Goal: Information Seeking & Learning: Learn about a topic

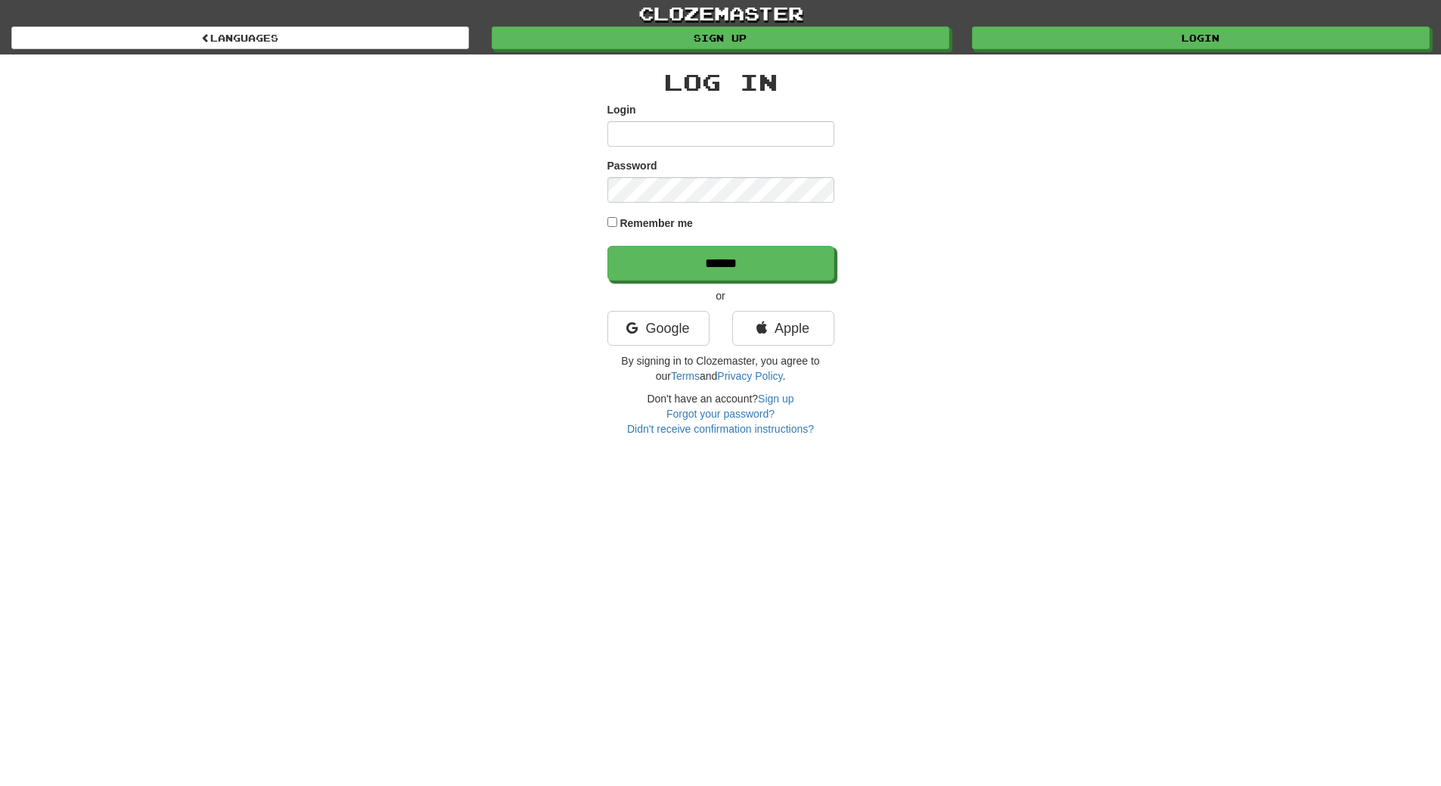
click at [654, 137] on input "Login" at bounding box center [720, 134] width 227 height 26
type input "**********"
click at [607, 246] on input "******" at bounding box center [720, 263] width 227 height 35
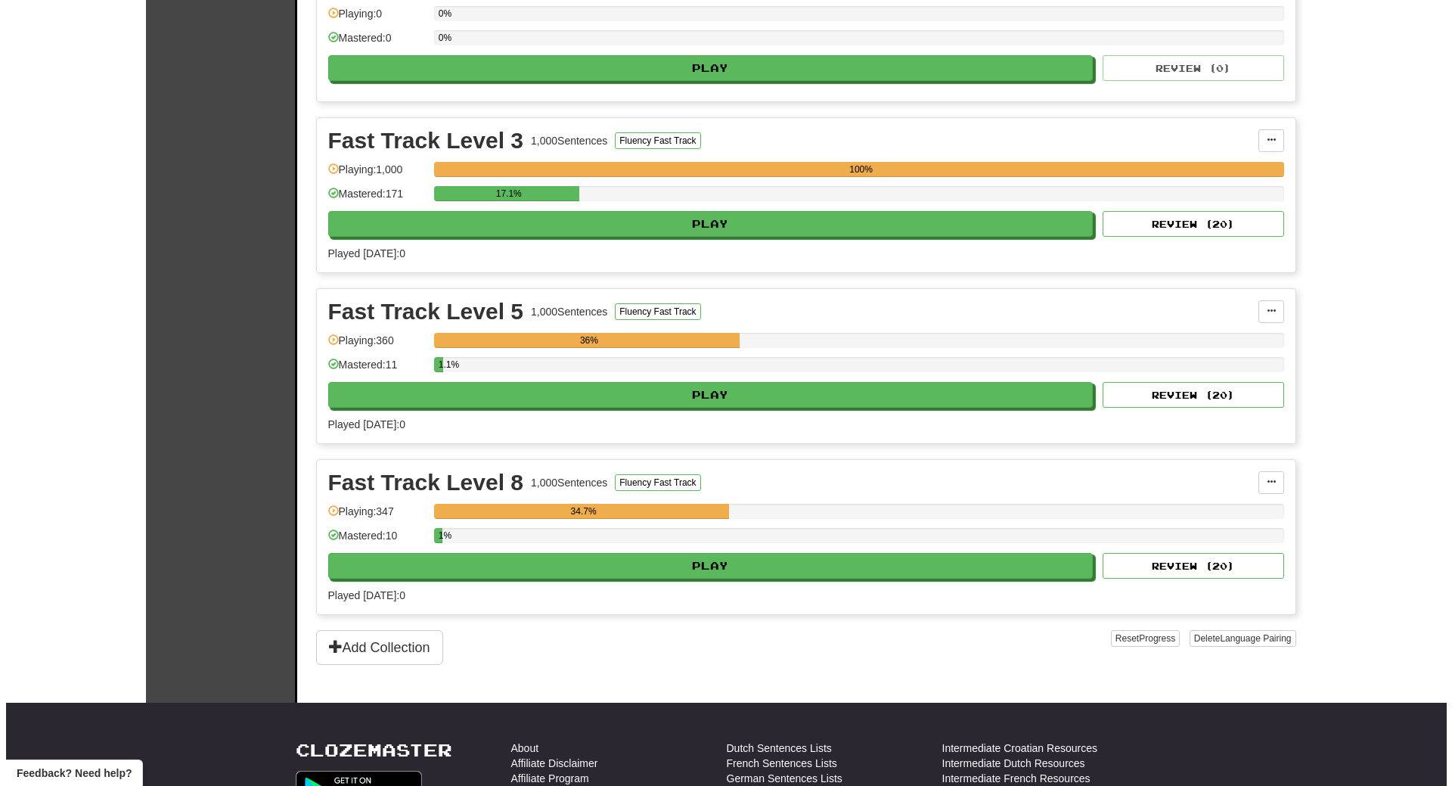
scroll to position [454, 0]
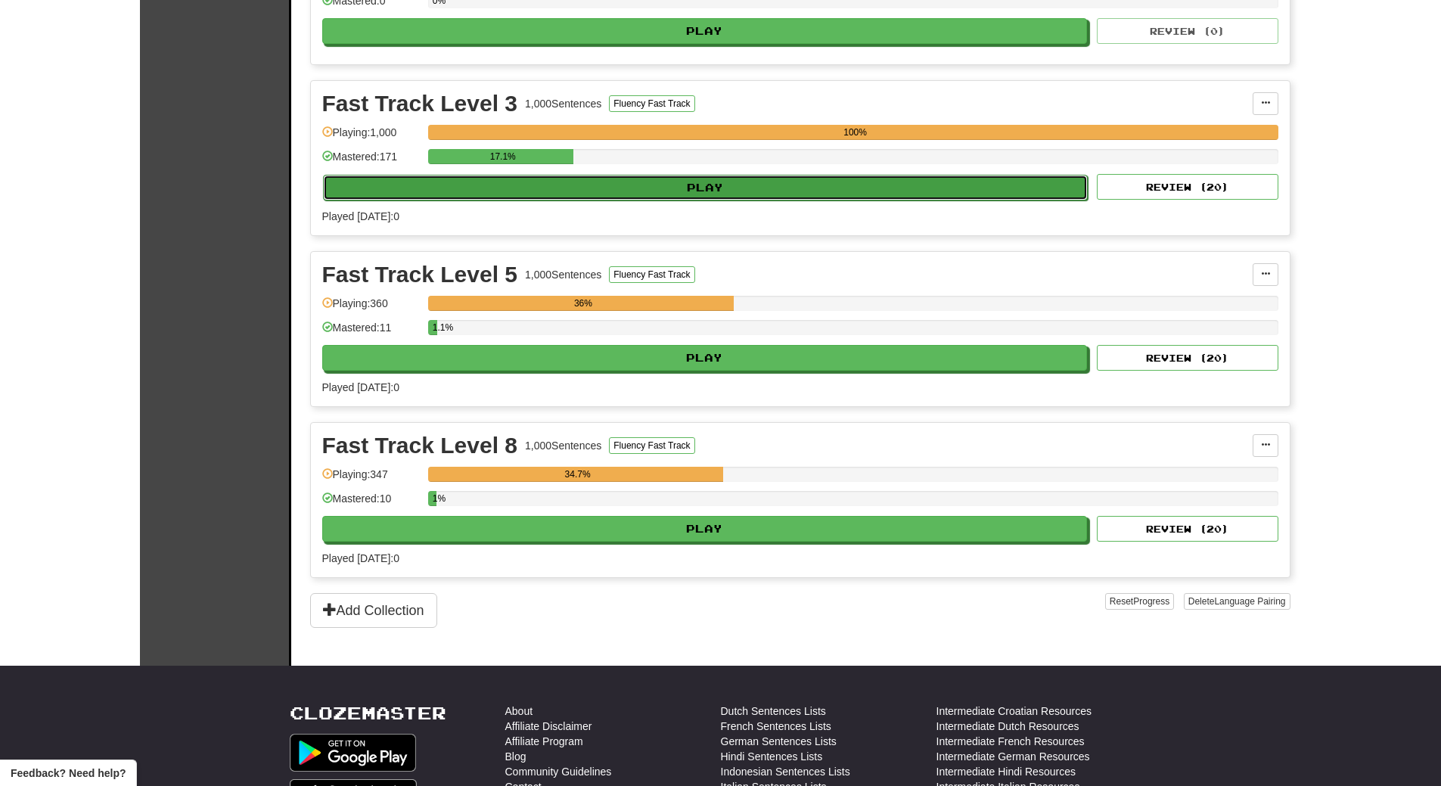
click at [594, 184] on button "Play" at bounding box center [706, 188] width 766 height 26
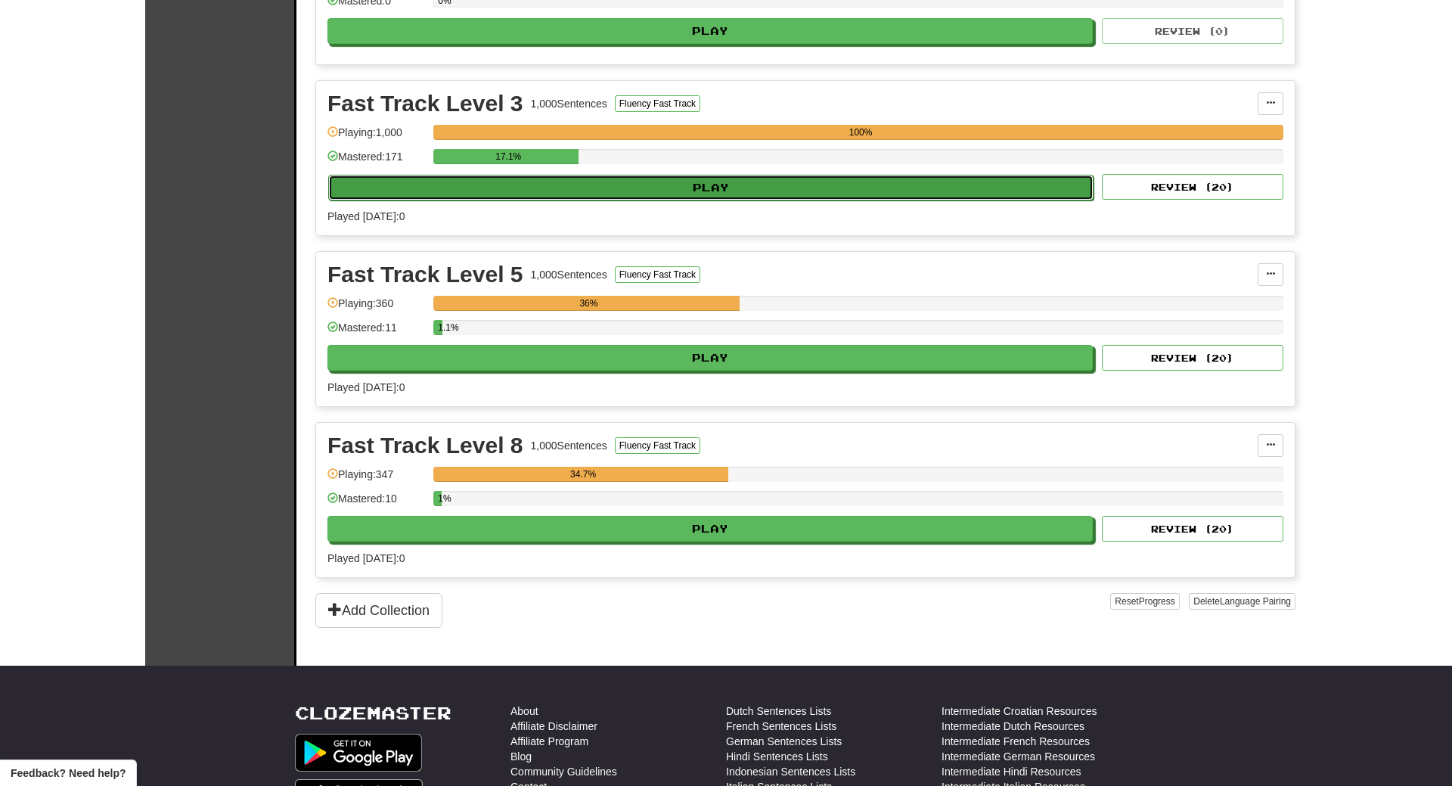
select select "**"
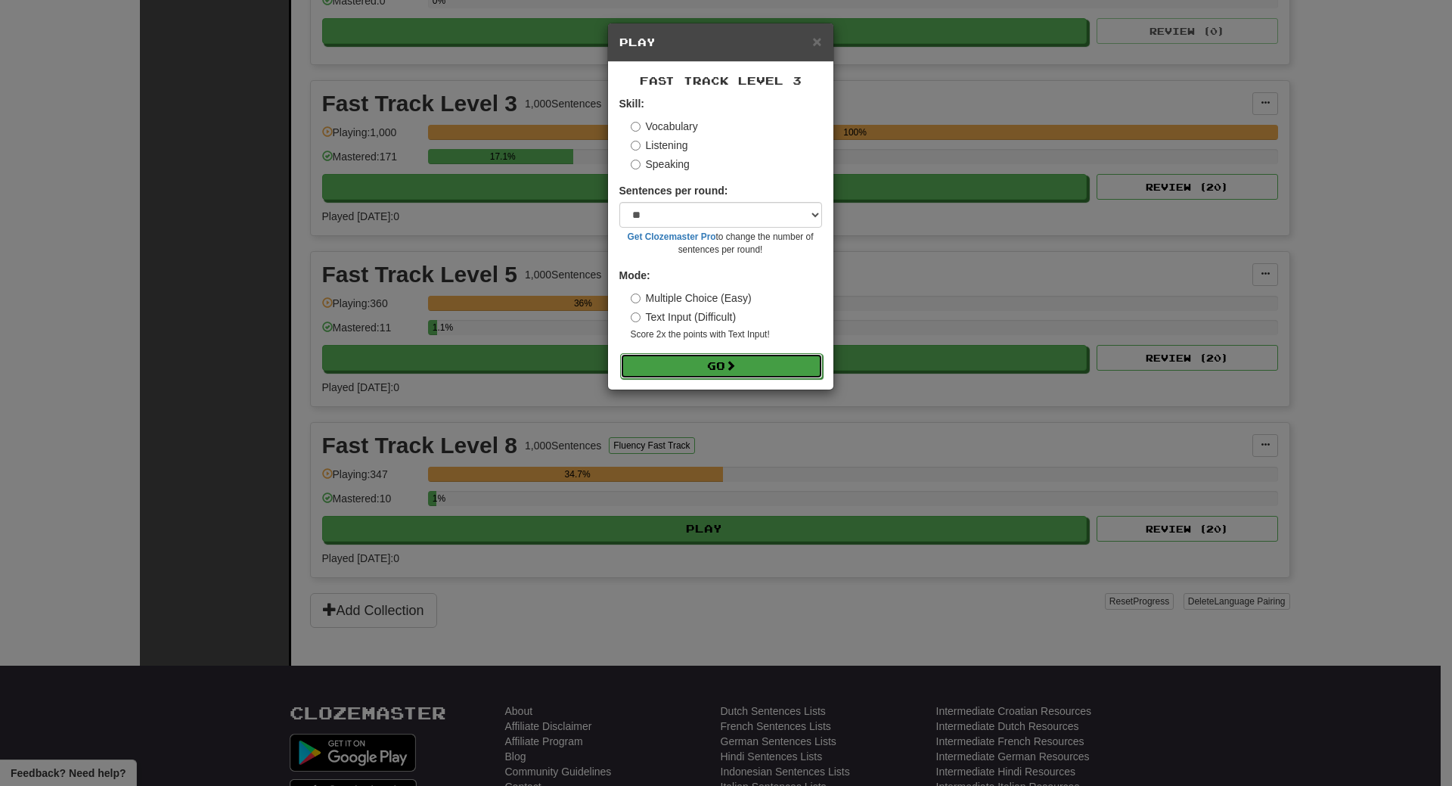
click at [656, 367] on button "Go" at bounding box center [721, 366] width 203 height 26
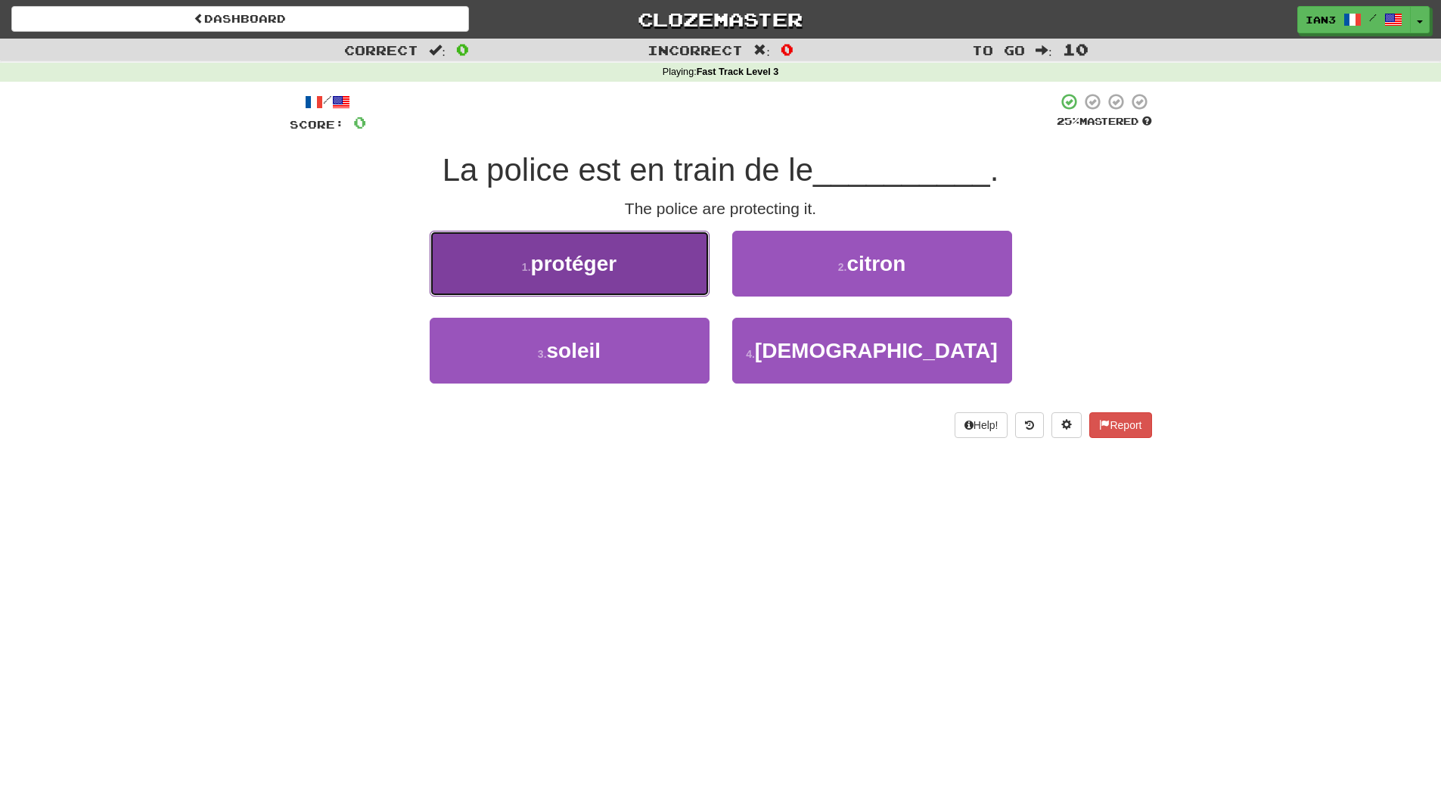
click at [615, 253] on span "protéger" at bounding box center [574, 263] width 86 height 23
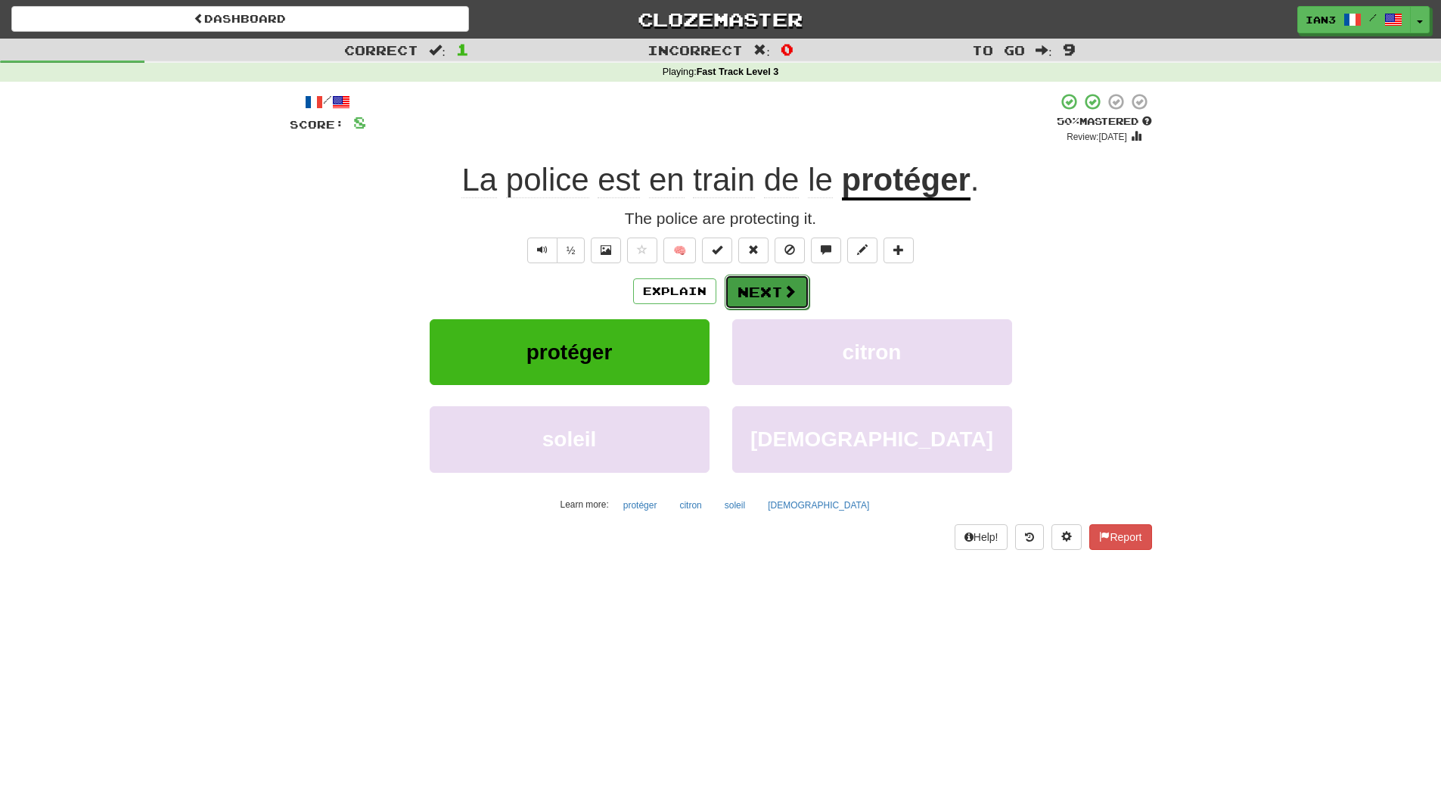
click at [773, 290] on button "Next" at bounding box center [767, 292] width 85 height 35
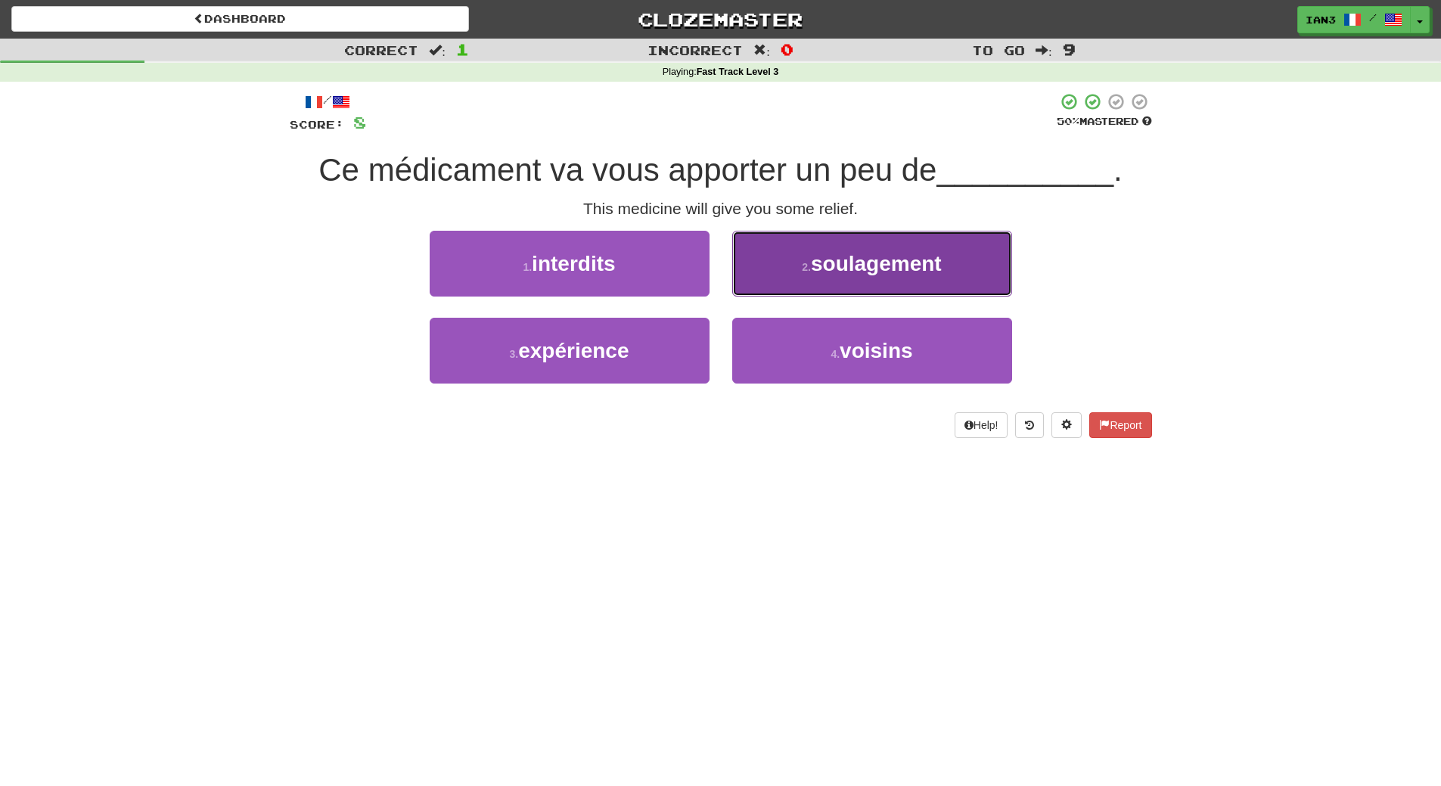
click at [871, 267] on span "soulagement" at bounding box center [876, 263] width 131 height 23
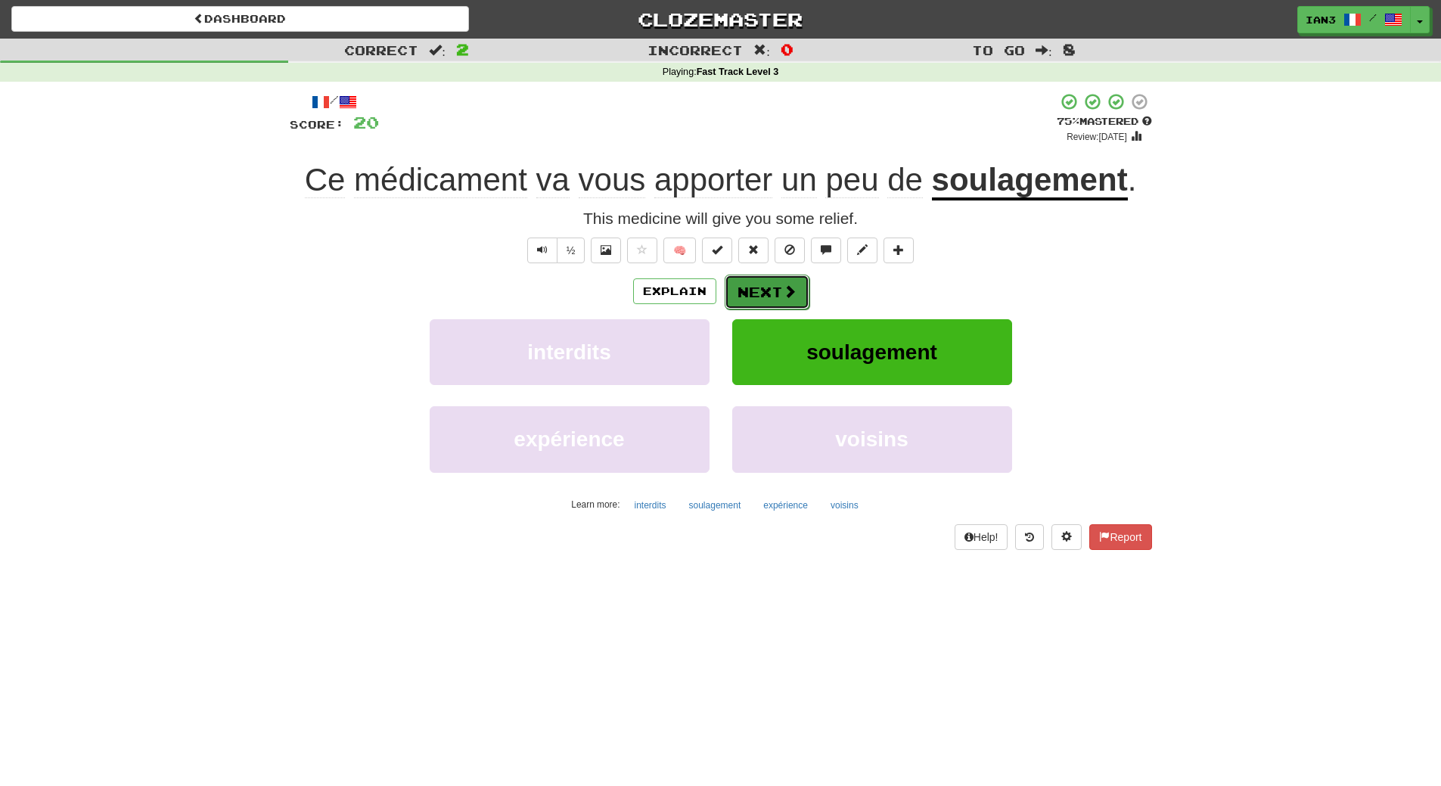
click at [761, 288] on button "Next" at bounding box center [767, 292] width 85 height 35
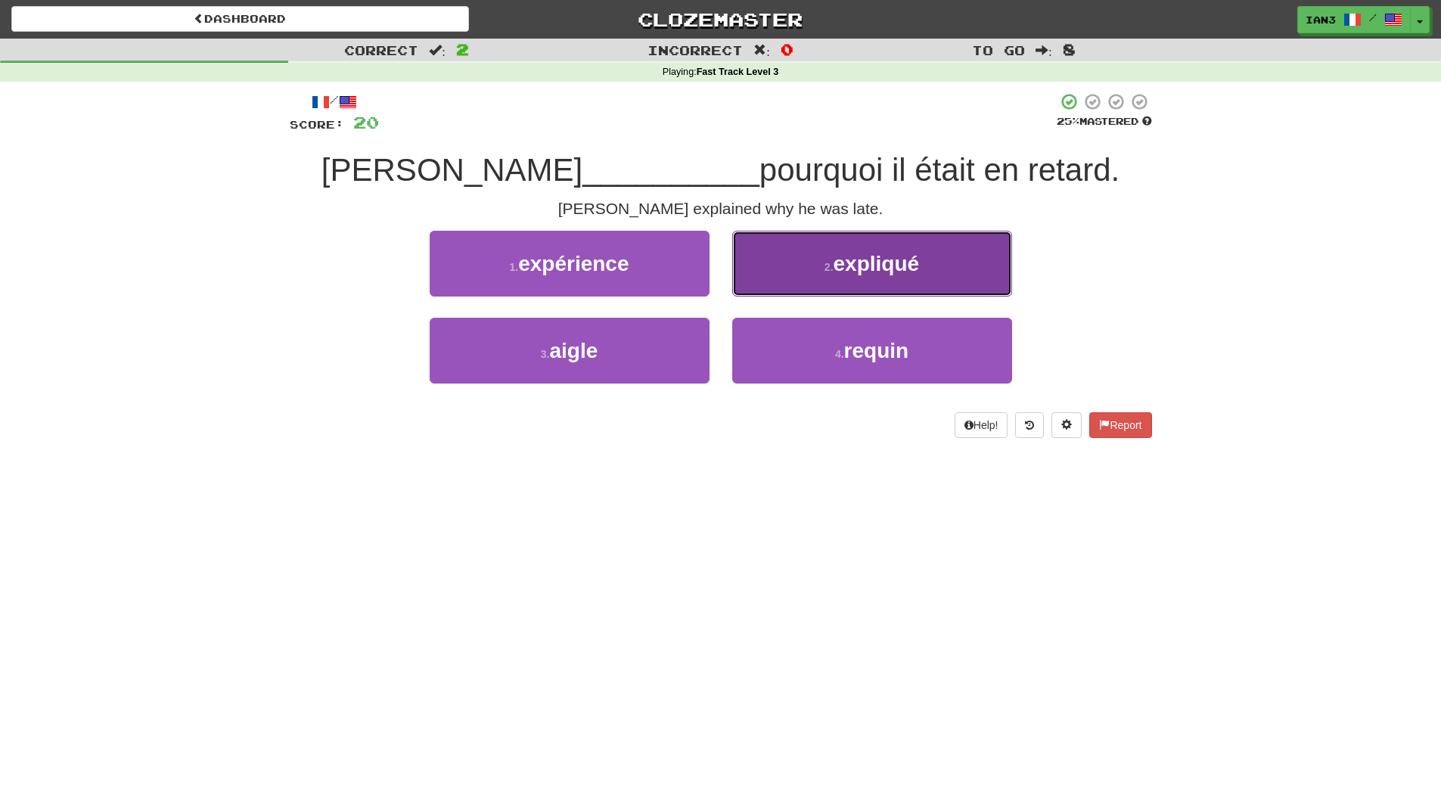
click at [895, 272] on span "expliqué" at bounding box center [877, 263] width 86 height 23
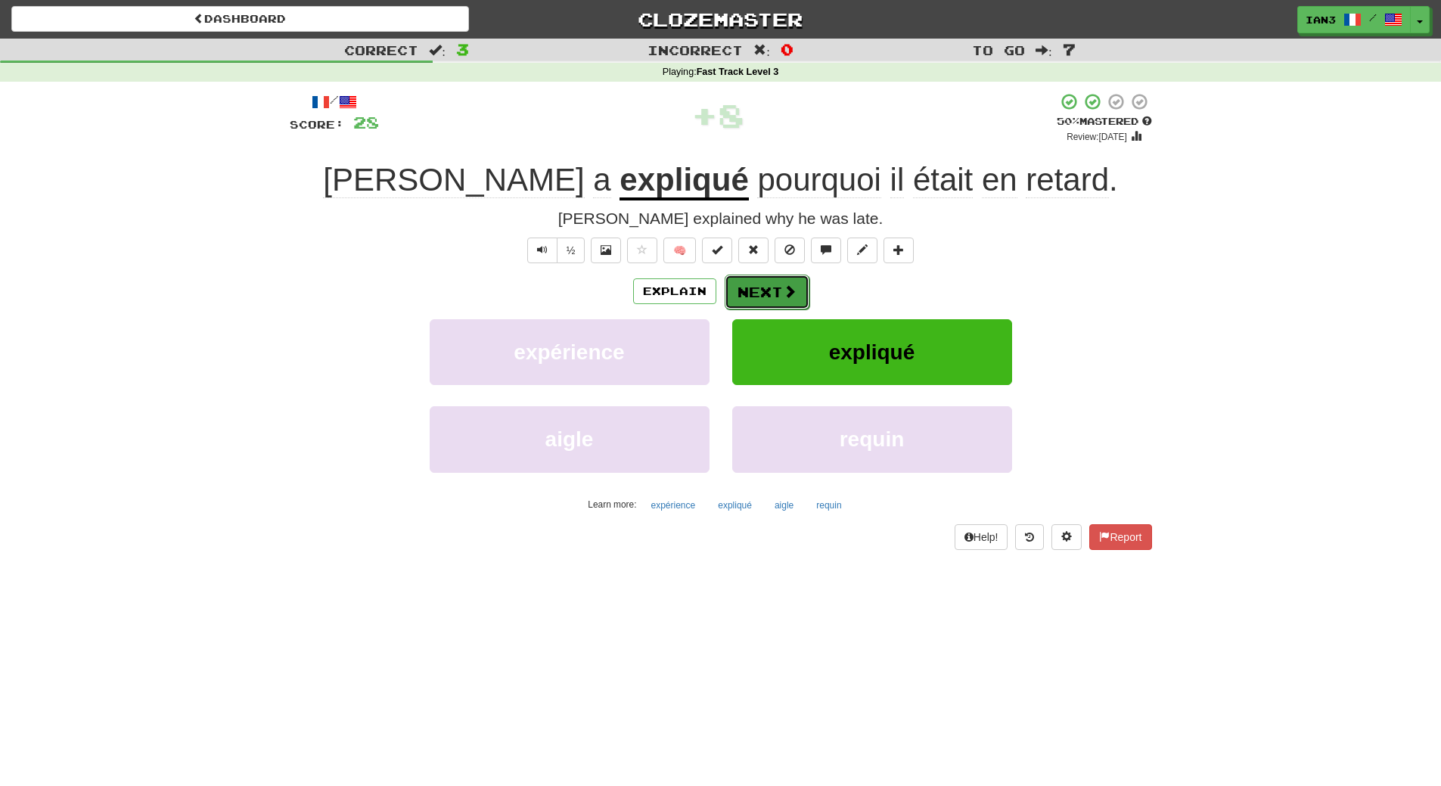
click at [766, 291] on button "Next" at bounding box center [767, 292] width 85 height 35
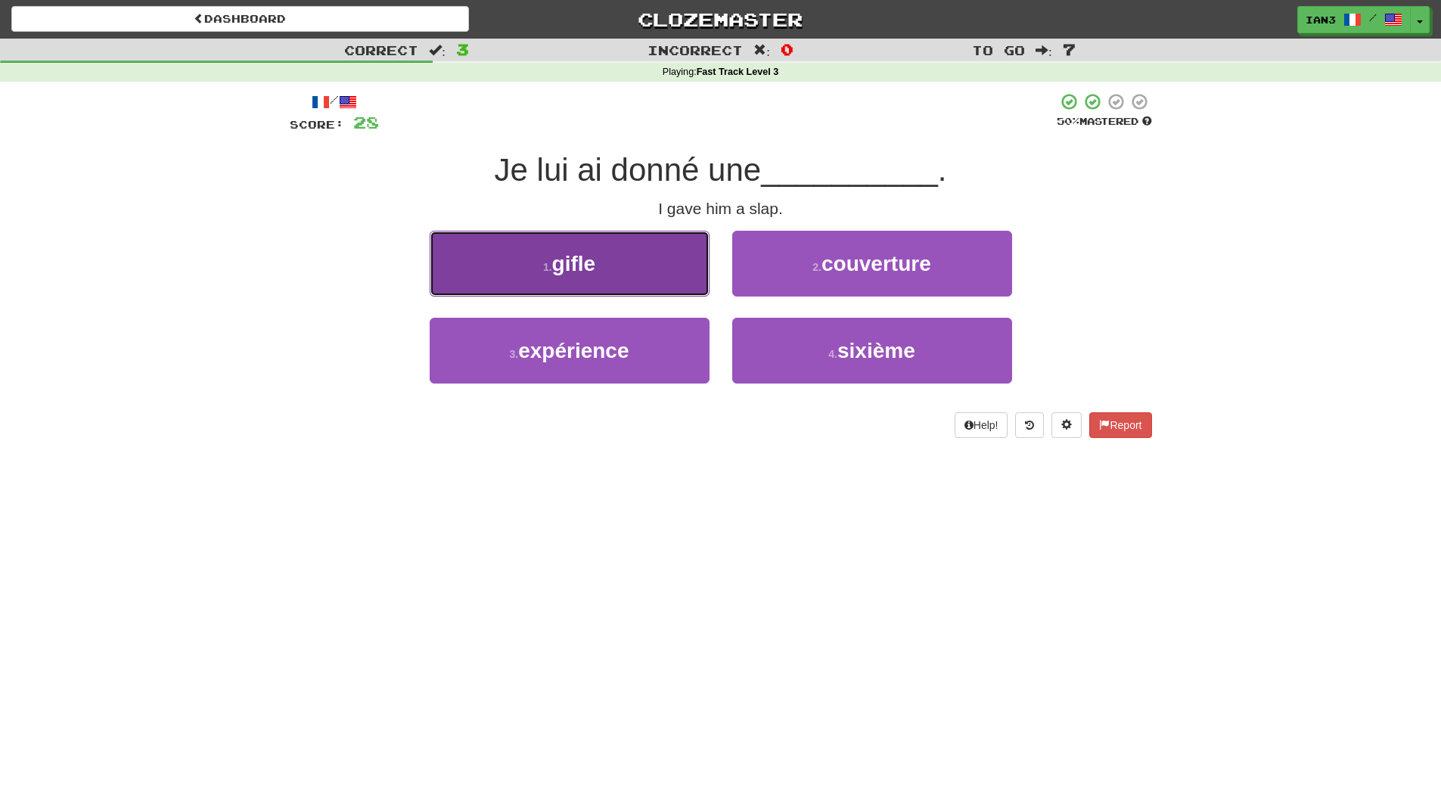
click at [662, 256] on button "1 . gifle" at bounding box center [570, 264] width 280 height 66
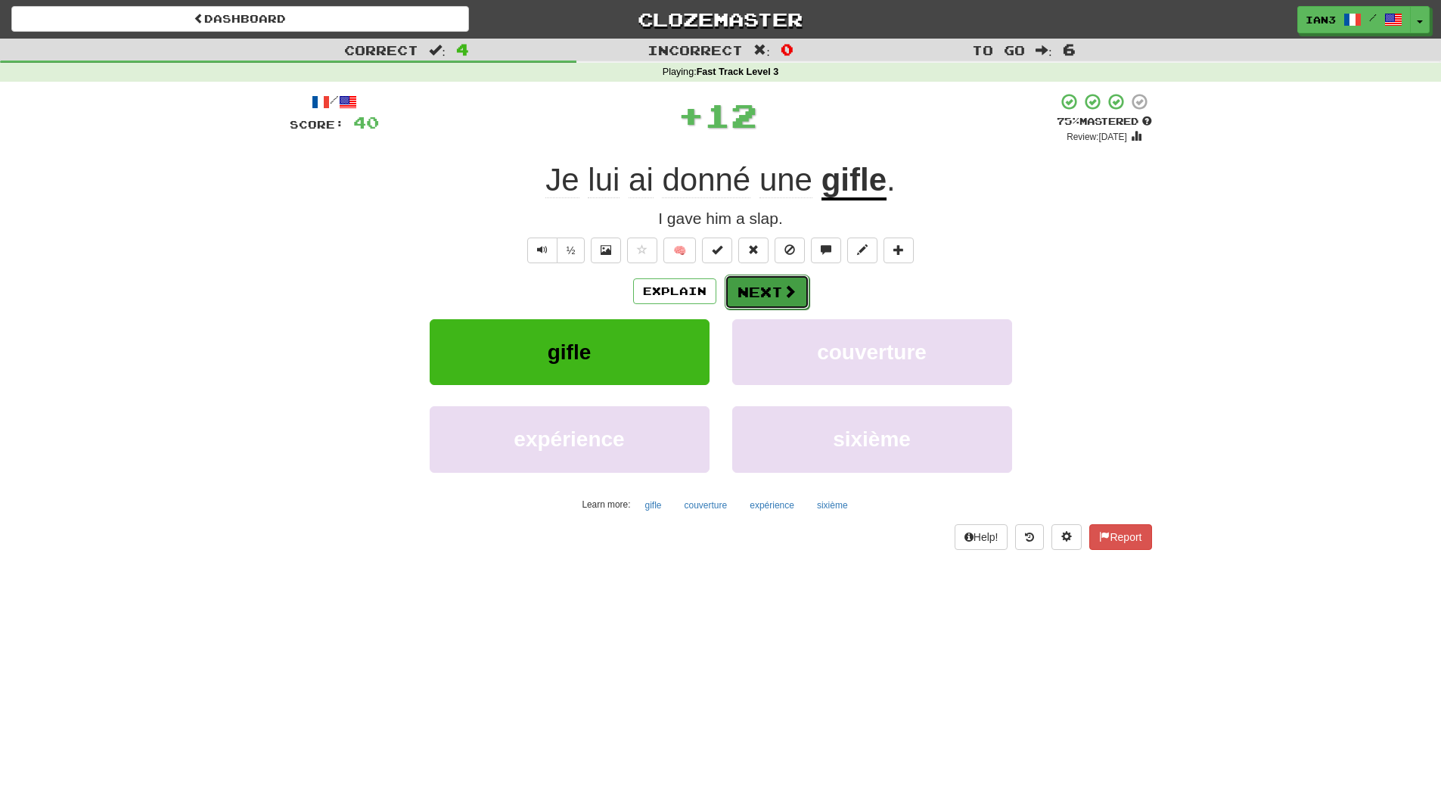
click at [759, 297] on button "Next" at bounding box center [767, 292] width 85 height 35
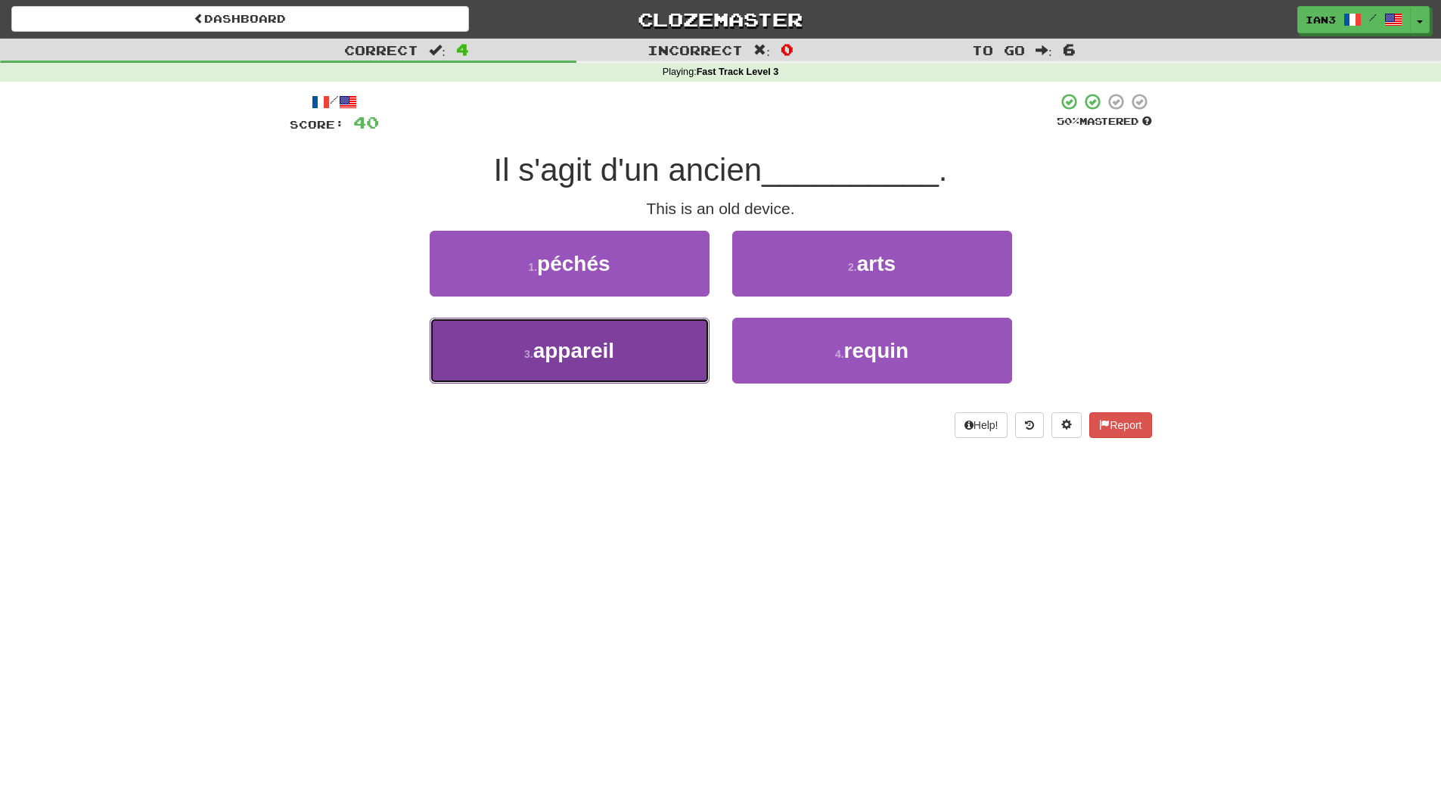
click at [598, 365] on button "3 . appareil" at bounding box center [570, 351] width 280 height 66
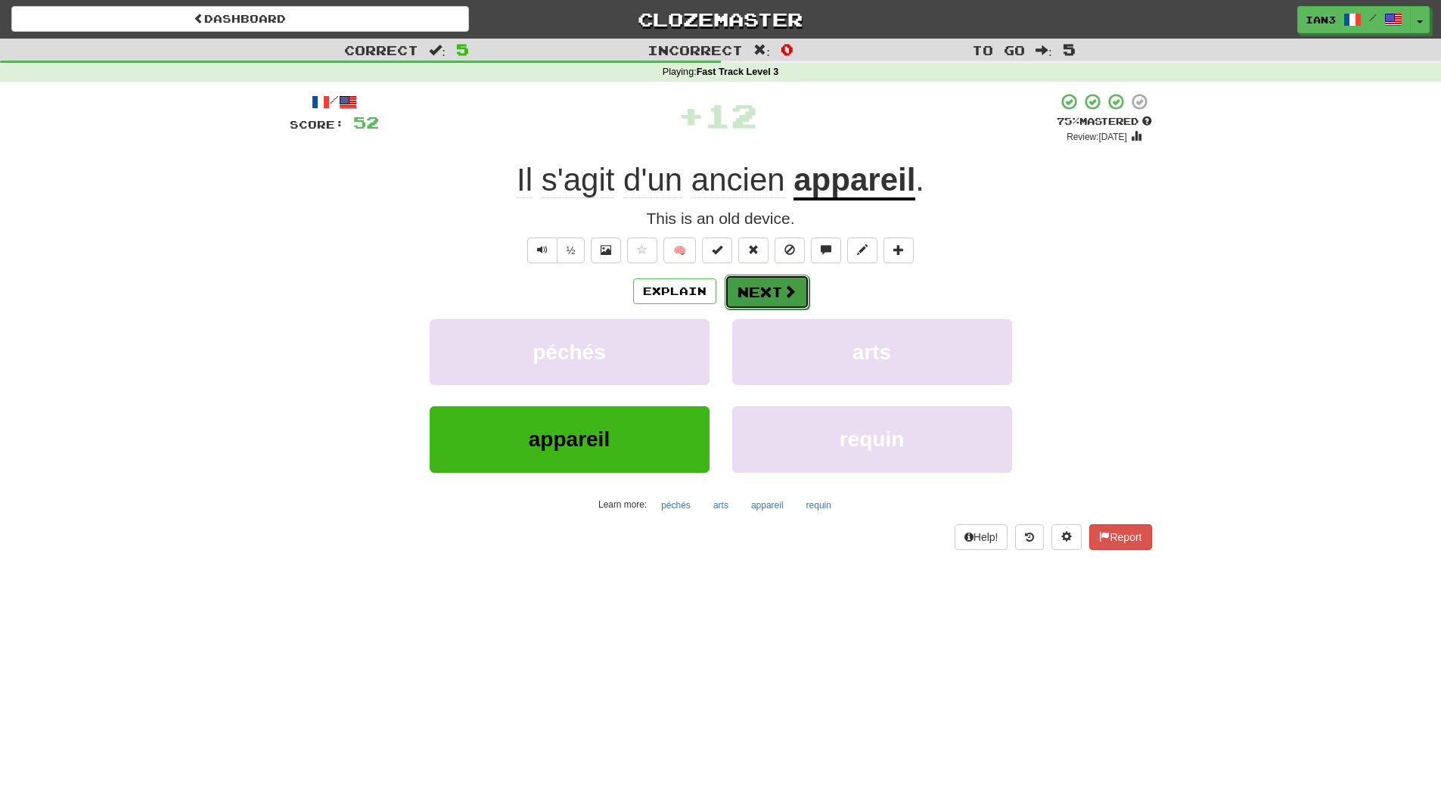
click at [771, 299] on button "Next" at bounding box center [767, 292] width 85 height 35
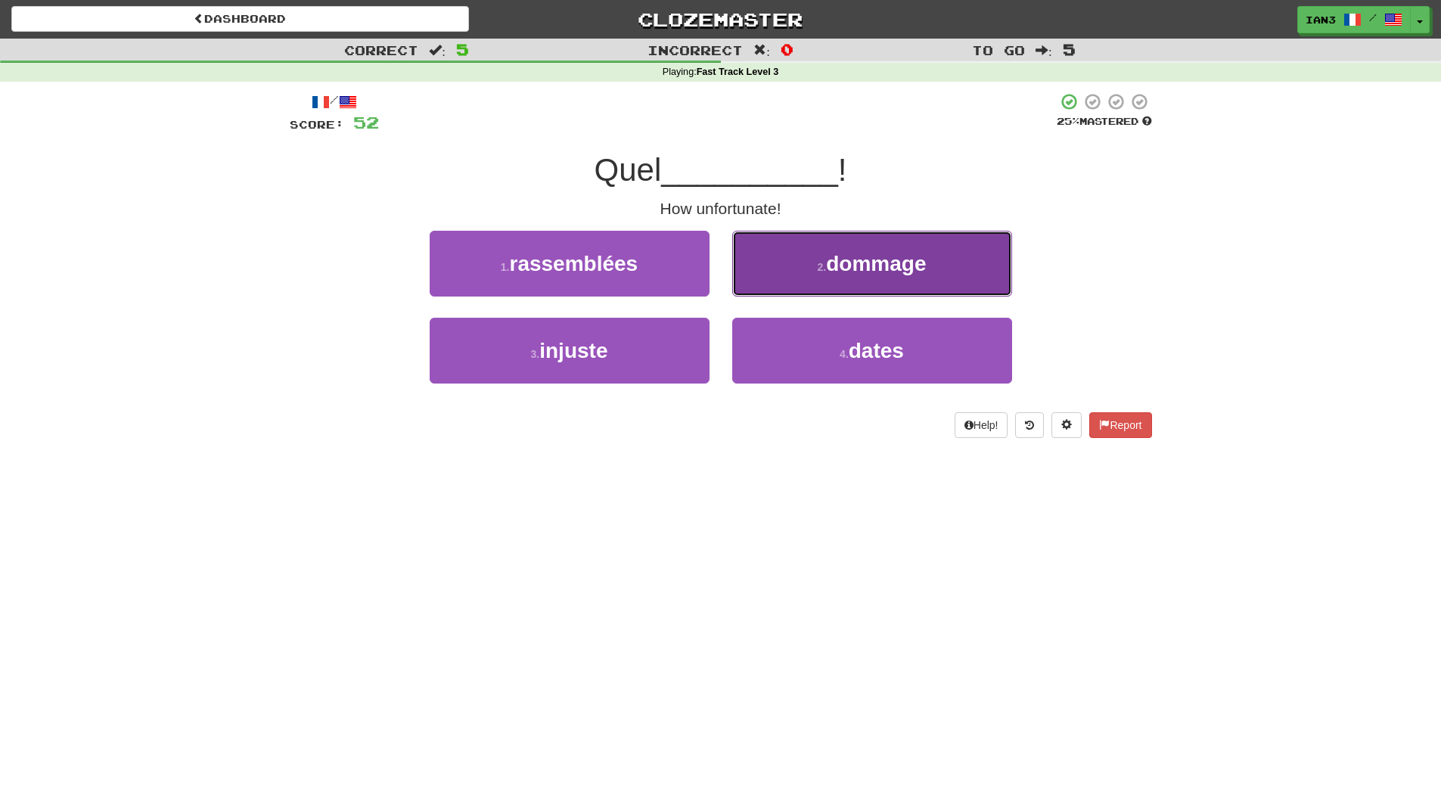
click at [827, 271] on small "2 ." at bounding box center [822, 267] width 9 height 12
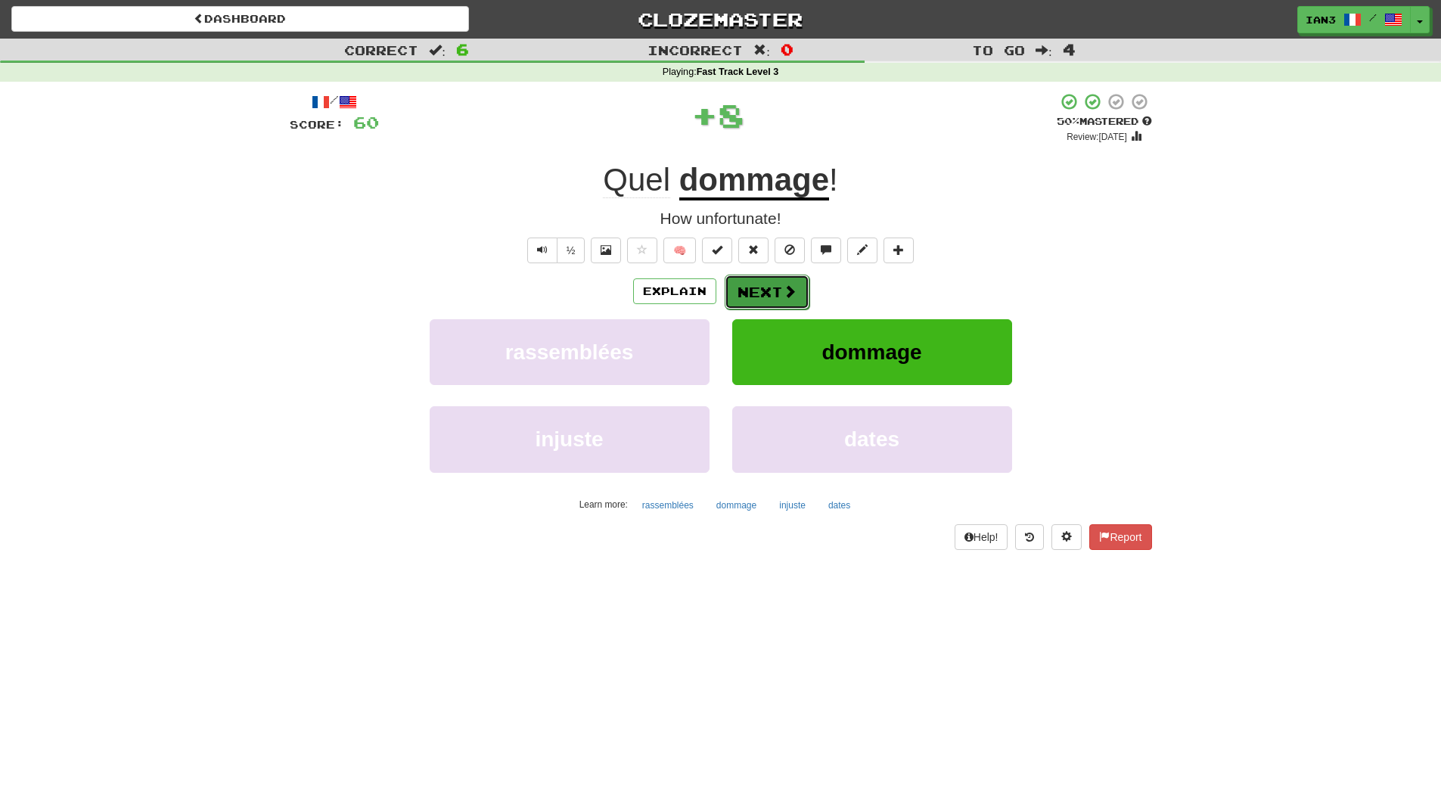
click at [759, 287] on button "Next" at bounding box center [767, 292] width 85 height 35
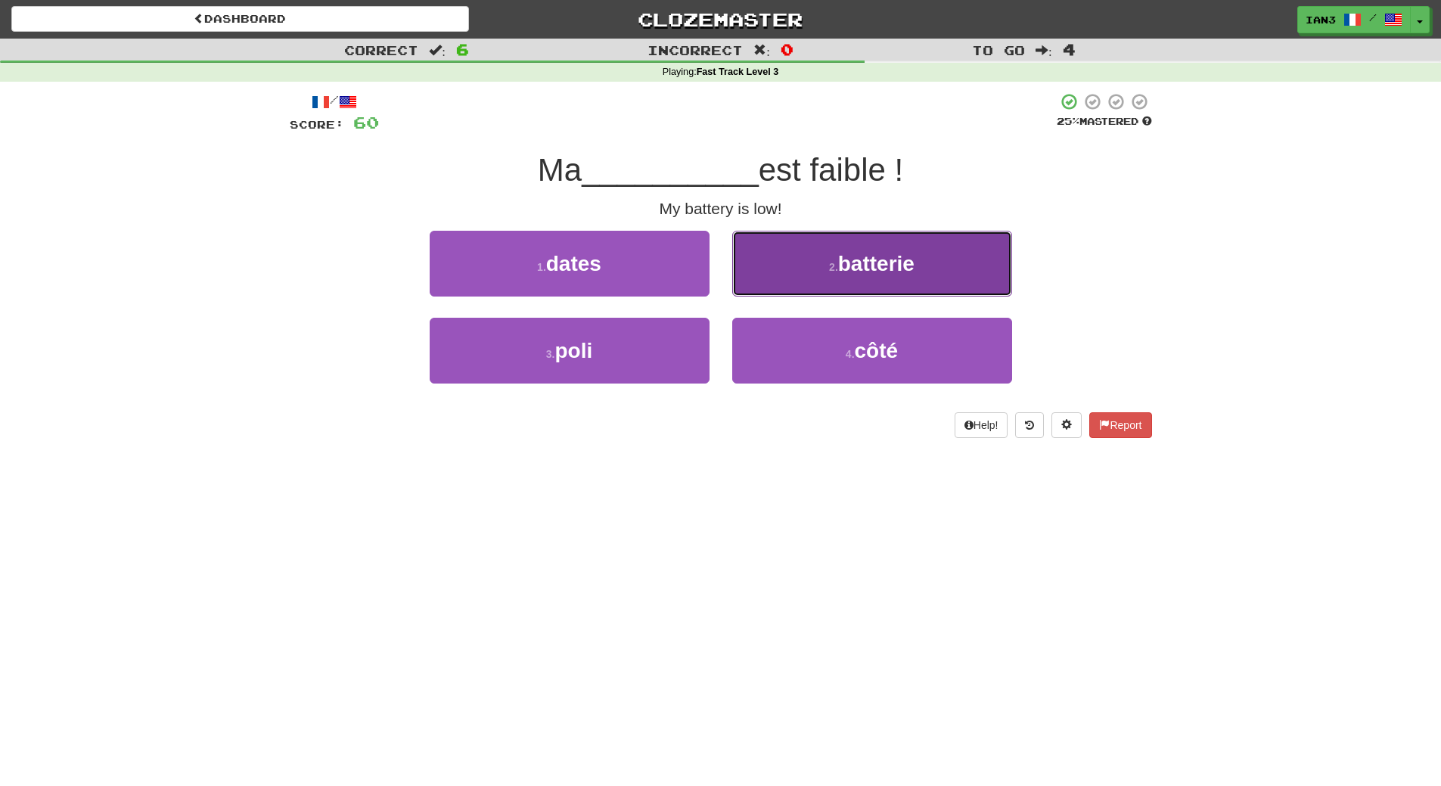
click at [865, 261] on span "batterie" at bounding box center [876, 263] width 76 height 23
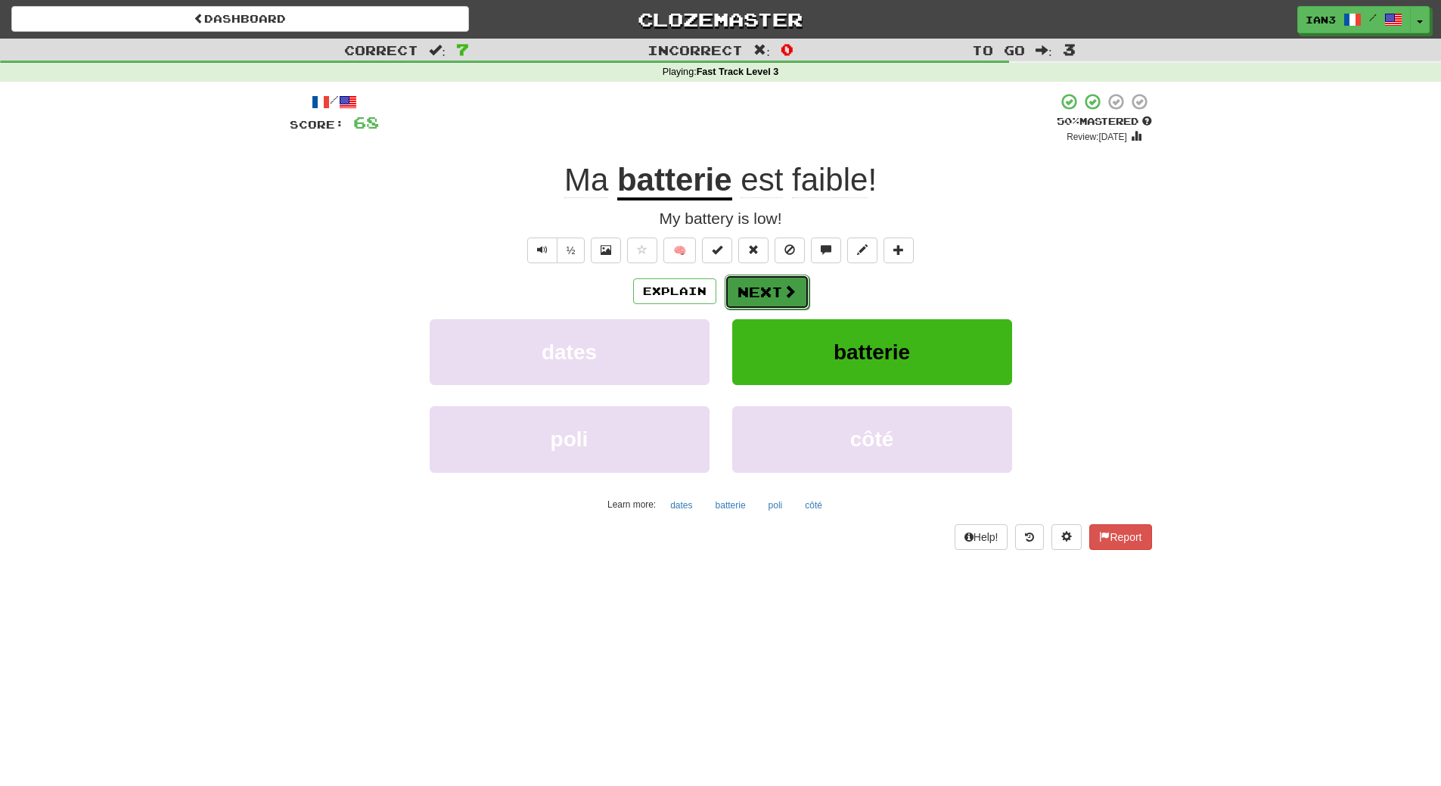
click at [771, 291] on button "Next" at bounding box center [767, 292] width 85 height 35
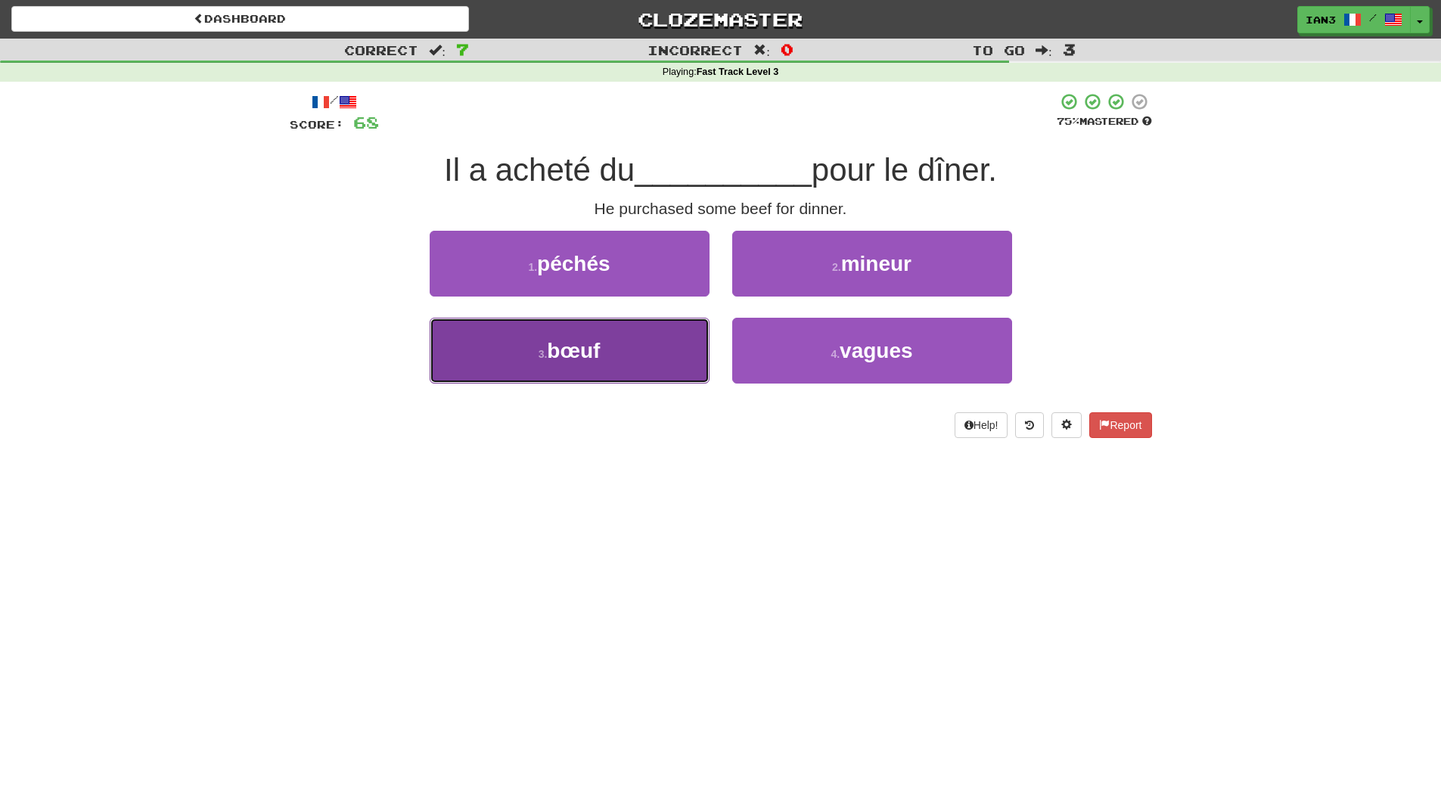
click at [605, 358] on button "3 . bœuf" at bounding box center [570, 351] width 280 height 66
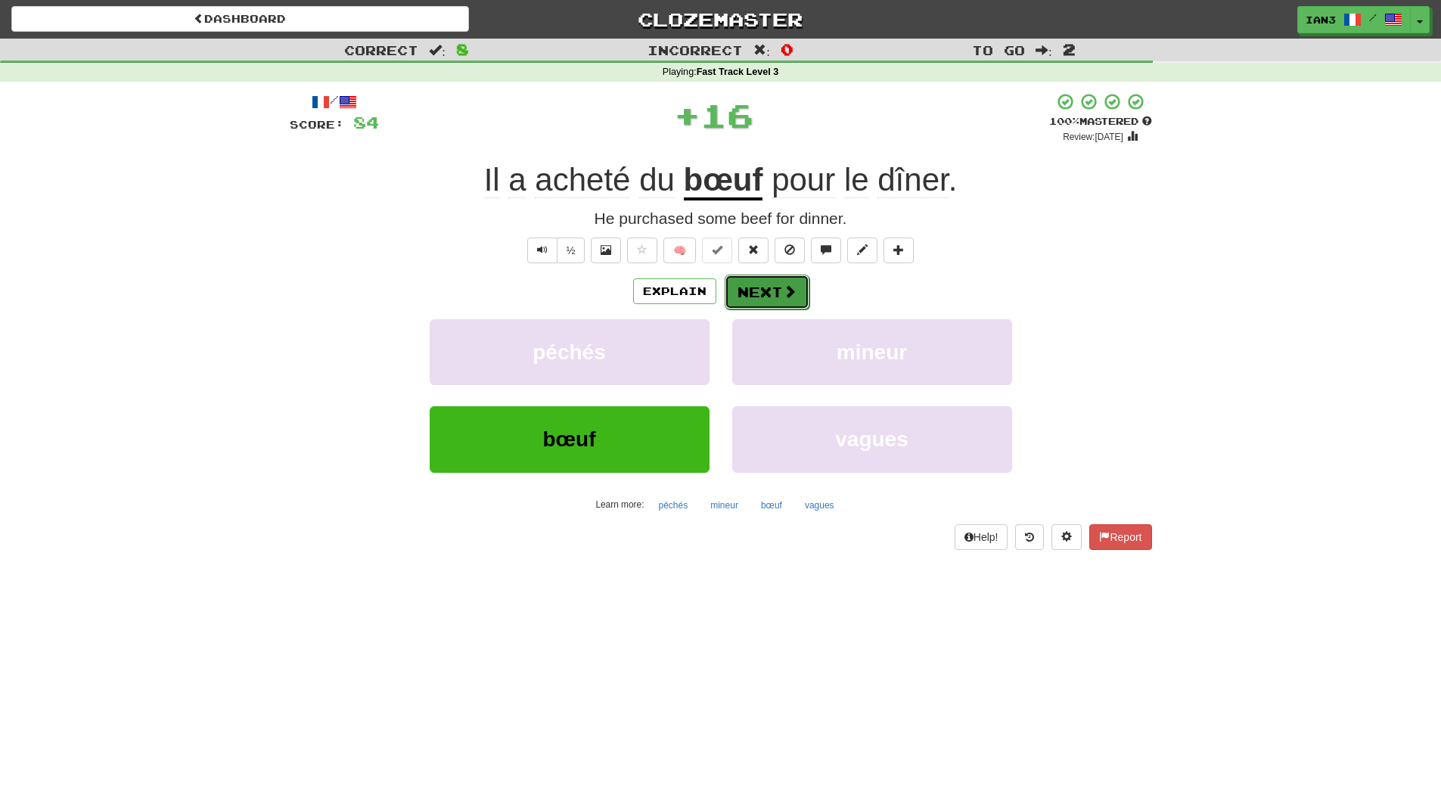
click at [754, 290] on button "Next" at bounding box center [767, 292] width 85 height 35
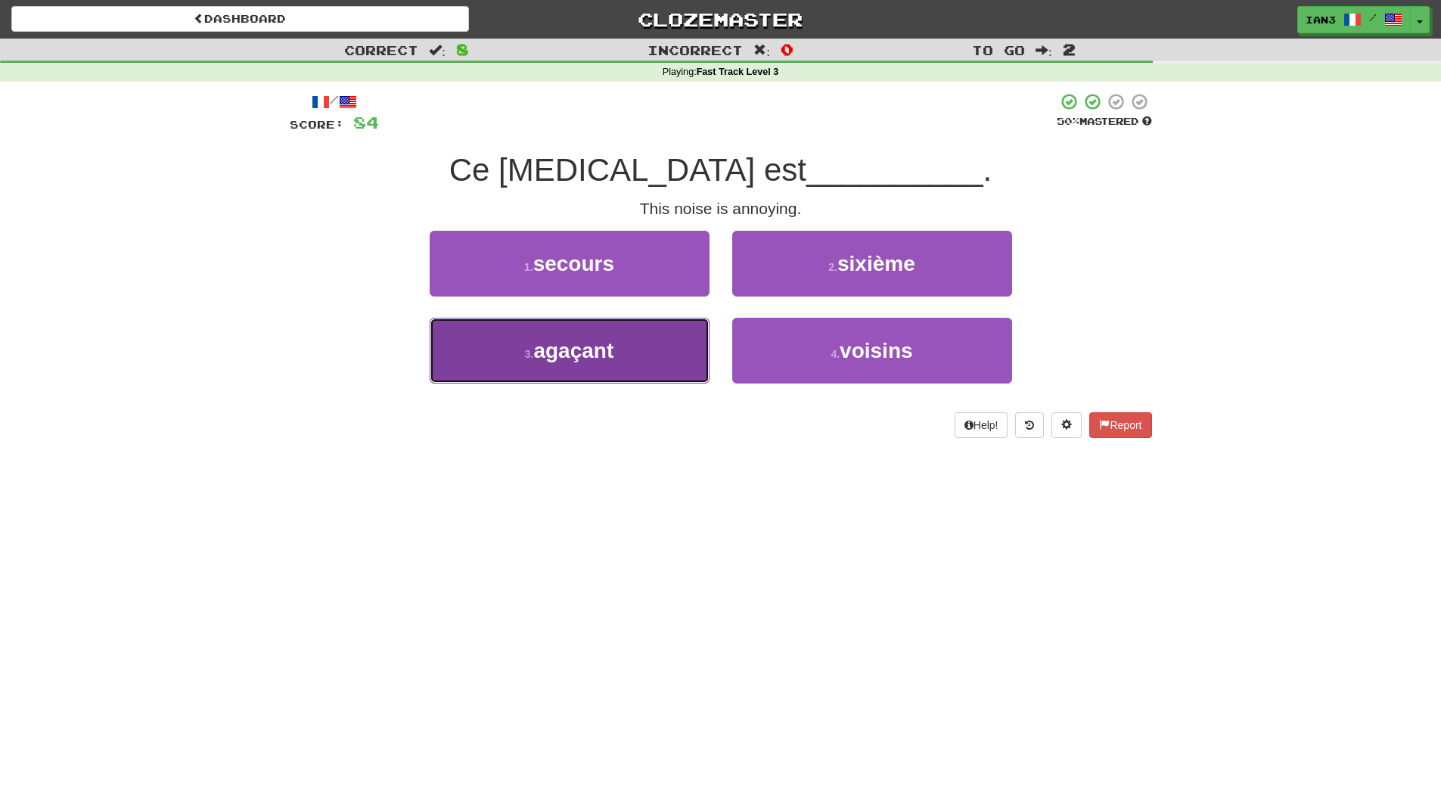
click at [595, 356] on span "agaçant" at bounding box center [573, 350] width 80 height 23
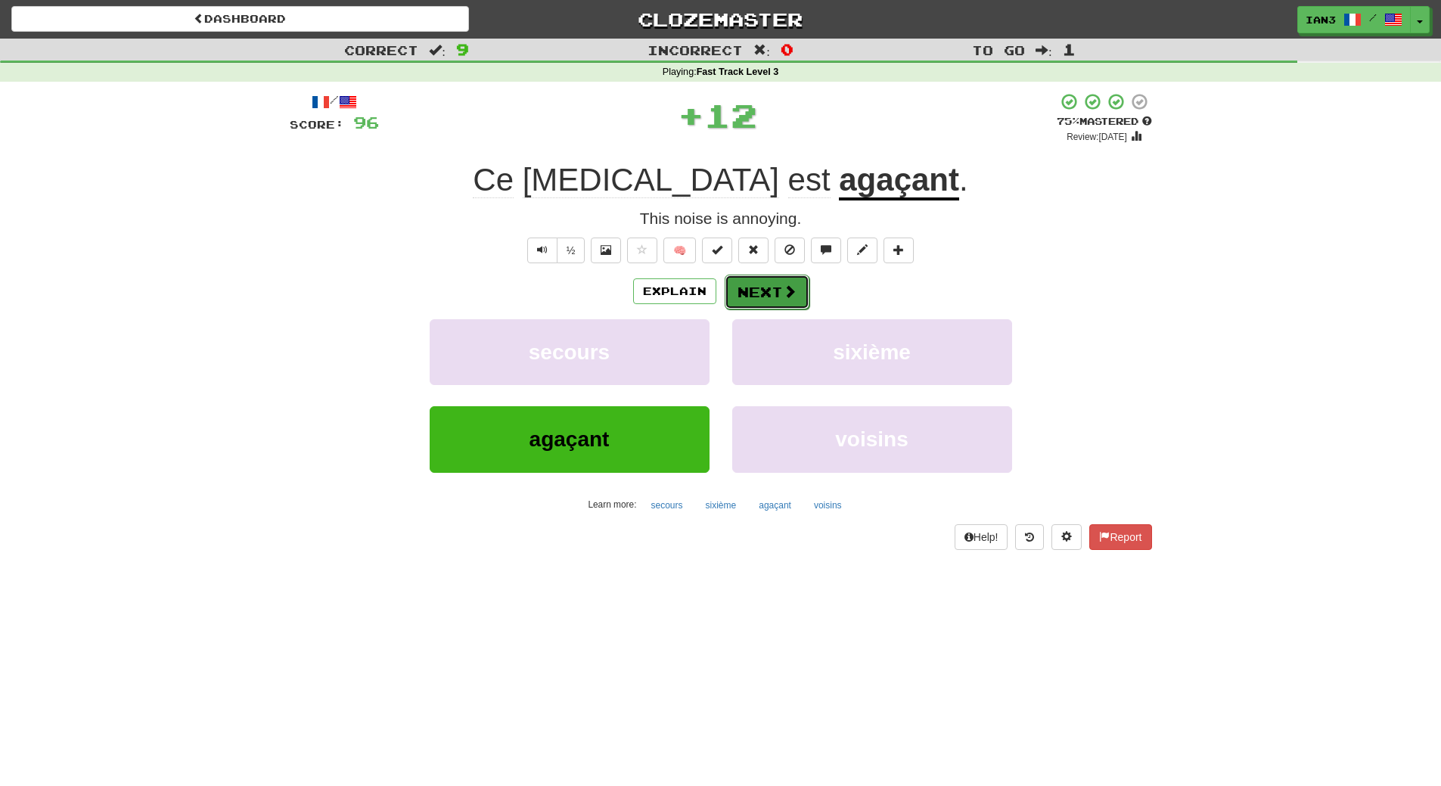
click at [787, 286] on span at bounding box center [790, 291] width 14 height 14
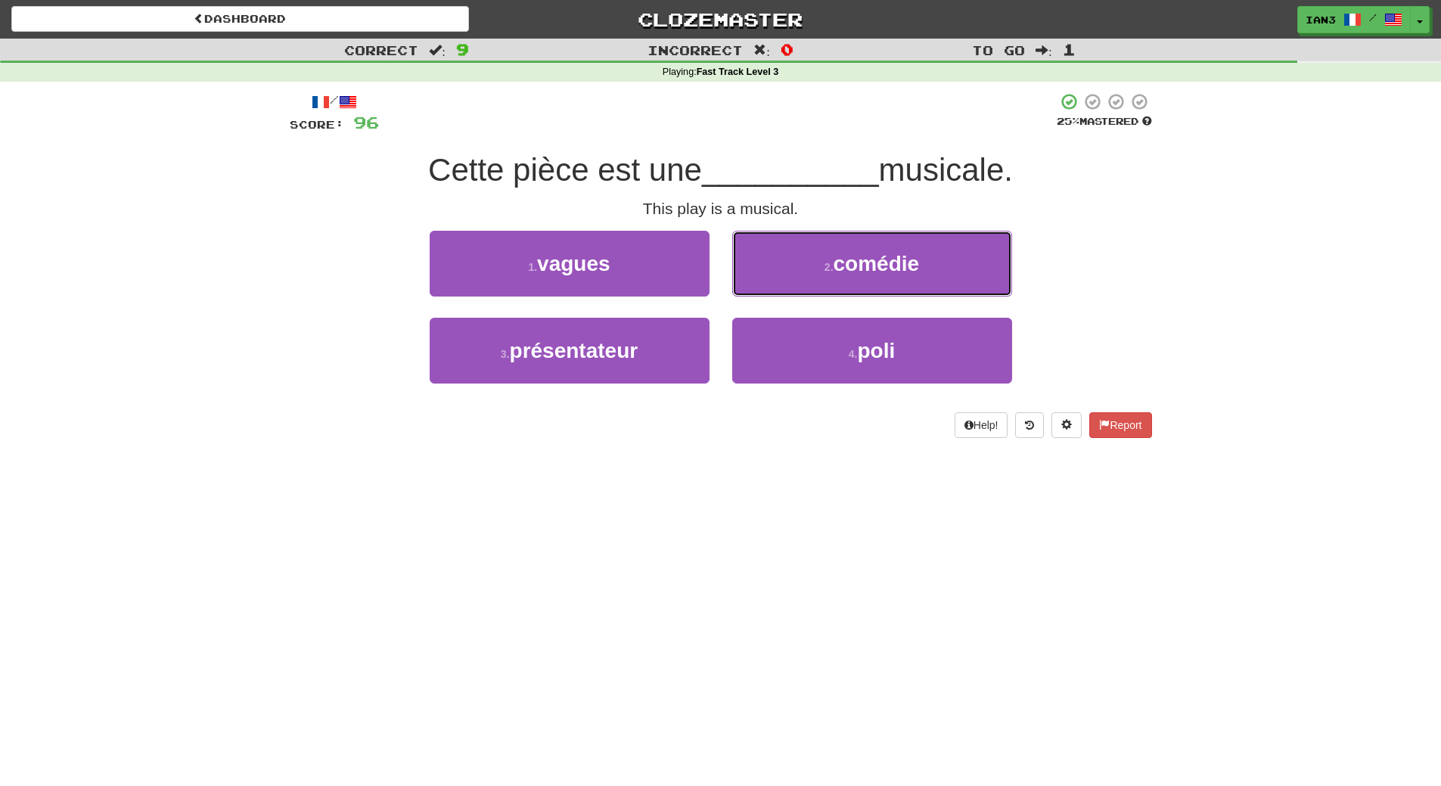
click at [873, 272] on span "comédie" at bounding box center [877, 263] width 86 height 23
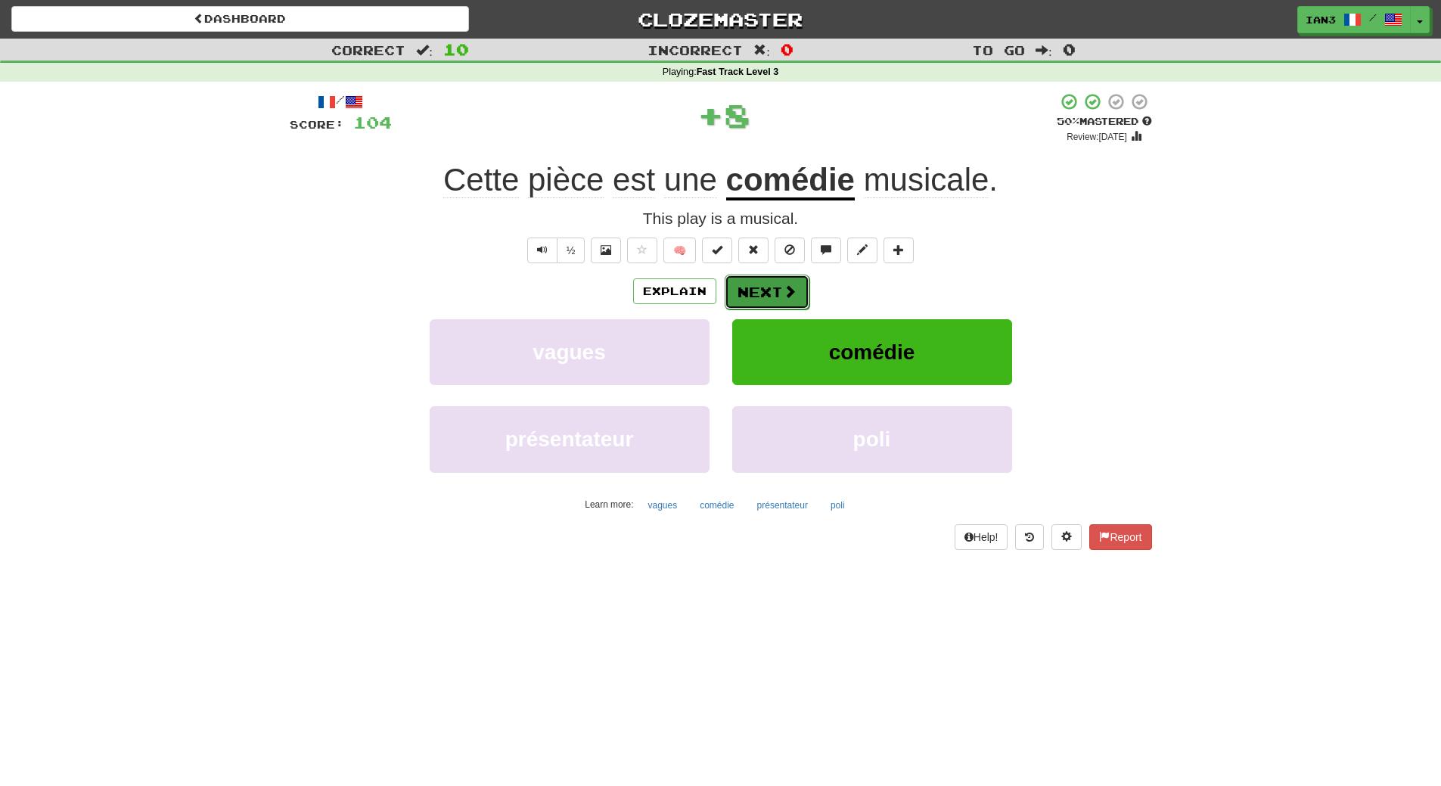
click at [783, 290] on span at bounding box center [790, 291] width 14 height 14
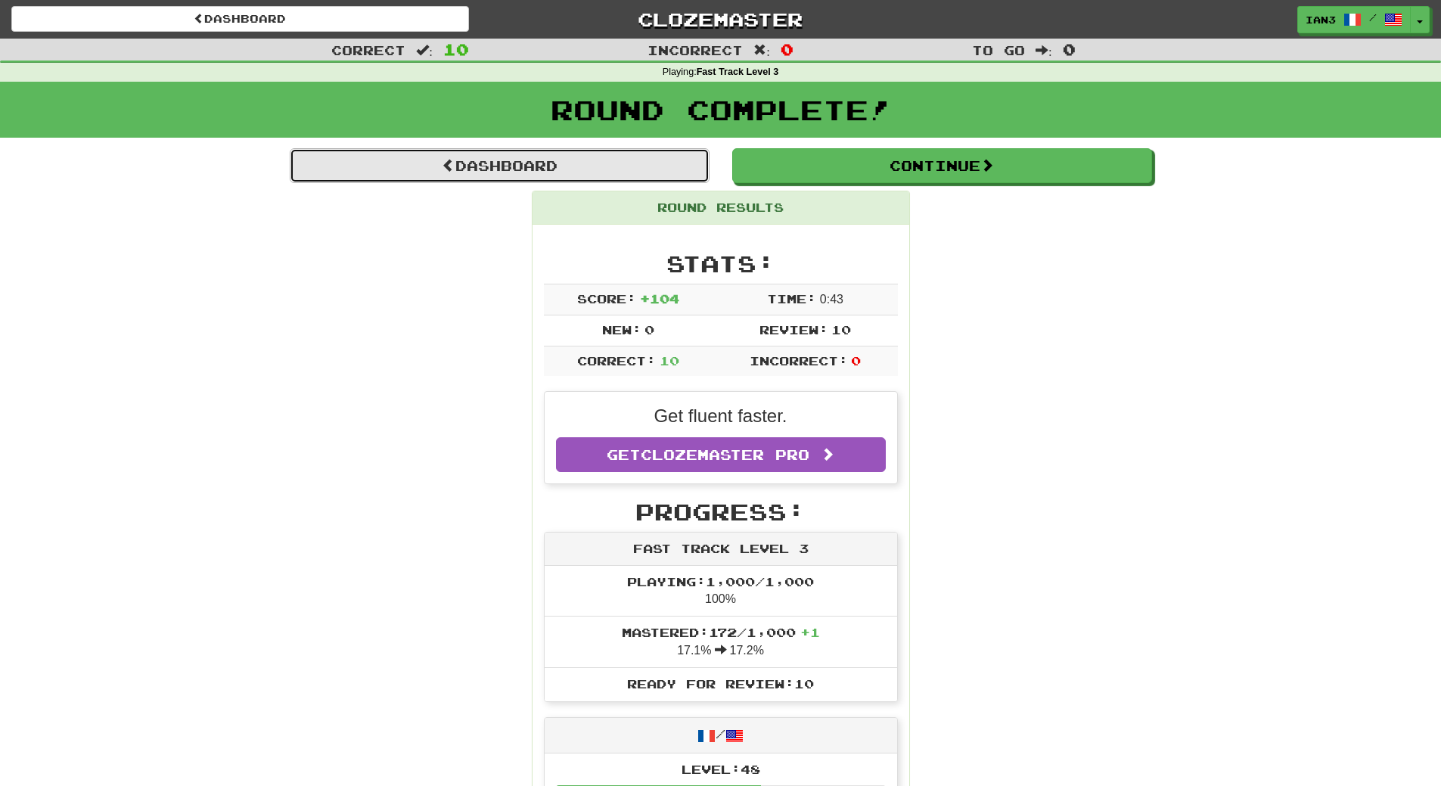
click at [517, 166] on link "Dashboard" at bounding box center [500, 165] width 420 height 35
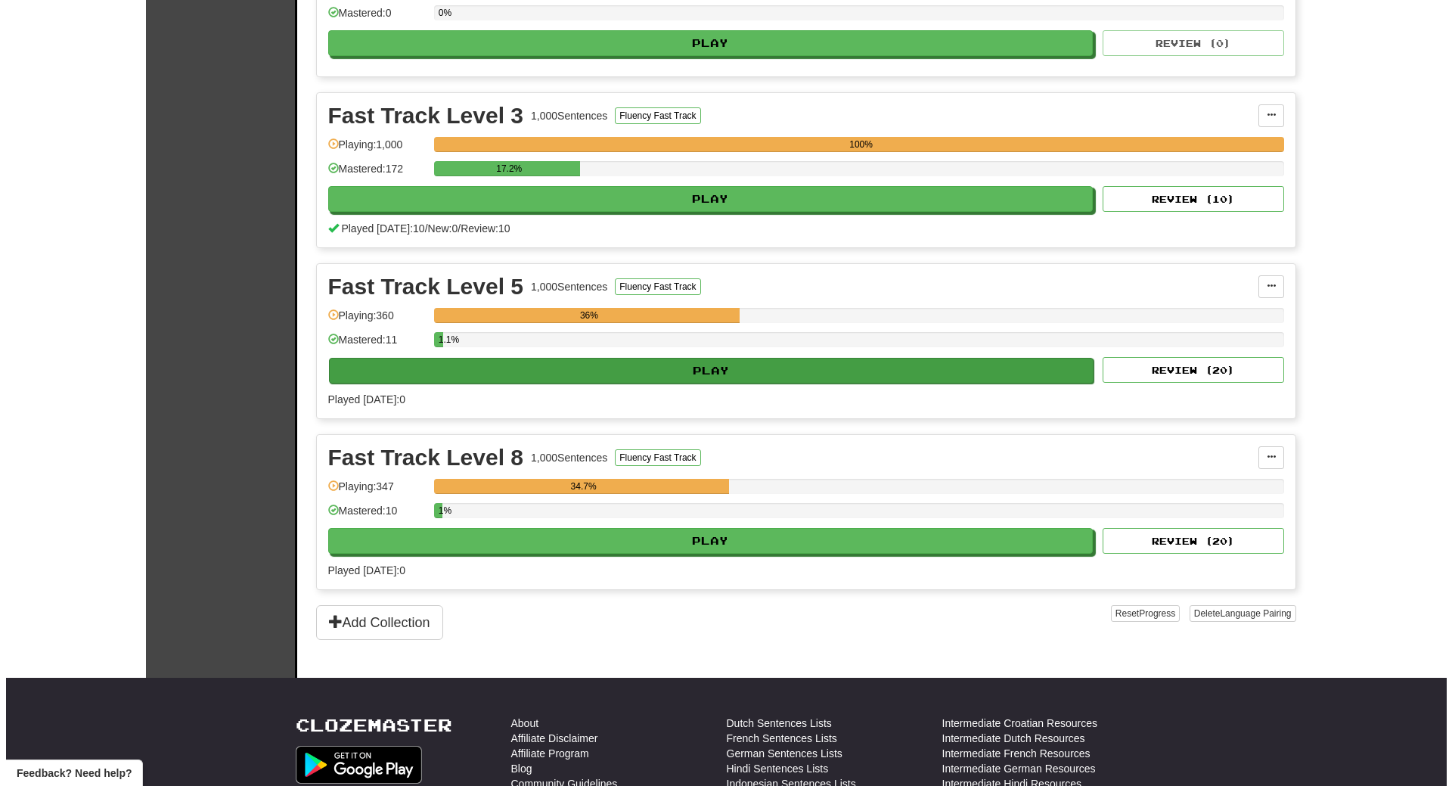
scroll to position [454, 0]
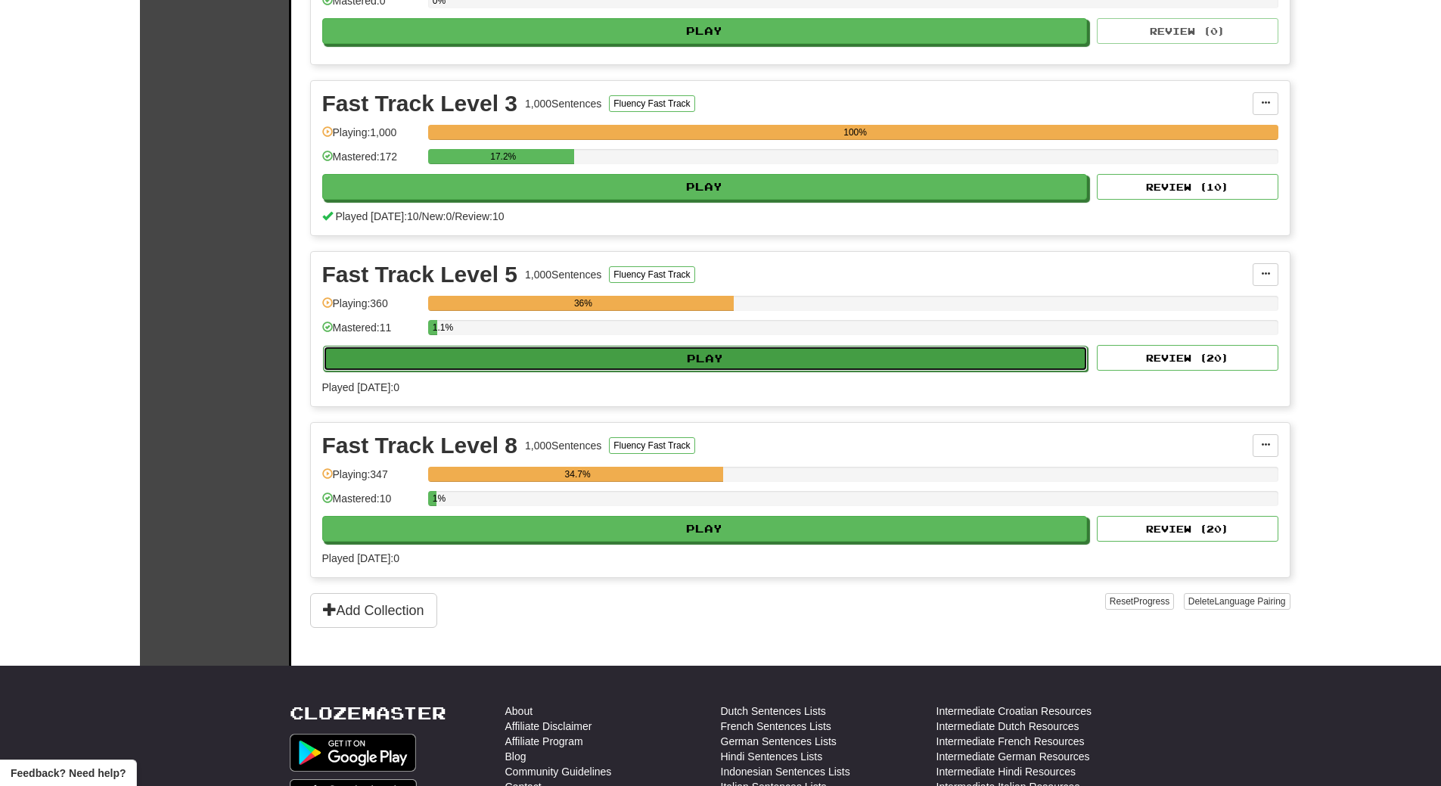
click at [607, 353] on button "Play" at bounding box center [706, 359] width 766 height 26
select select "**"
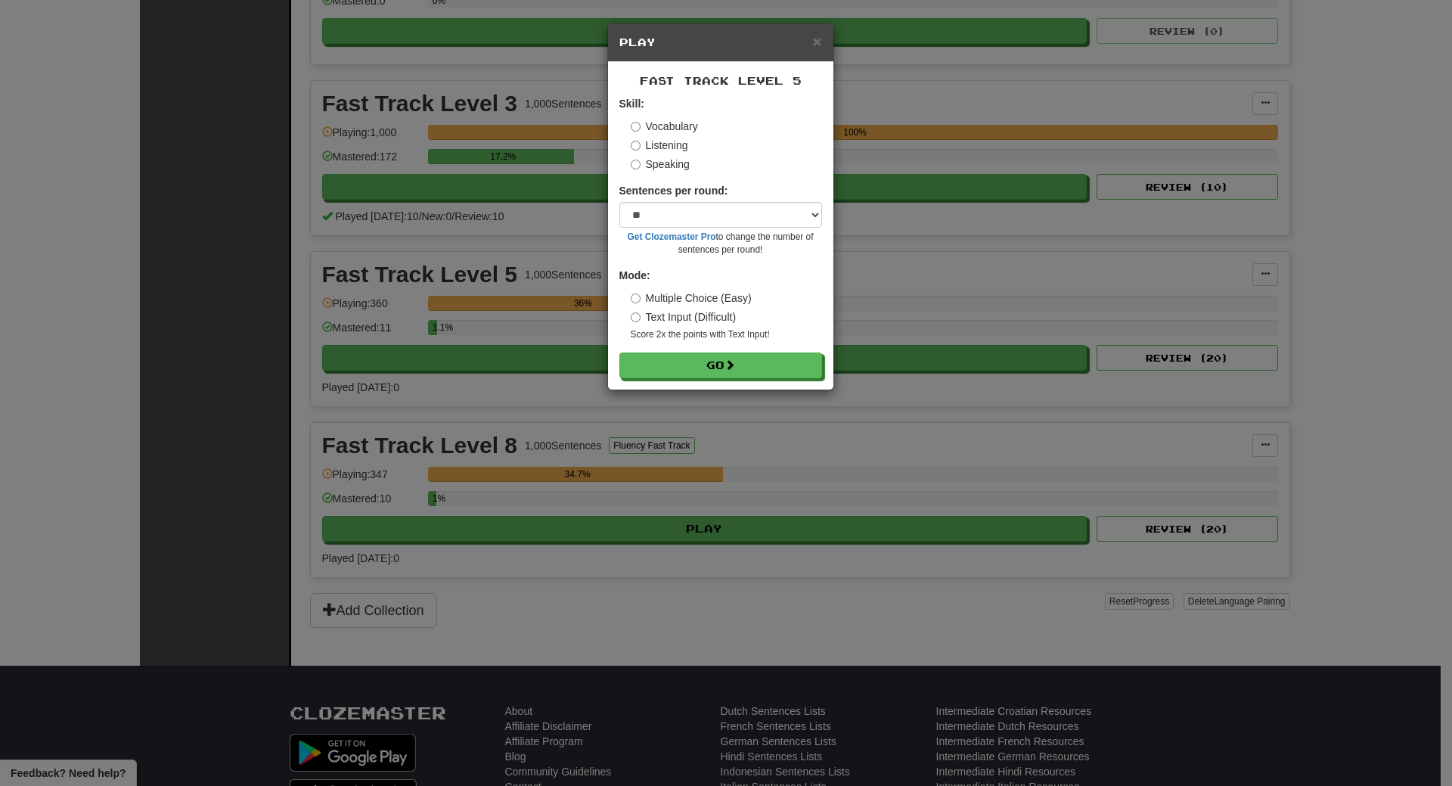
click at [662, 142] on label "Listening" at bounding box center [659, 145] width 57 height 15
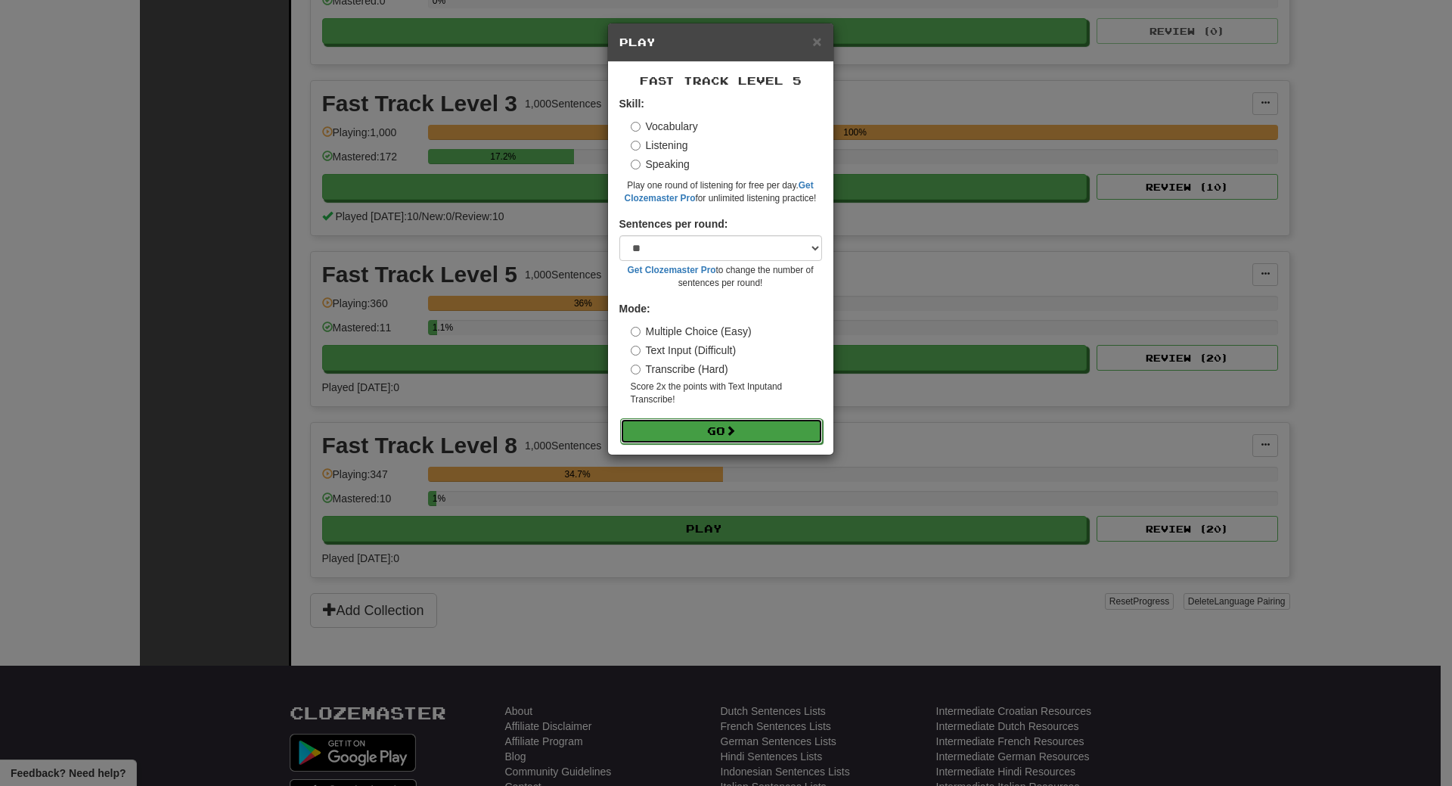
click at [704, 429] on button "Go" at bounding box center [721, 431] width 203 height 26
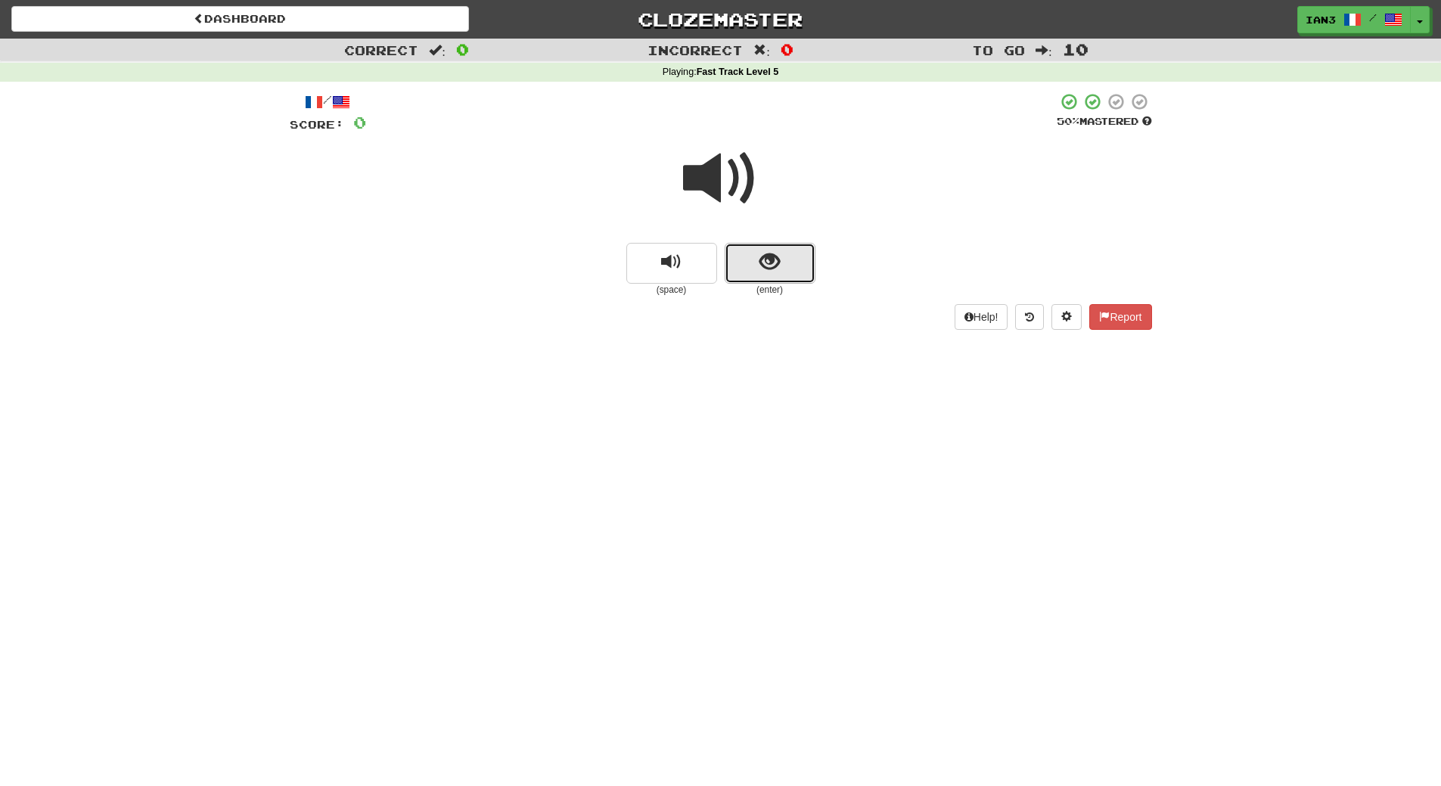
click at [775, 263] on span "show sentence" at bounding box center [769, 262] width 20 height 20
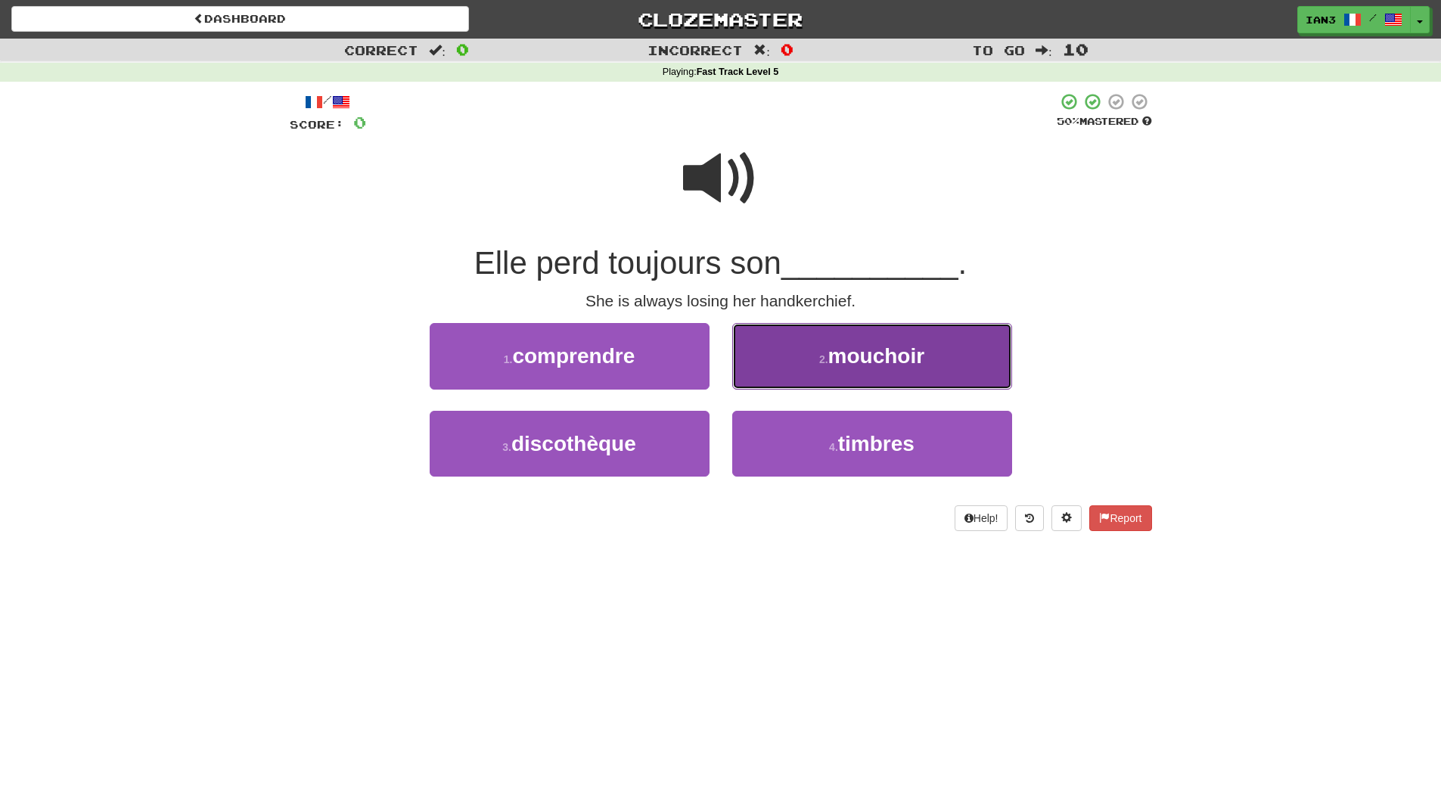
click at [878, 352] on span "mouchoir" at bounding box center [876, 355] width 97 height 23
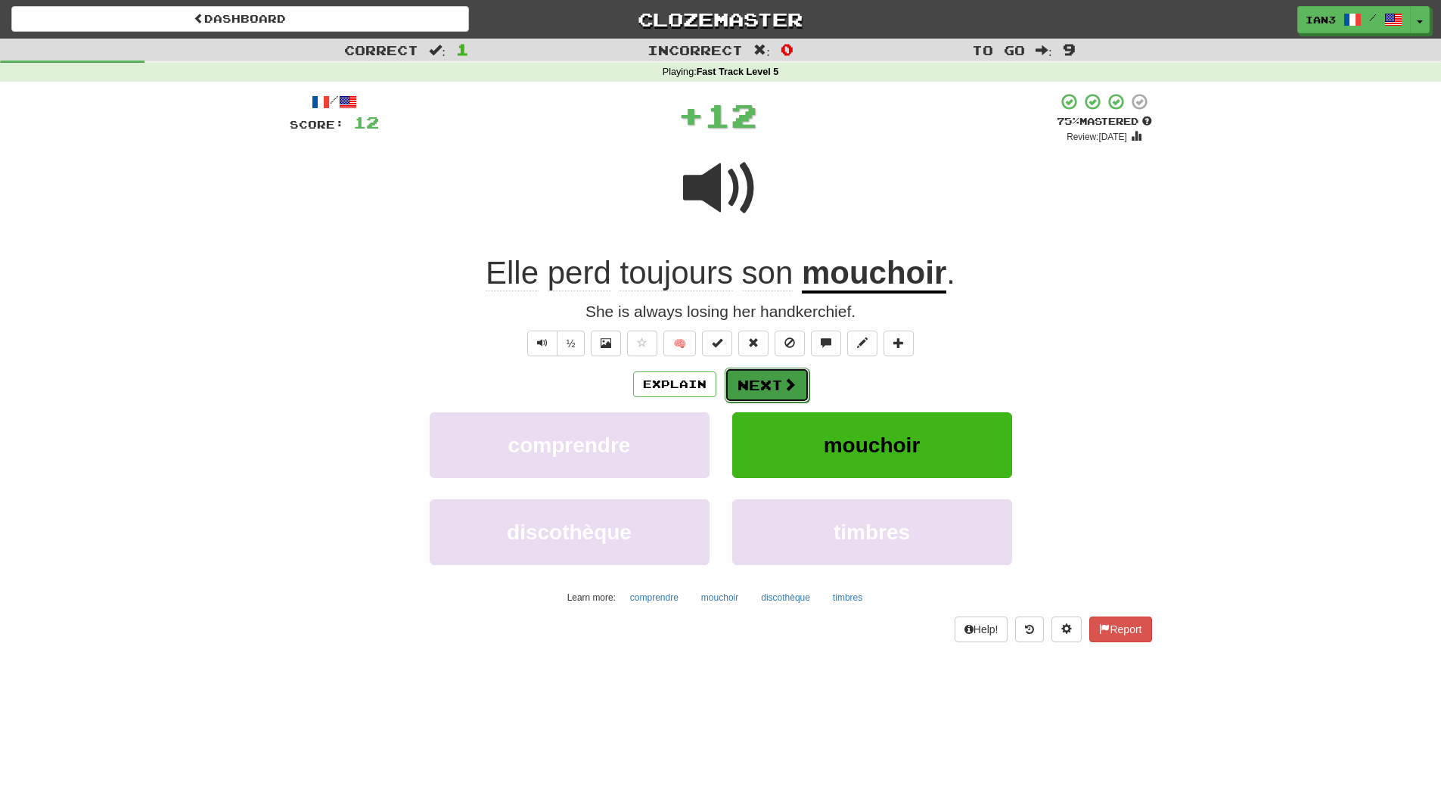
click at [770, 384] on button "Next" at bounding box center [767, 385] width 85 height 35
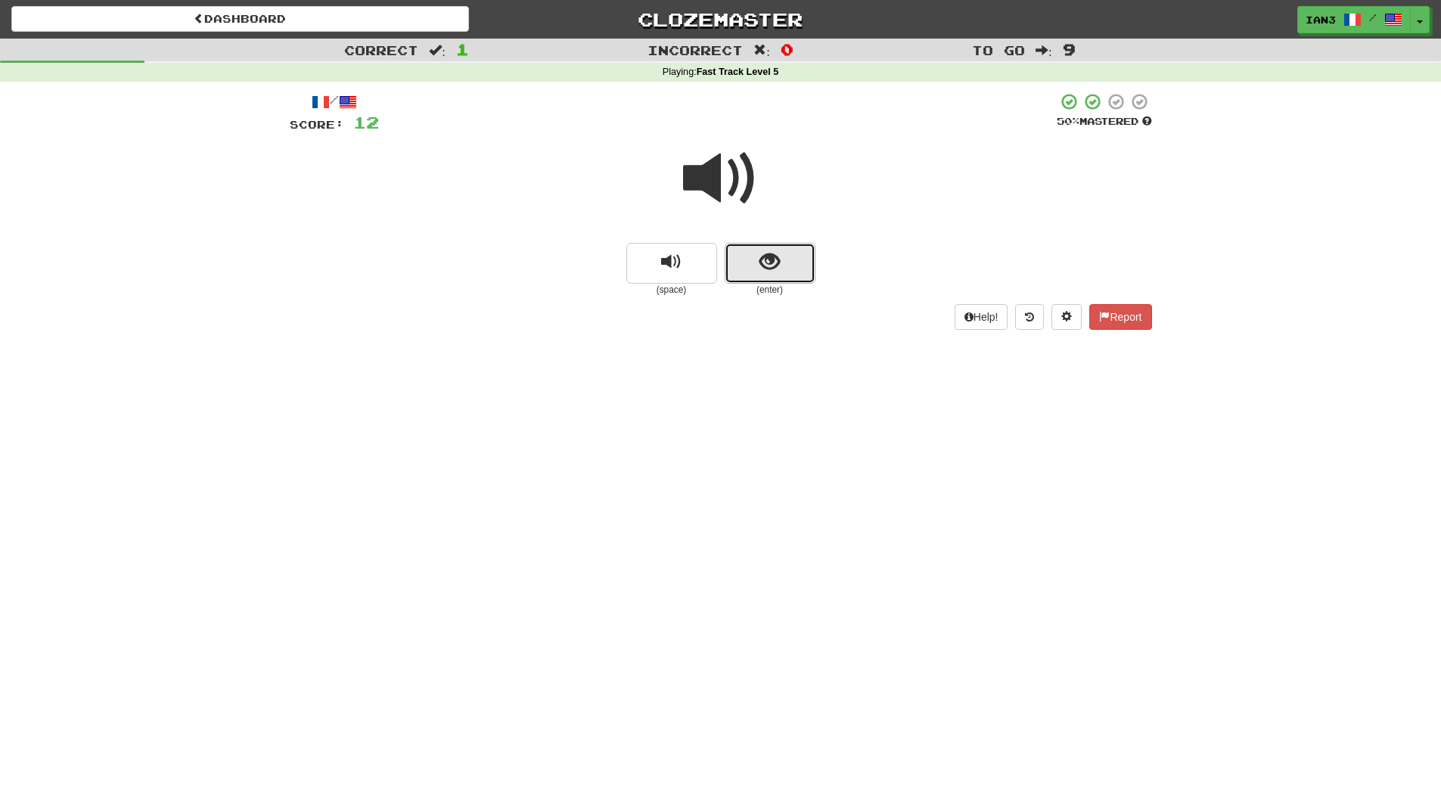
click at [760, 256] on span "show sentence" at bounding box center [769, 262] width 20 height 20
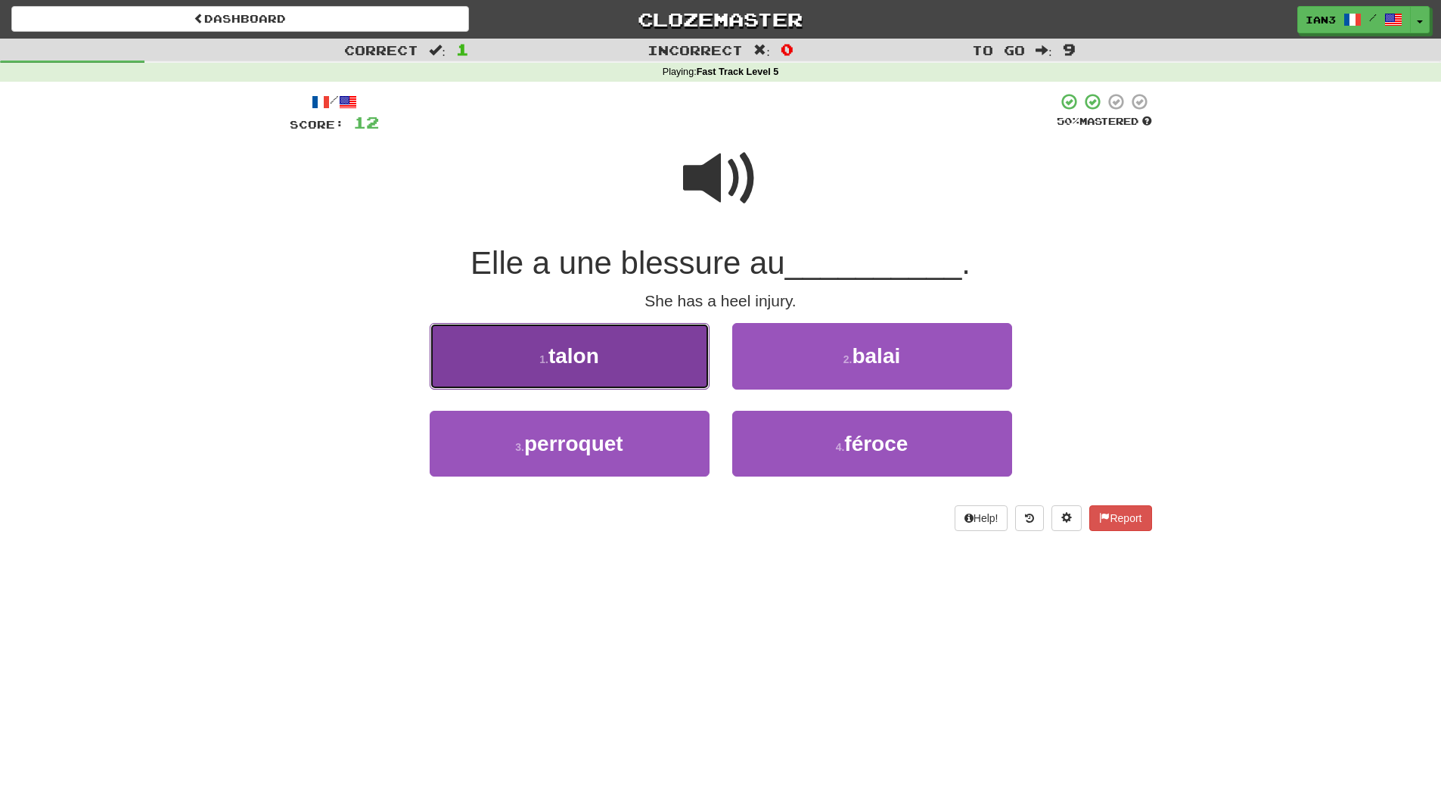
click at [560, 348] on span "talon" at bounding box center [573, 355] width 51 height 23
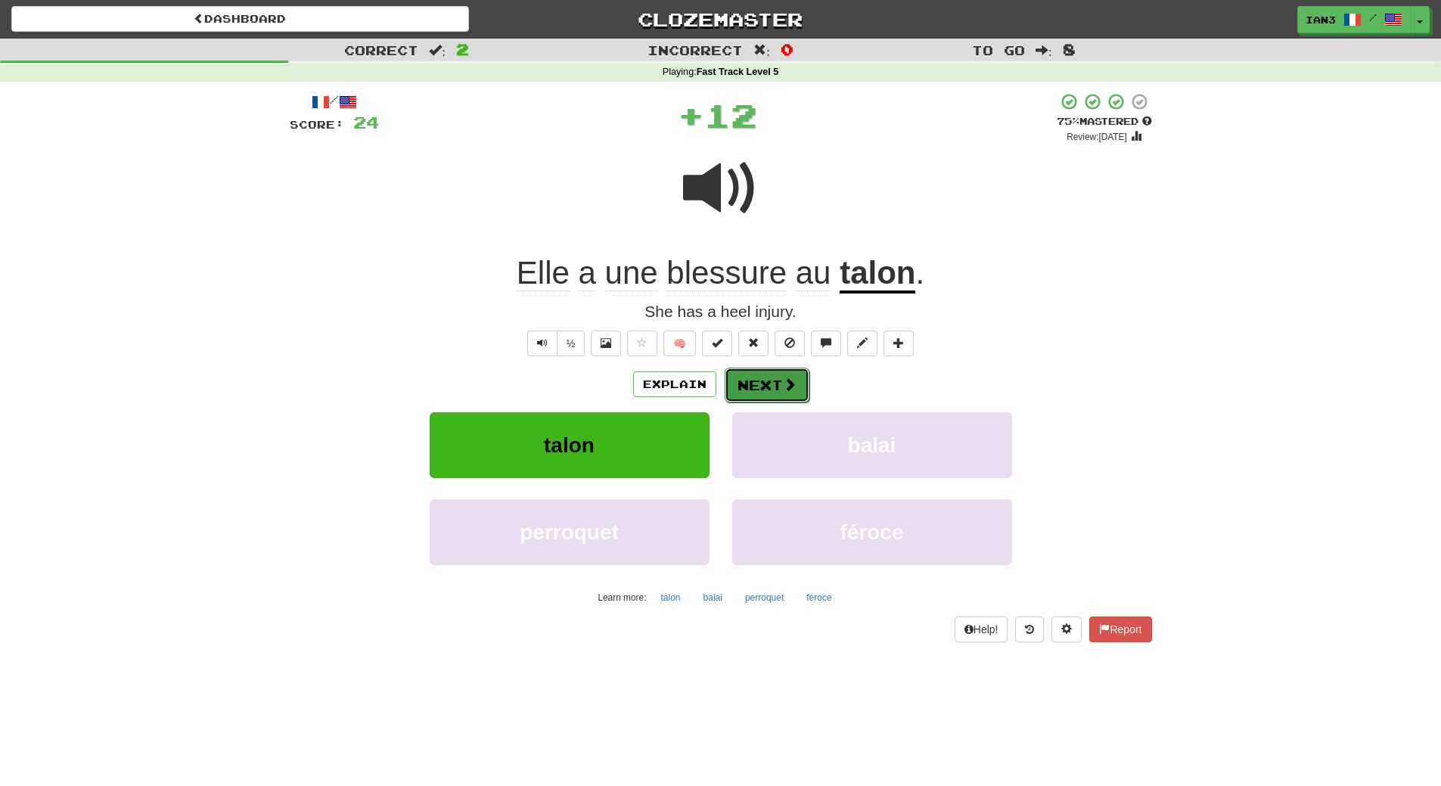
click at [766, 384] on button "Next" at bounding box center [767, 385] width 85 height 35
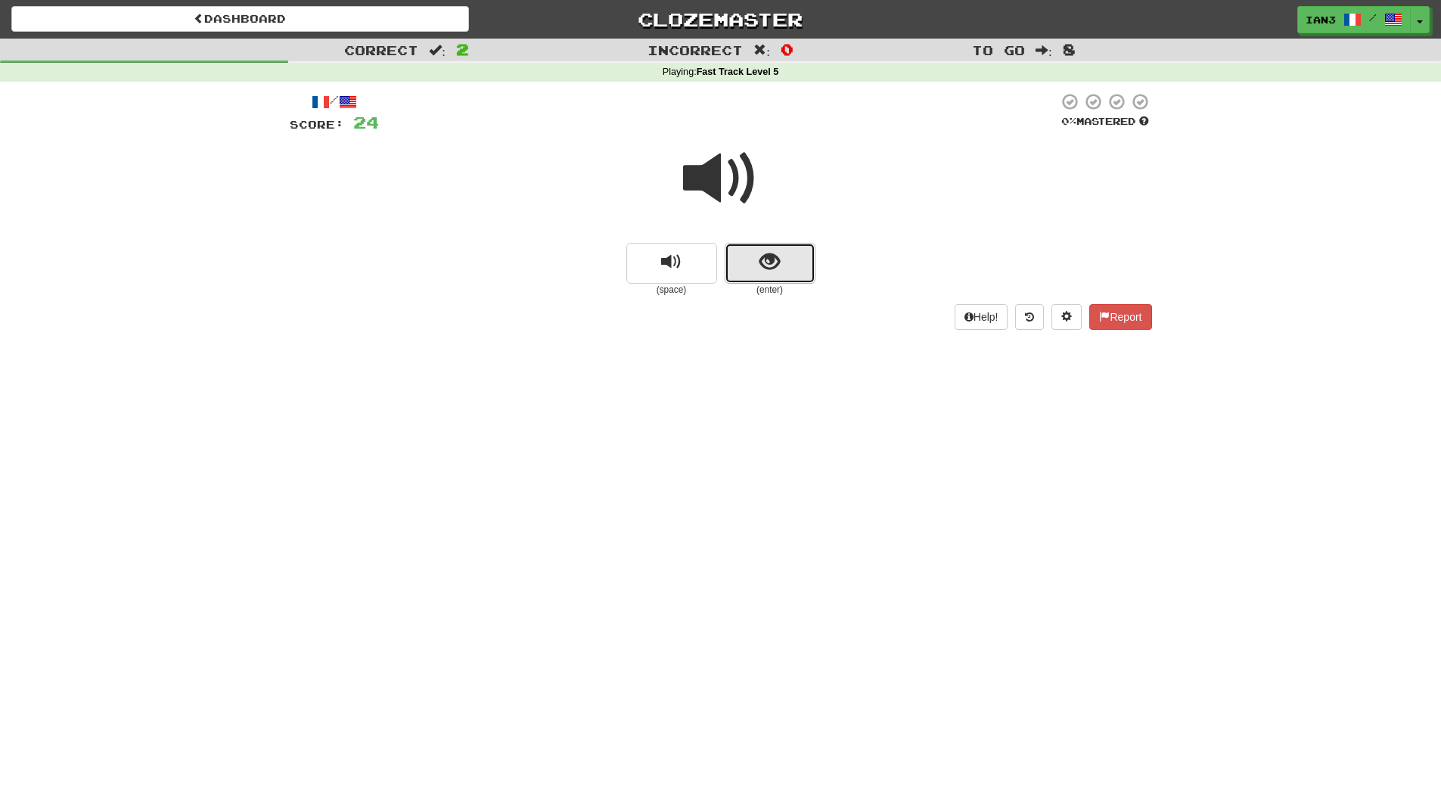
click at [765, 258] on span "show sentence" at bounding box center [769, 262] width 20 height 20
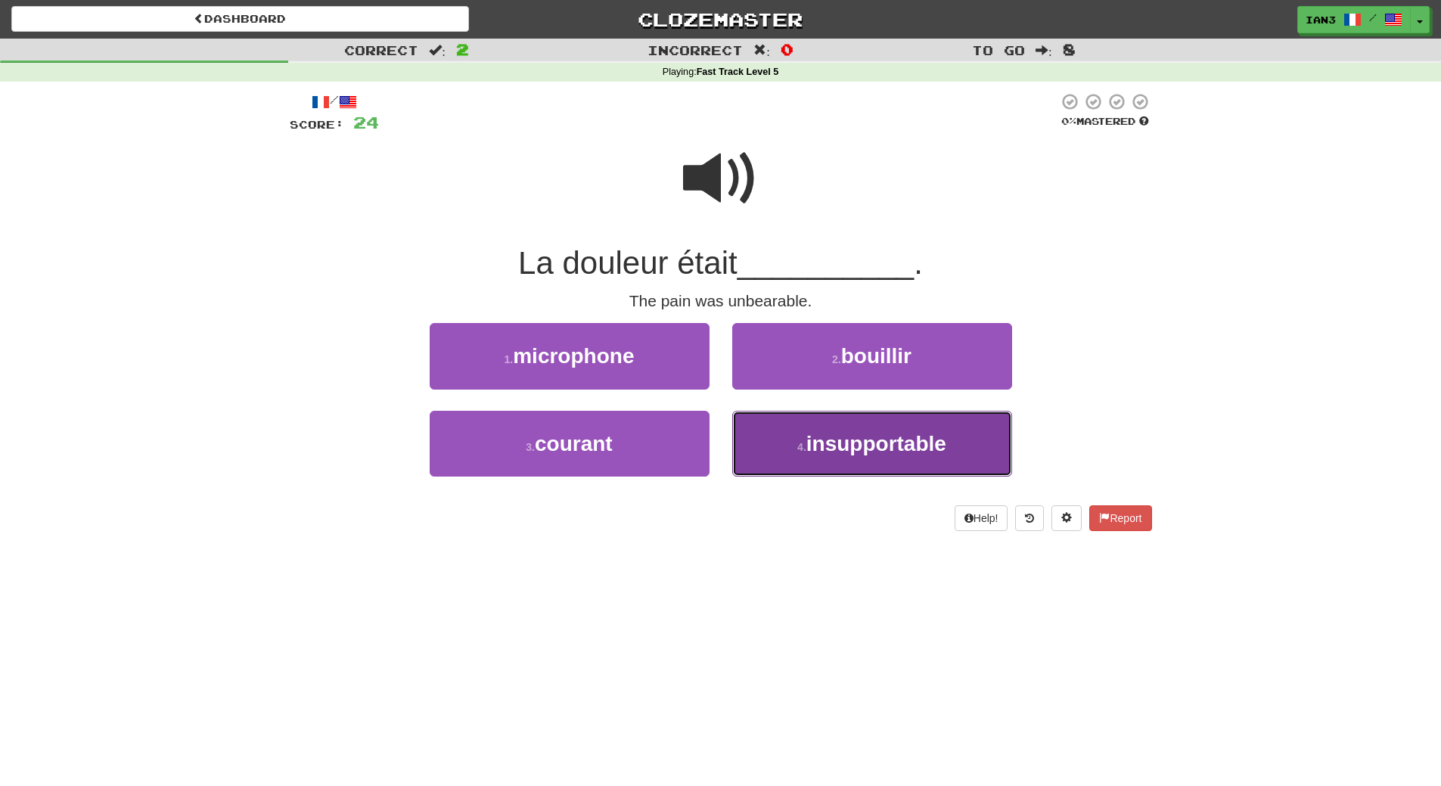
click at [838, 454] on span "insupportable" at bounding box center [876, 443] width 140 height 23
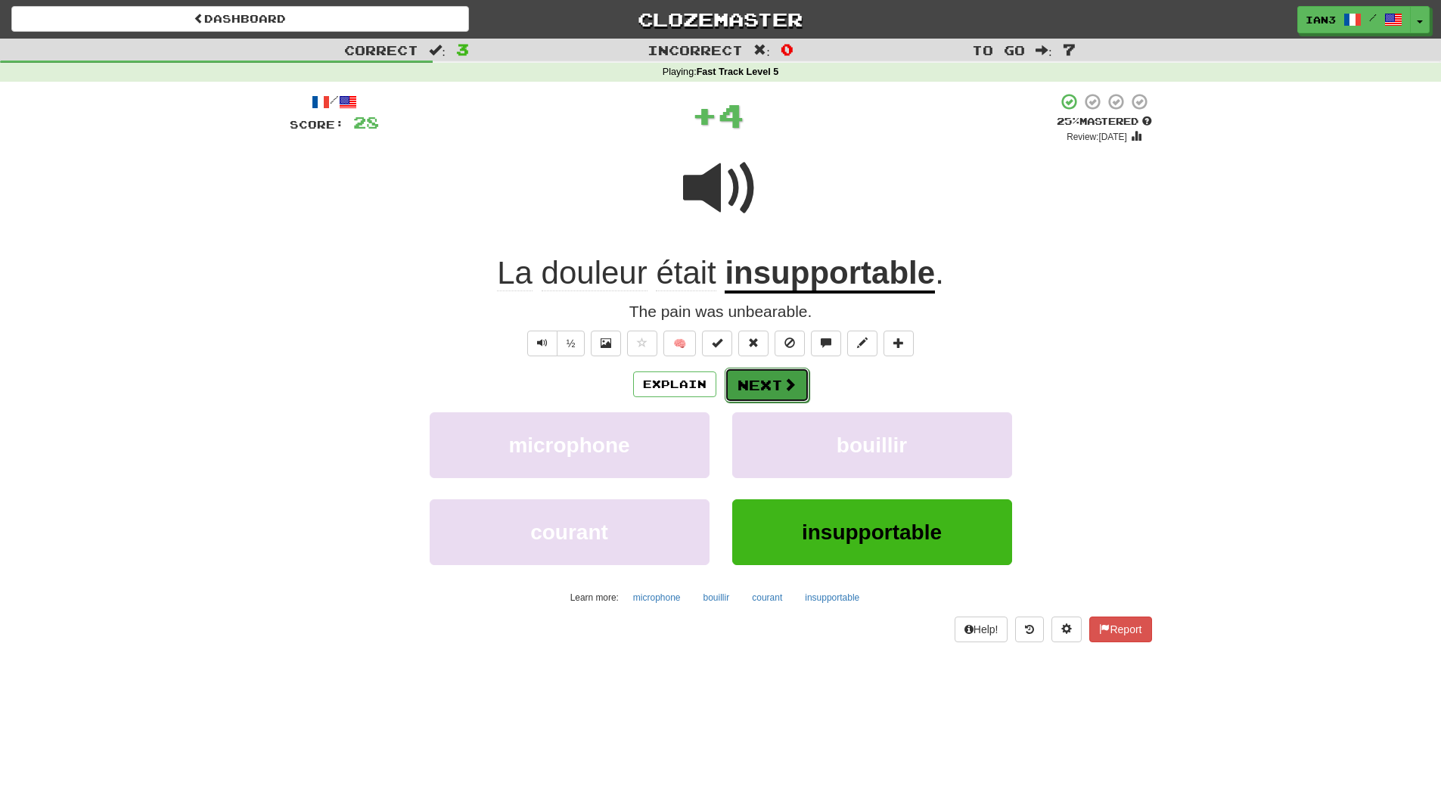
click at [765, 387] on button "Next" at bounding box center [767, 385] width 85 height 35
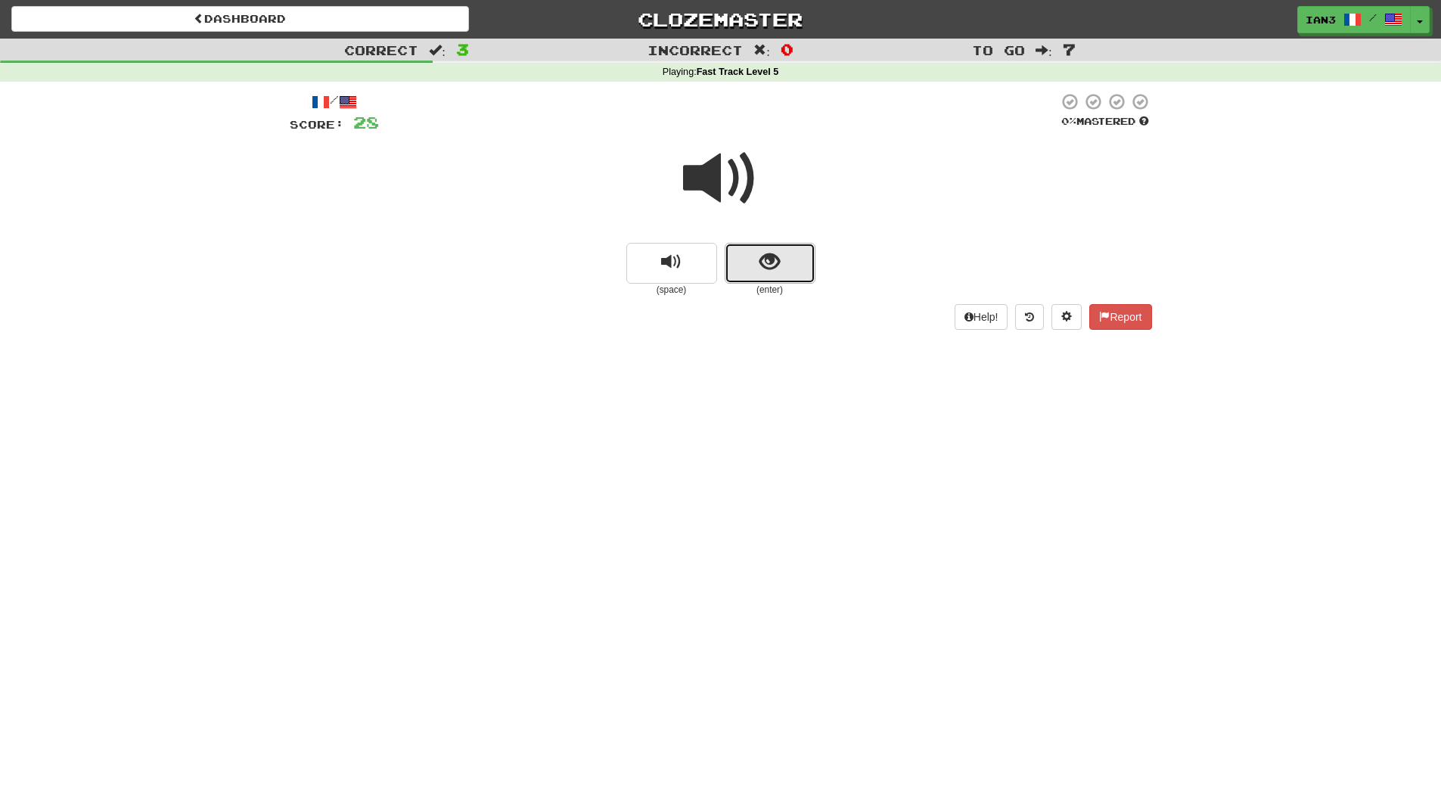
click at [753, 253] on button "show sentence" at bounding box center [770, 263] width 91 height 41
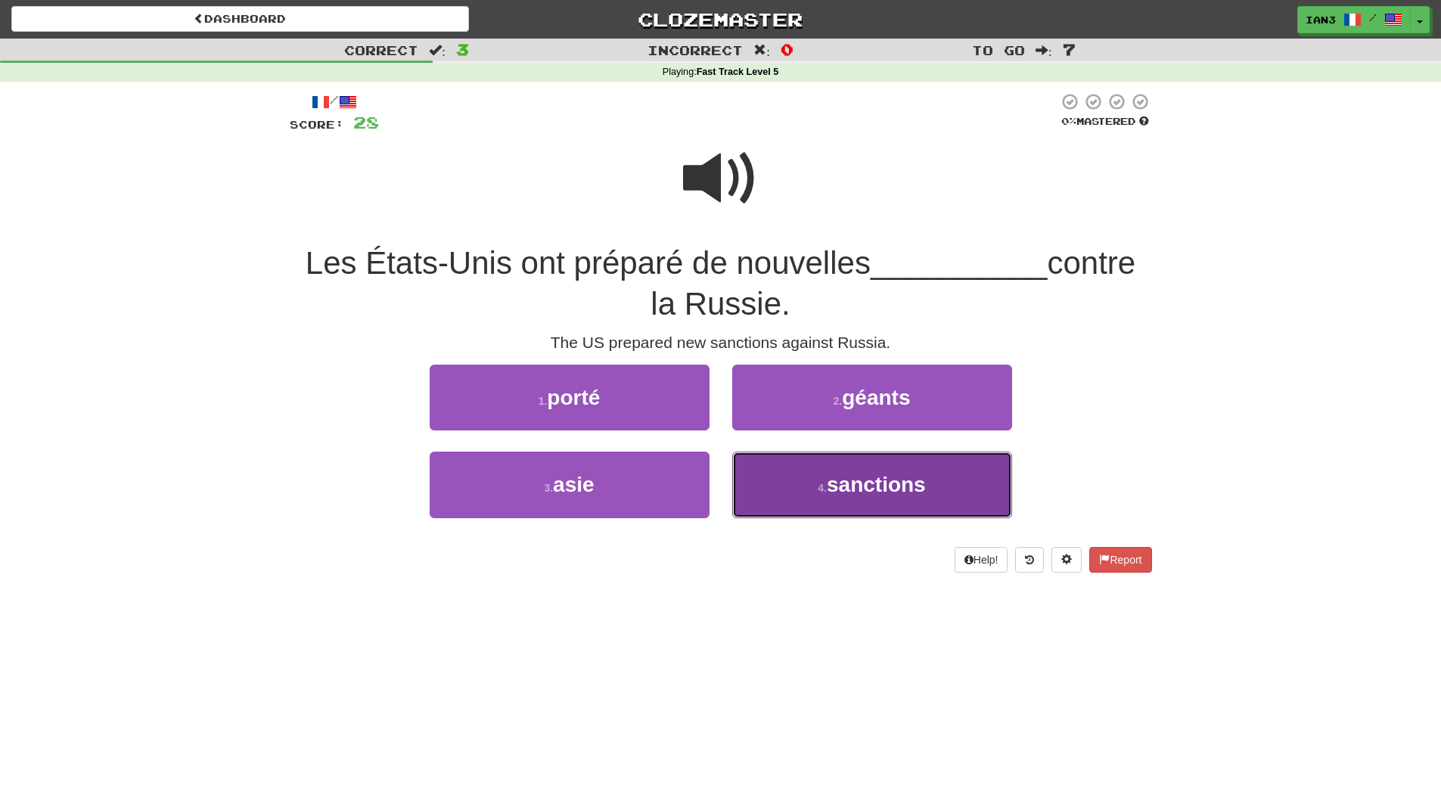
click at [874, 486] on span "sanctions" at bounding box center [876, 484] width 99 height 23
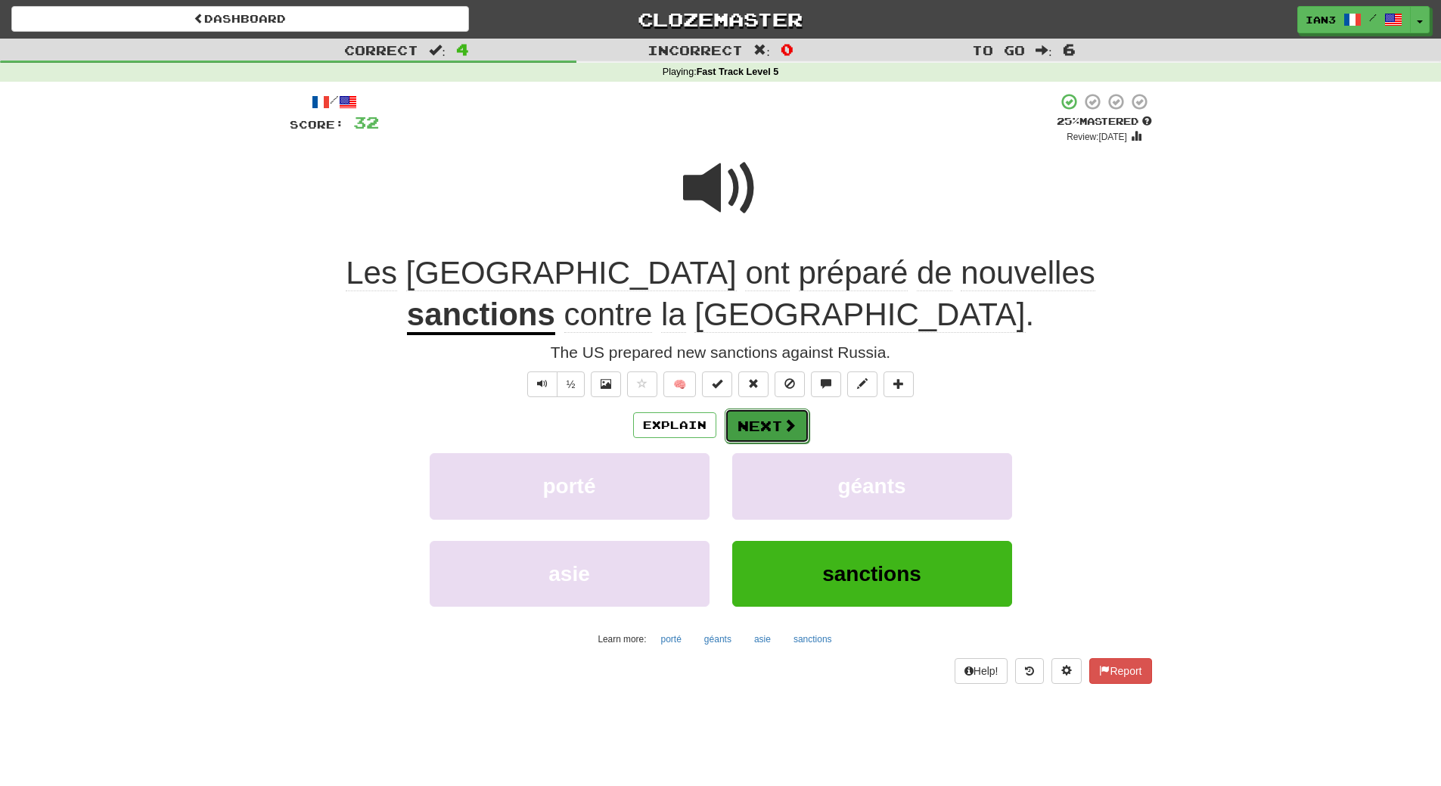
click at [767, 428] on button "Next" at bounding box center [767, 425] width 85 height 35
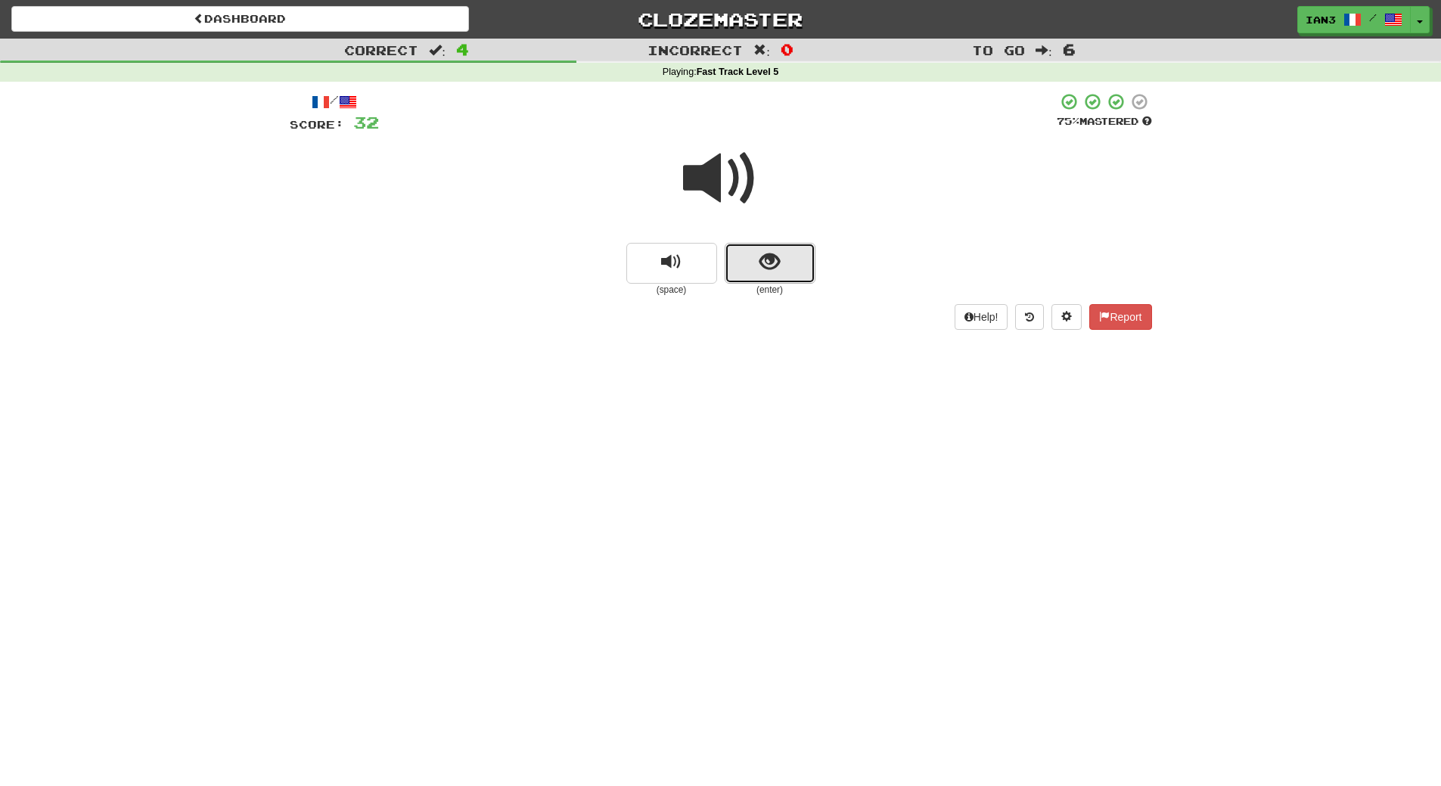
click at [764, 252] on span "show sentence" at bounding box center [769, 262] width 20 height 20
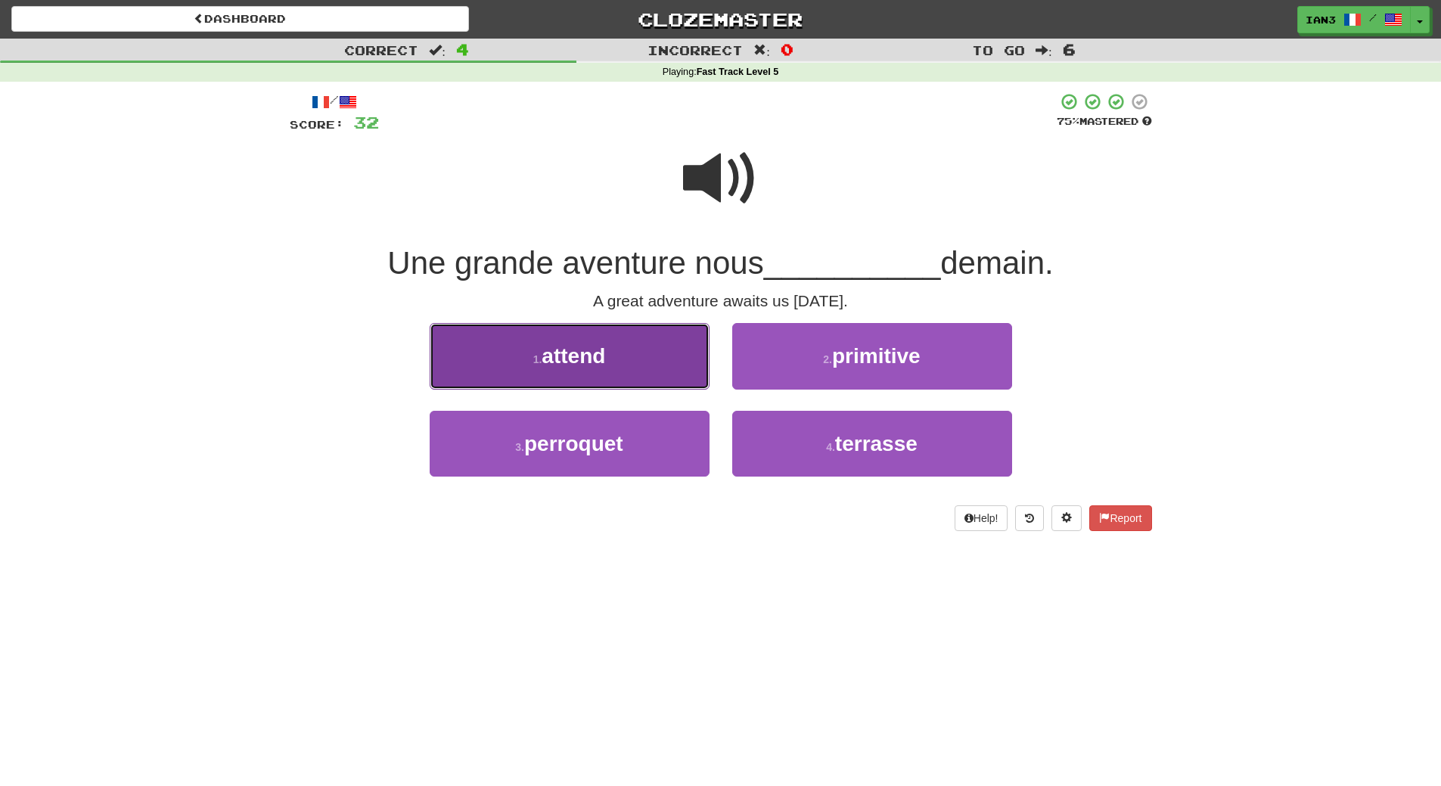
click at [595, 347] on span "attend" at bounding box center [574, 355] width 64 height 23
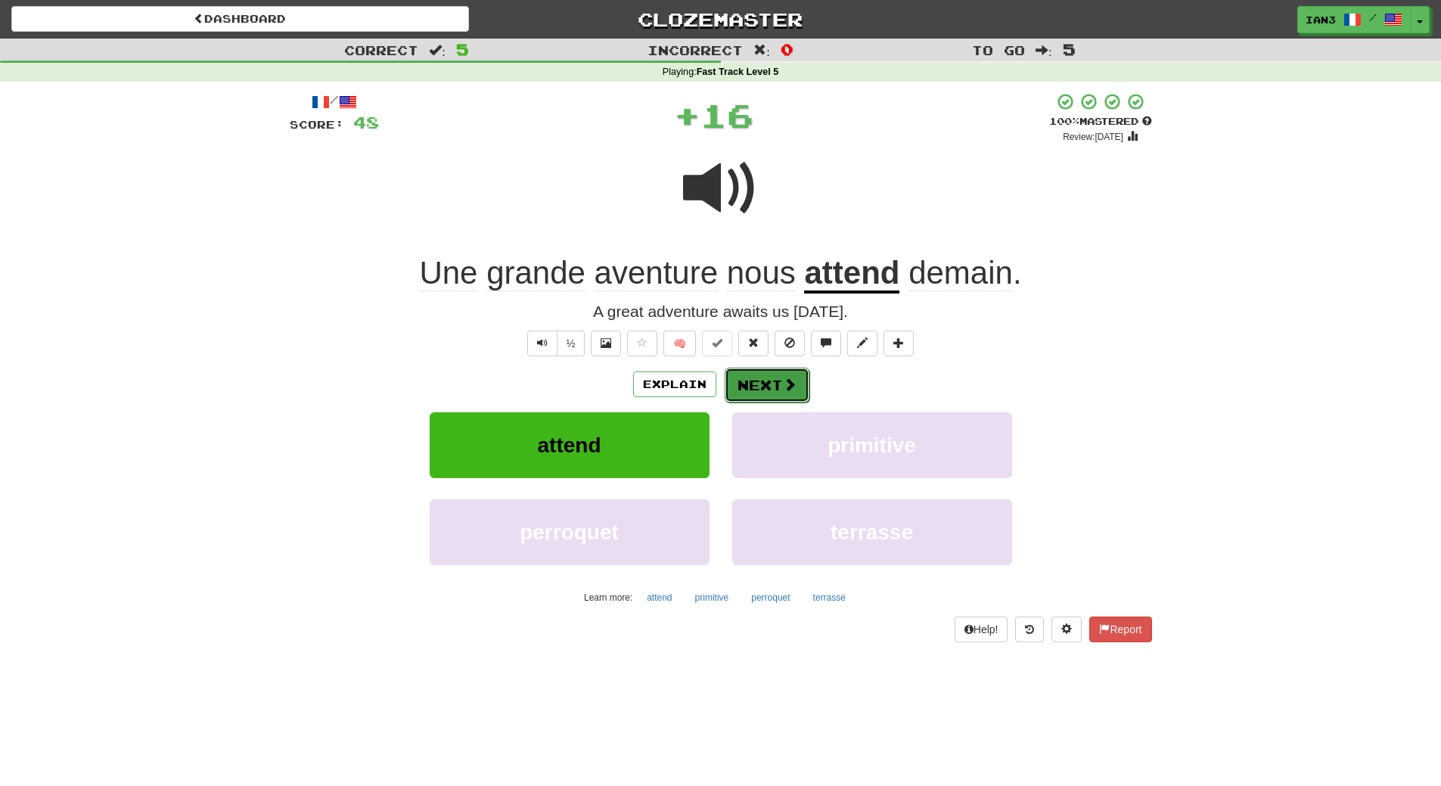
click at [764, 389] on button "Next" at bounding box center [767, 385] width 85 height 35
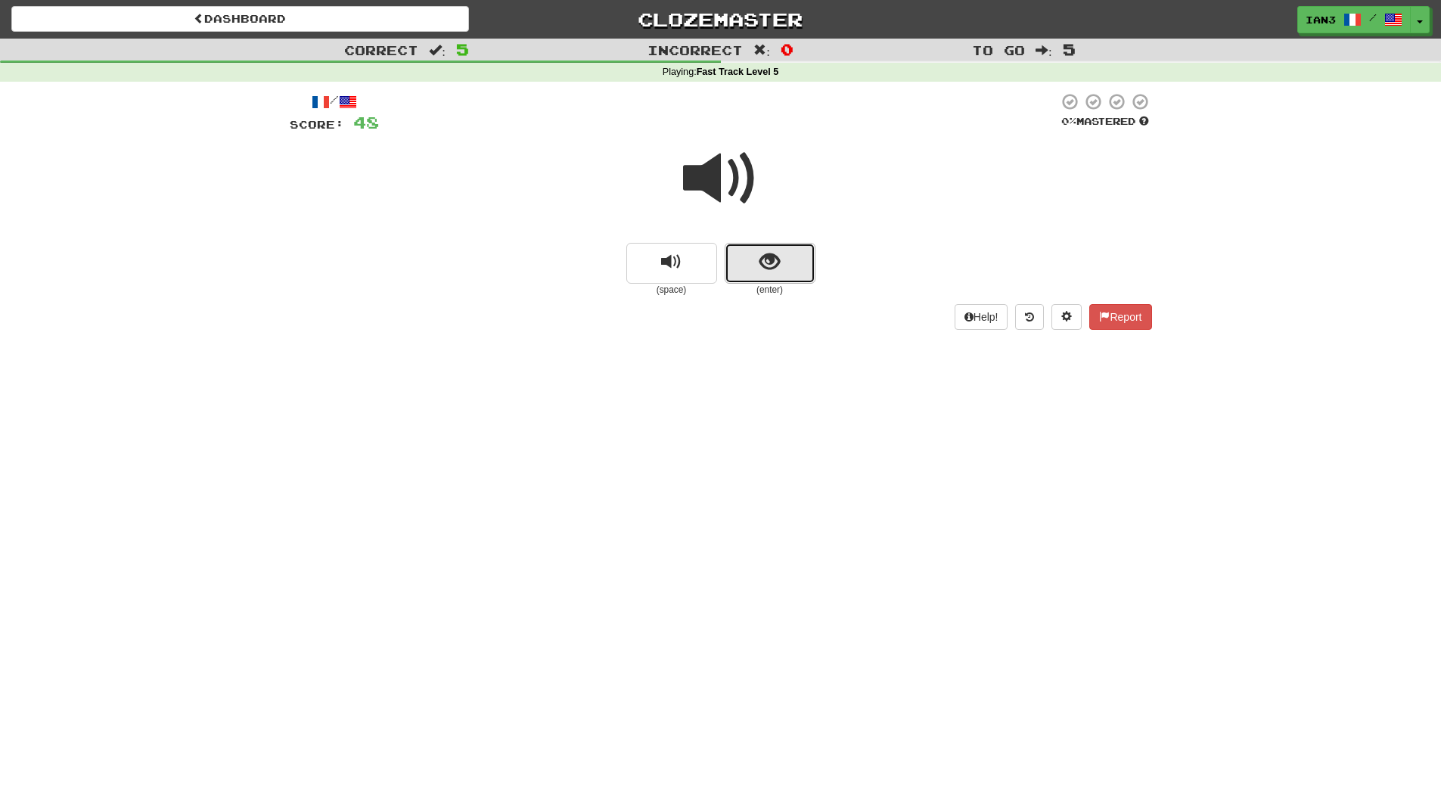
click at [769, 263] on span "show sentence" at bounding box center [769, 262] width 20 height 20
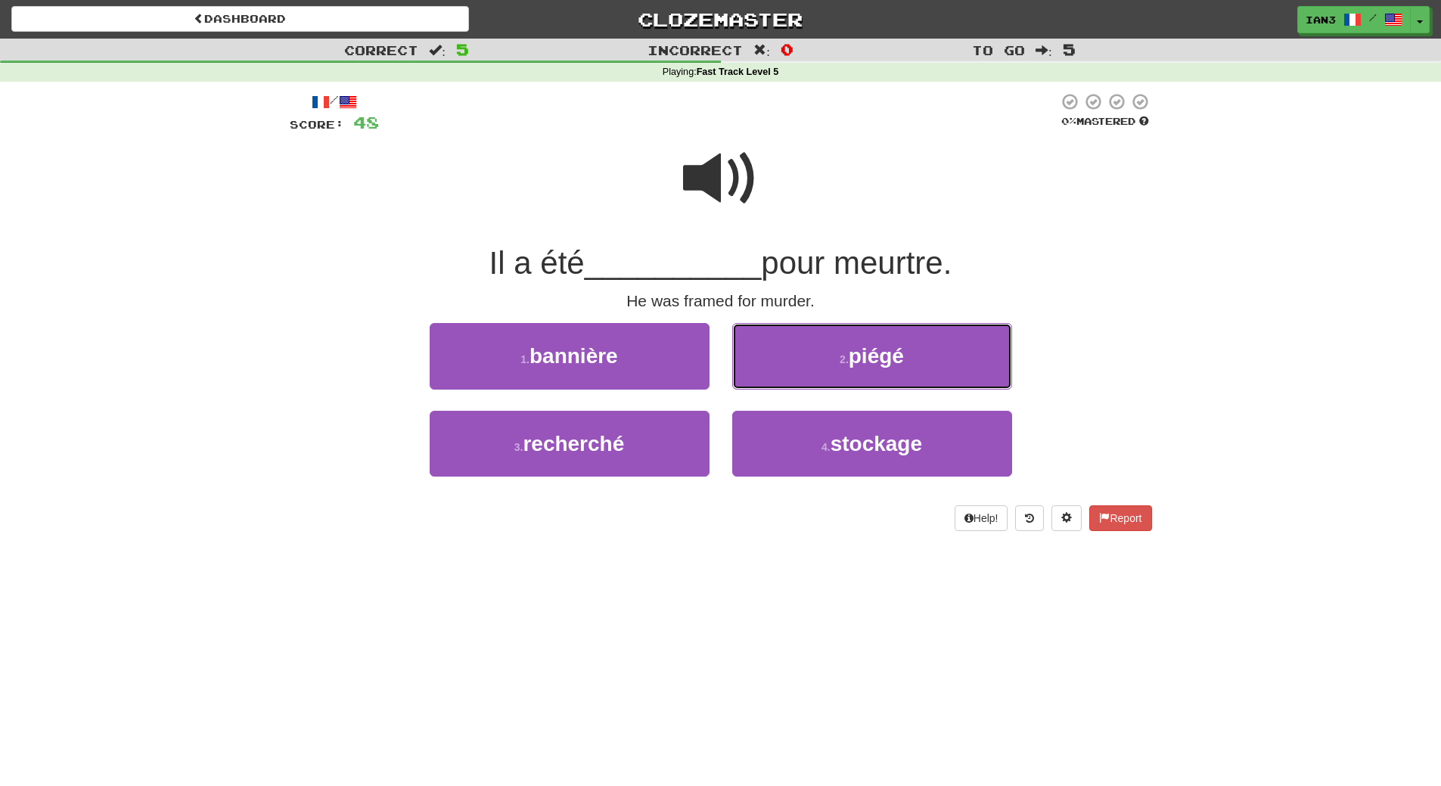
click at [848, 356] on small "2 ." at bounding box center [844, 359] width 9 height 12
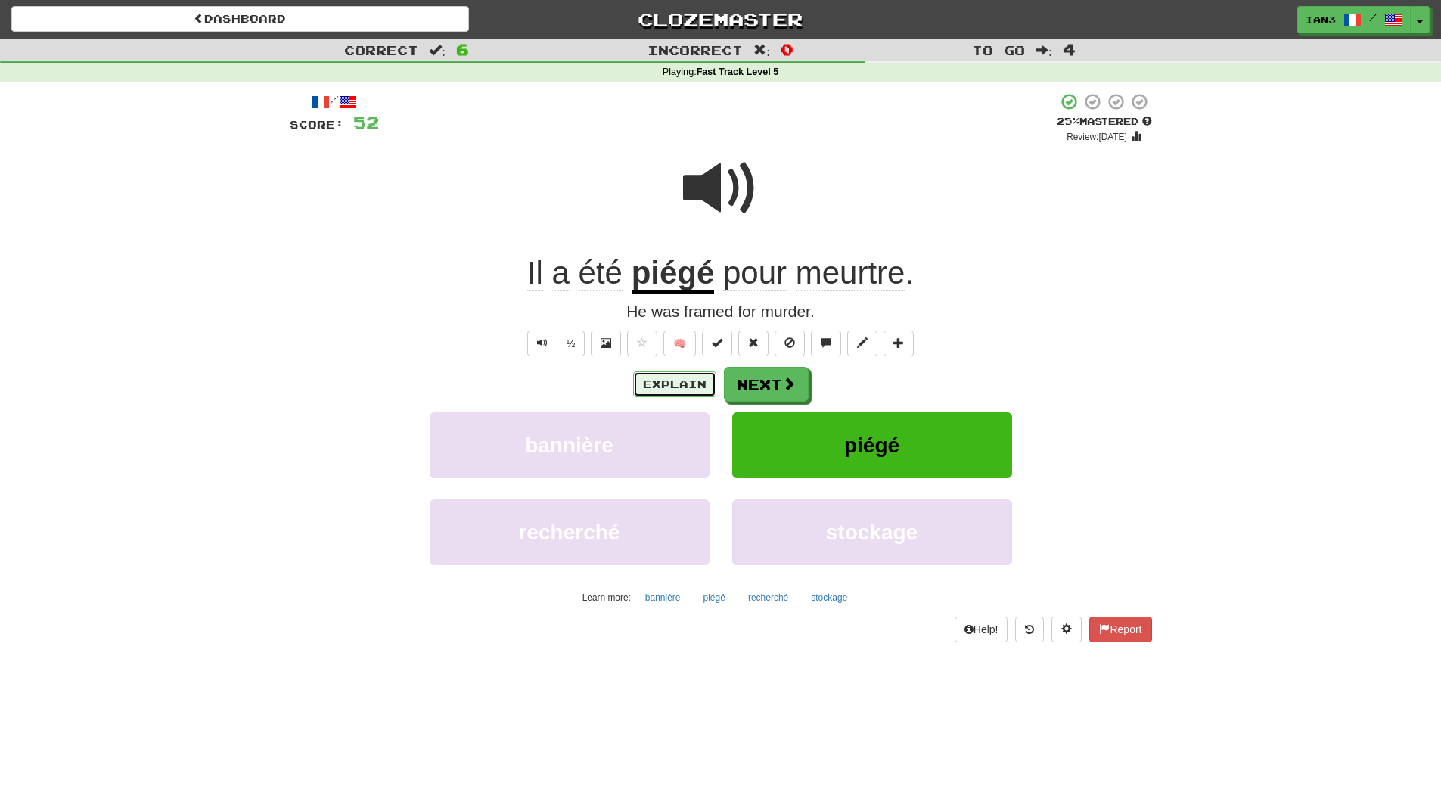
click at [665, 383] on button "Explain" at bounding box center [674, 384] width 83 height 26
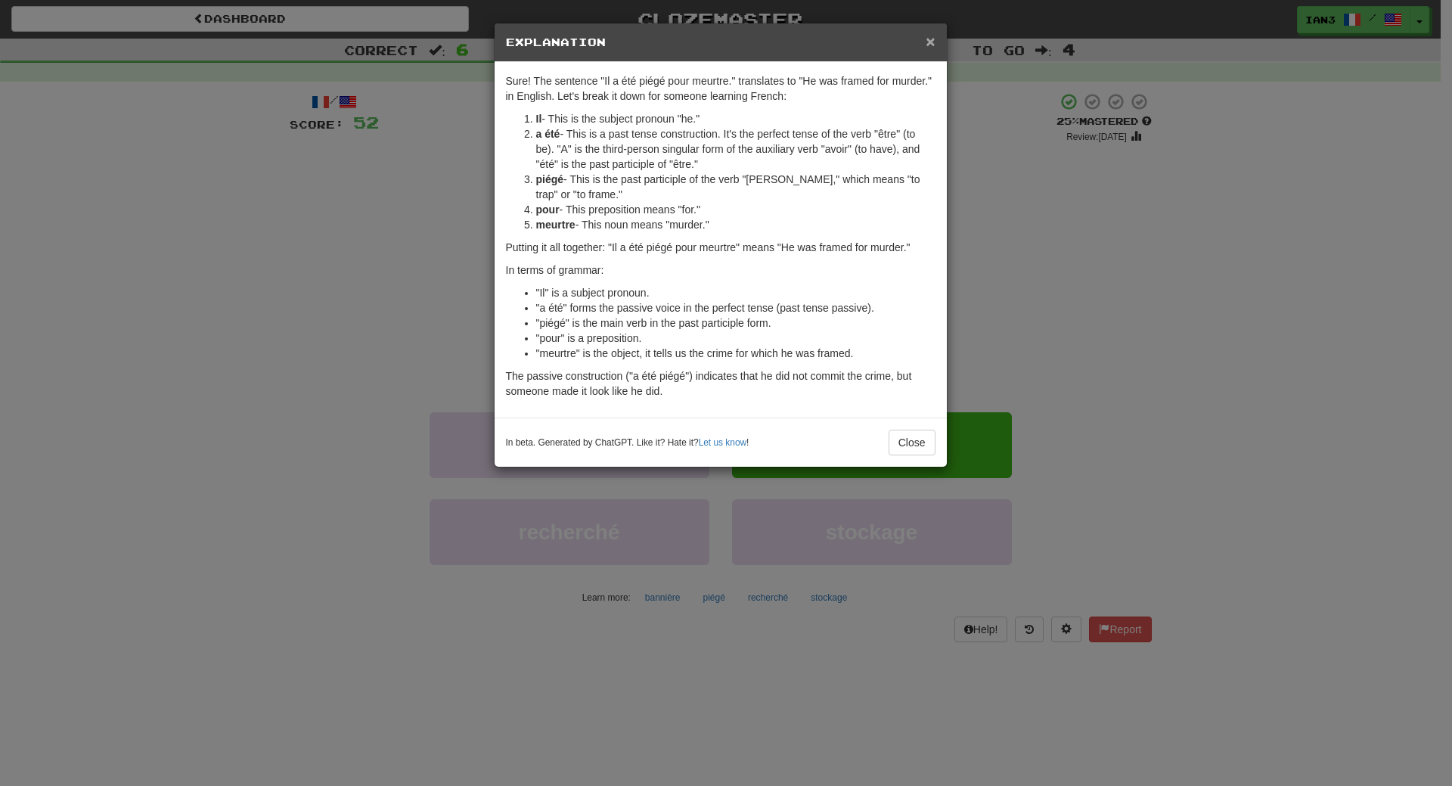
click at [927, 40] on span "×" at bounding box center [930, 41] width 9 height 17
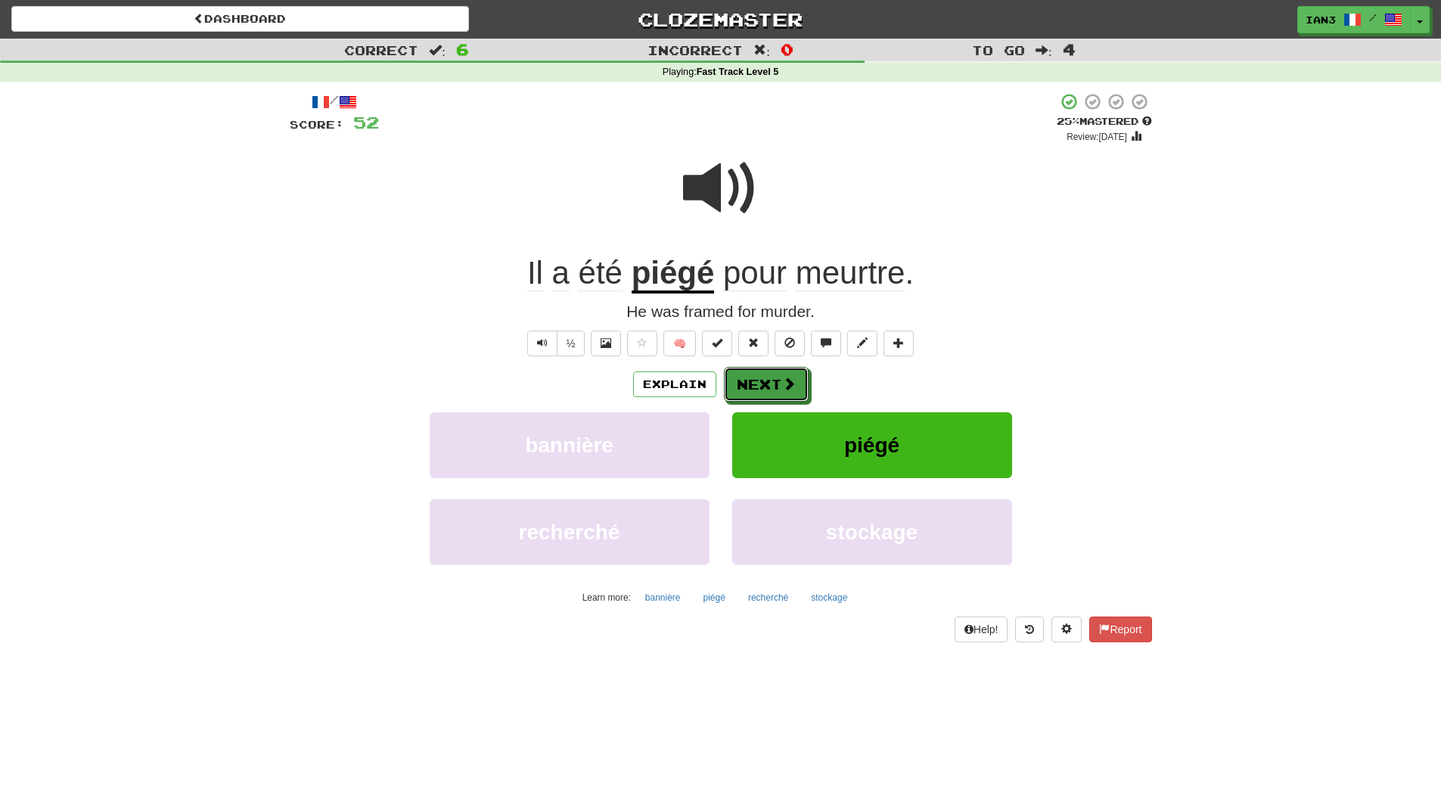
click at [785, 377] on span at bounding box center [789, 384] width 14 height 14
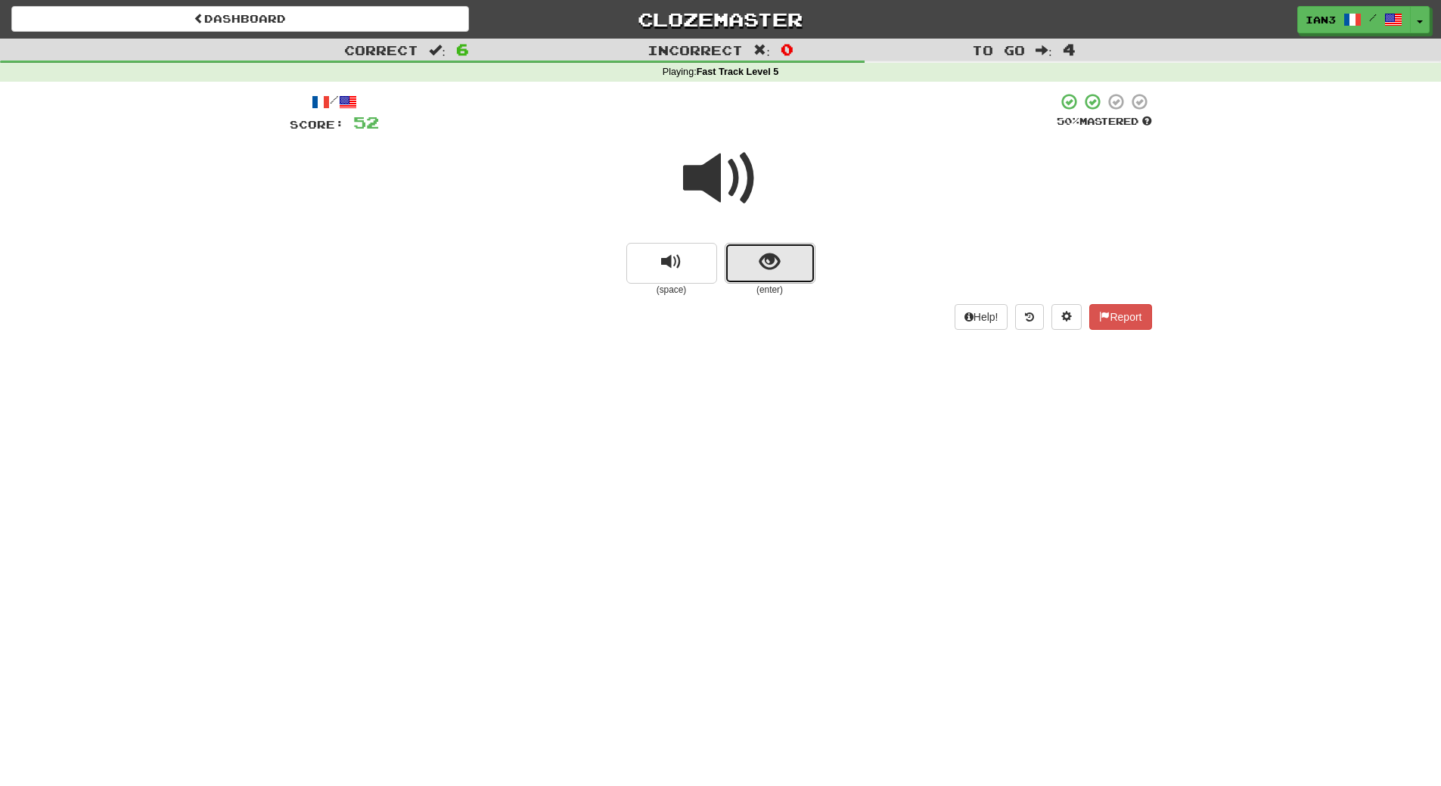
click at [768, 252] on span "show sentence" at bounding box center [769, 262] width 20 height 20
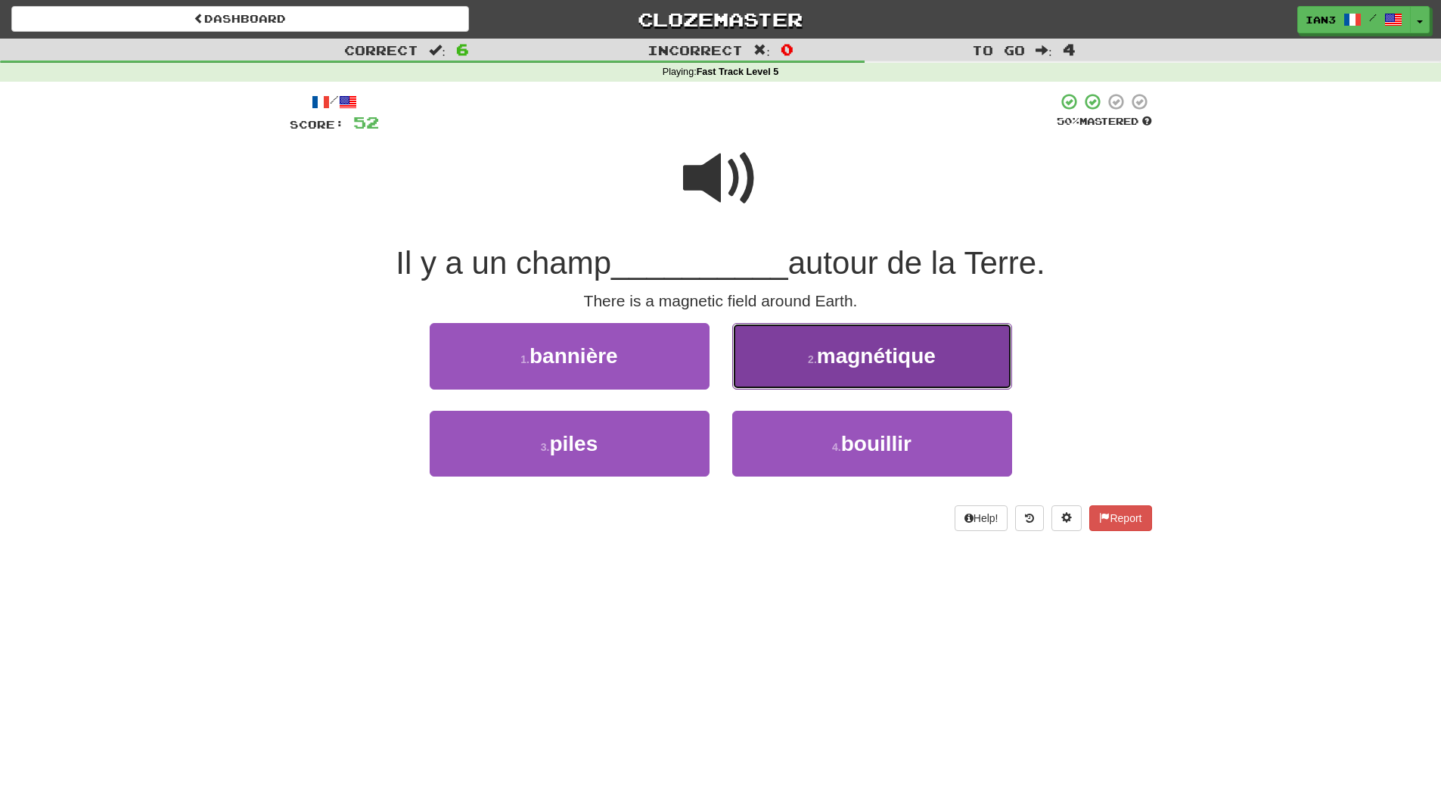
click at [880, 363] on span "magnétique" at bounding box center [876, 355] width 119 height 23
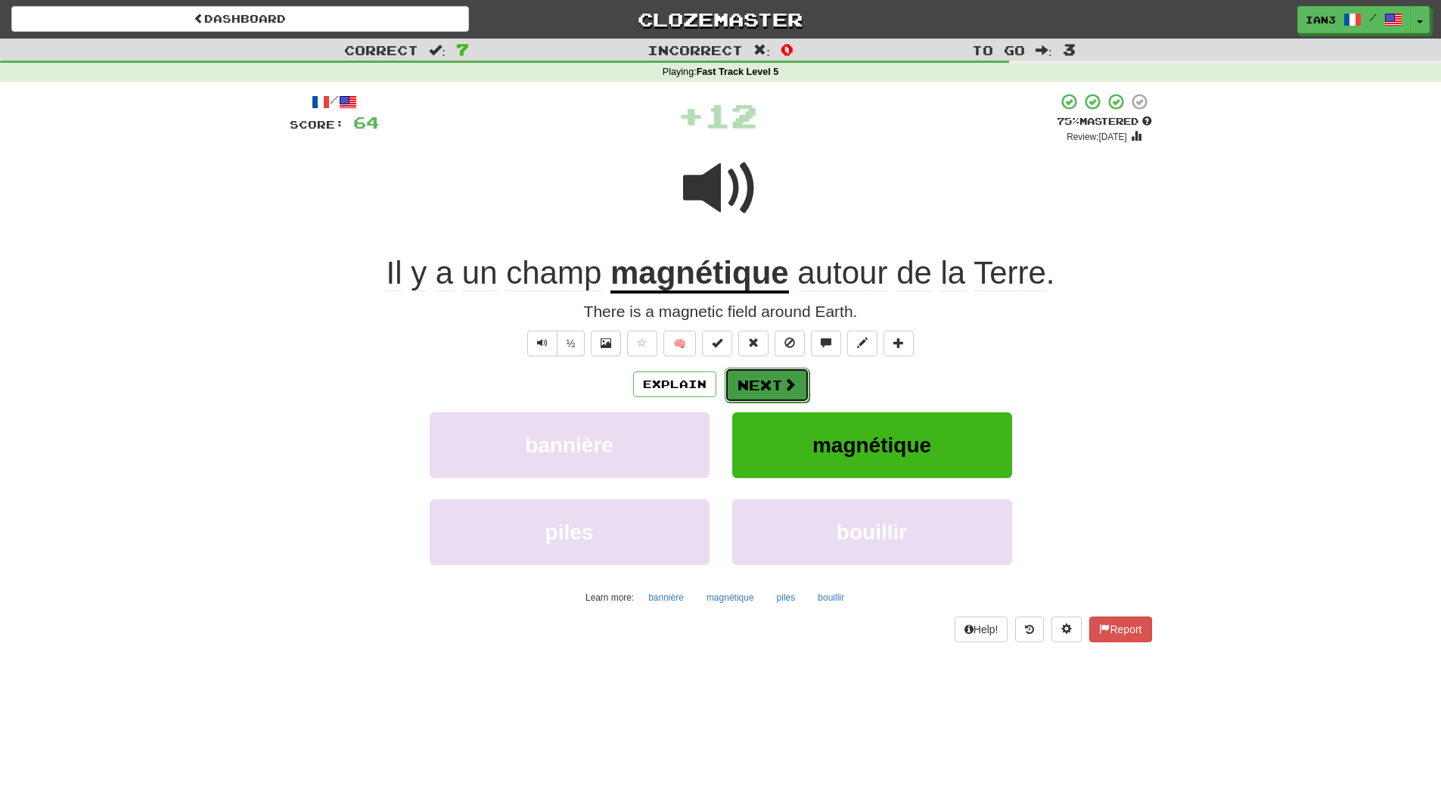
click at [763, 384] on button "Next" at bounding box center [767, 385] width 85 height 35
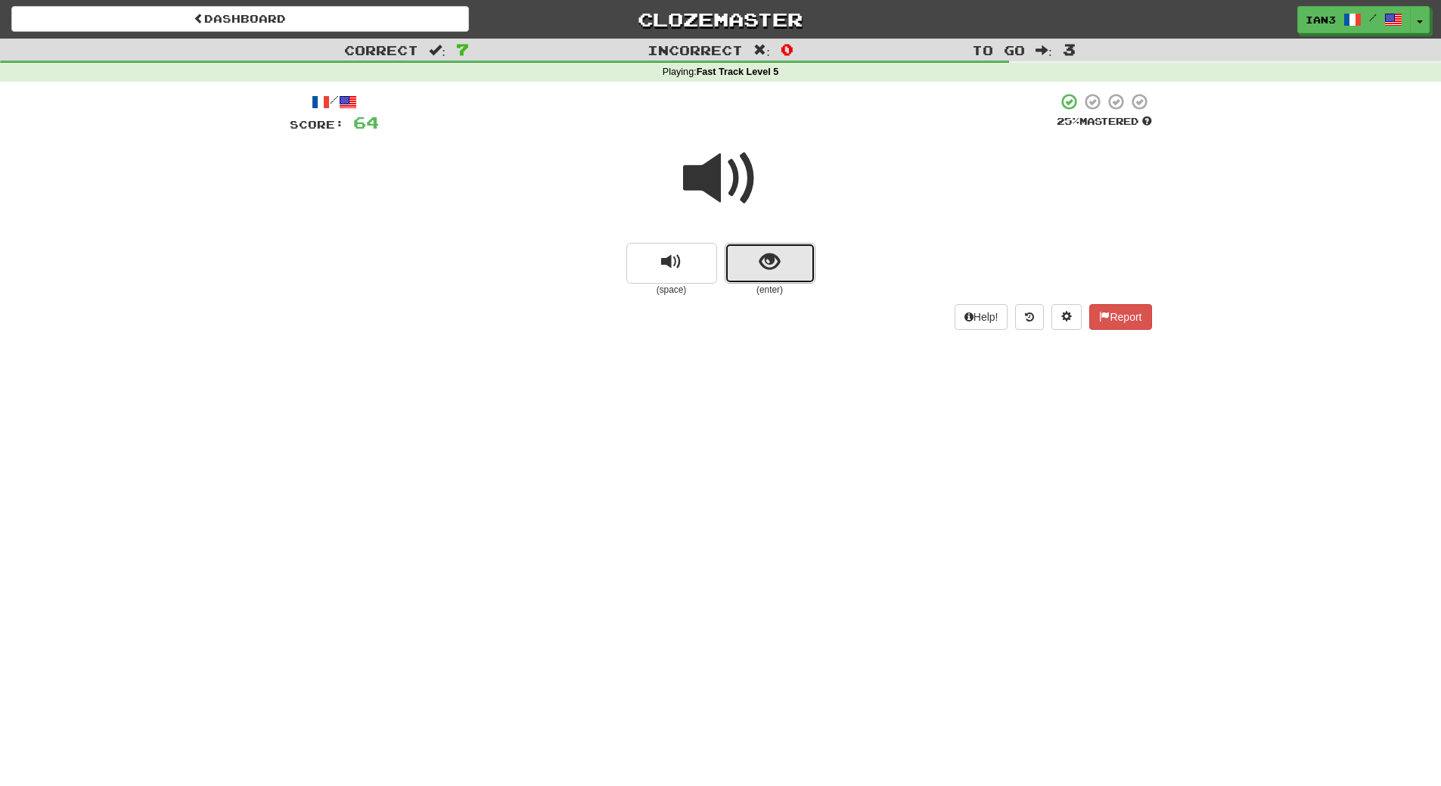
click at [758, 251] on button "show sentence" at bounding box center [770, 263] width 91 height 41
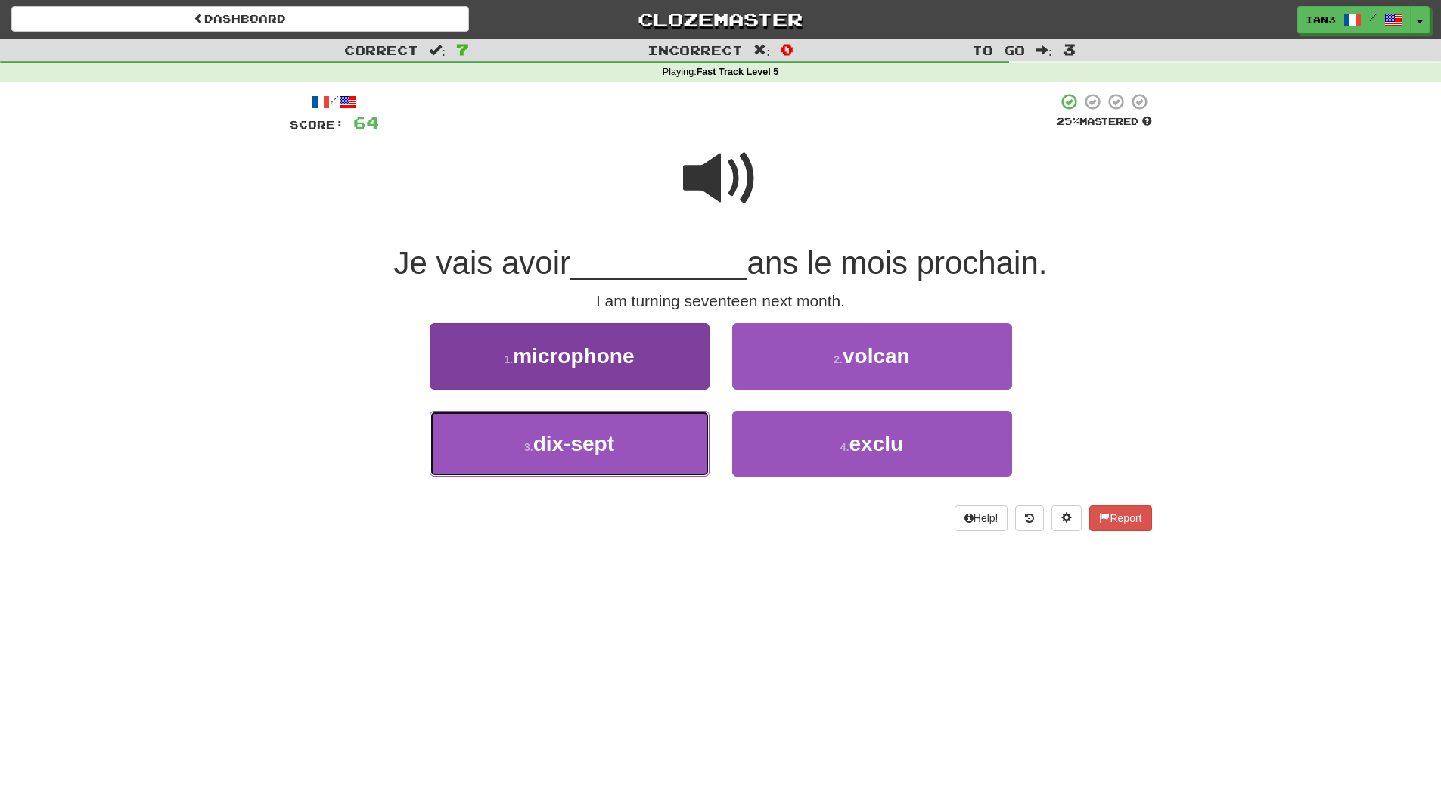
click at [645, 441] on button "3 . dix-sept" at bounding box center [570, 444] width 280 height 66
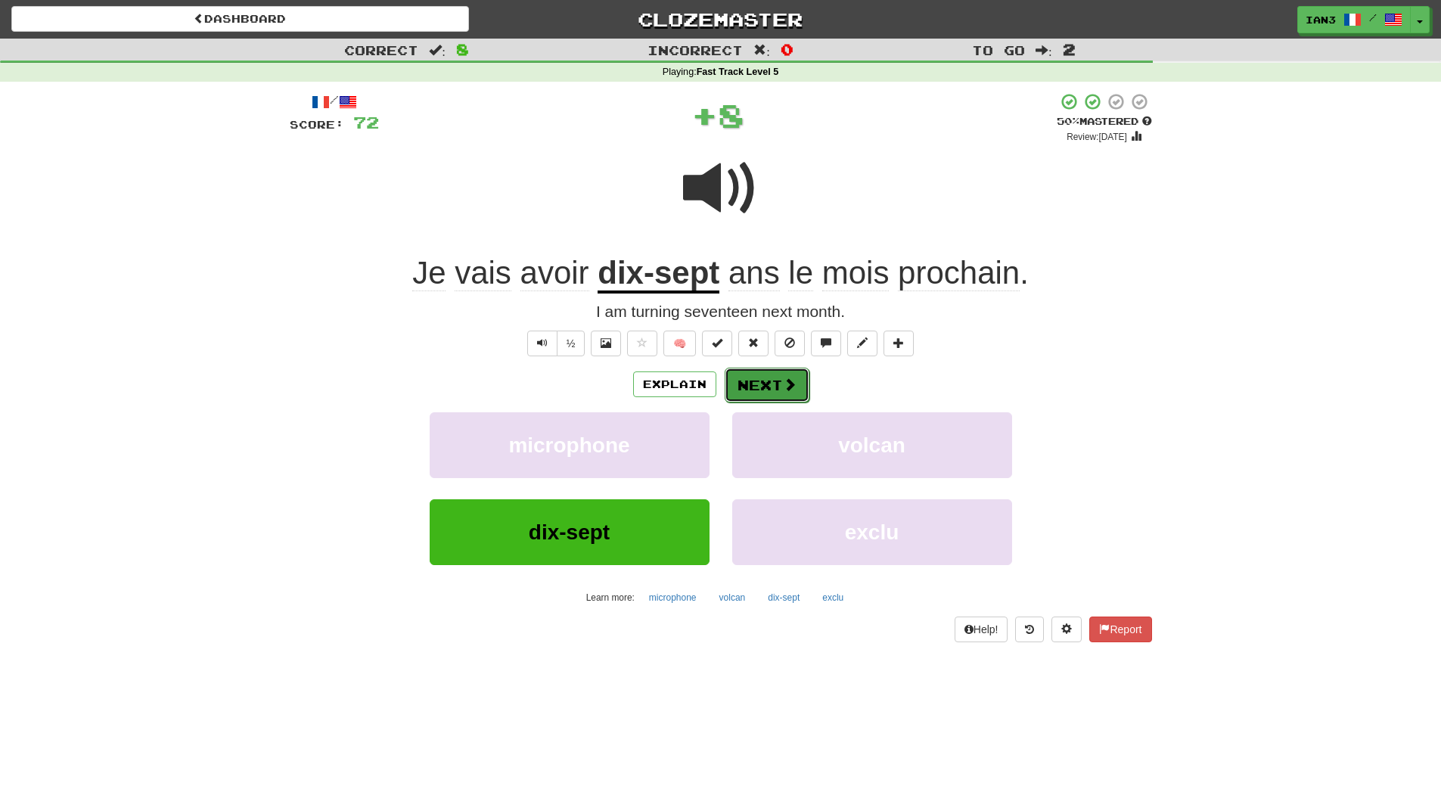
click at [769, 383] on button "Next" at bounding box center [767, 385] width 85 height 35
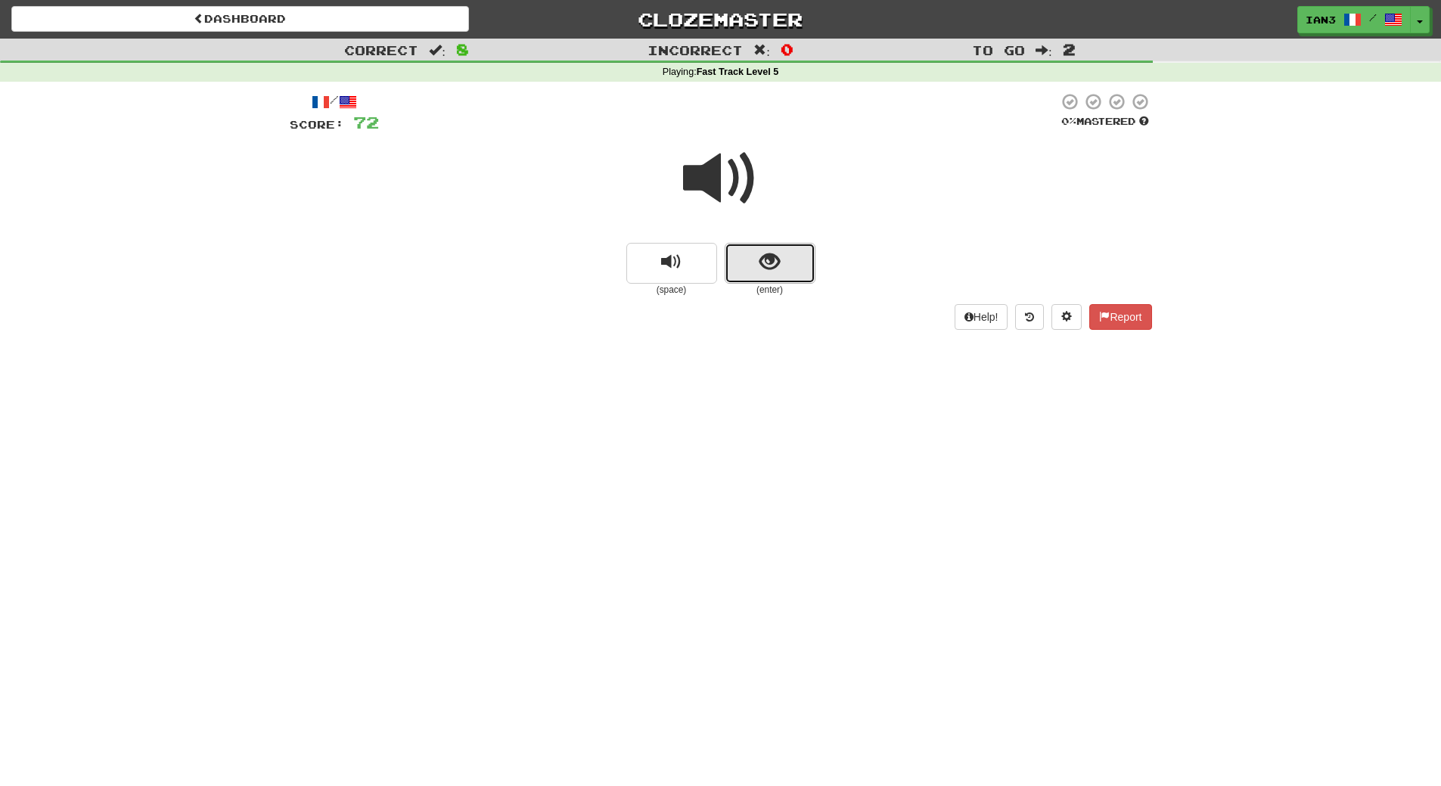
click at [763, 258] on span "show sentence" at bounding box center [769, 262] width 20 height 20
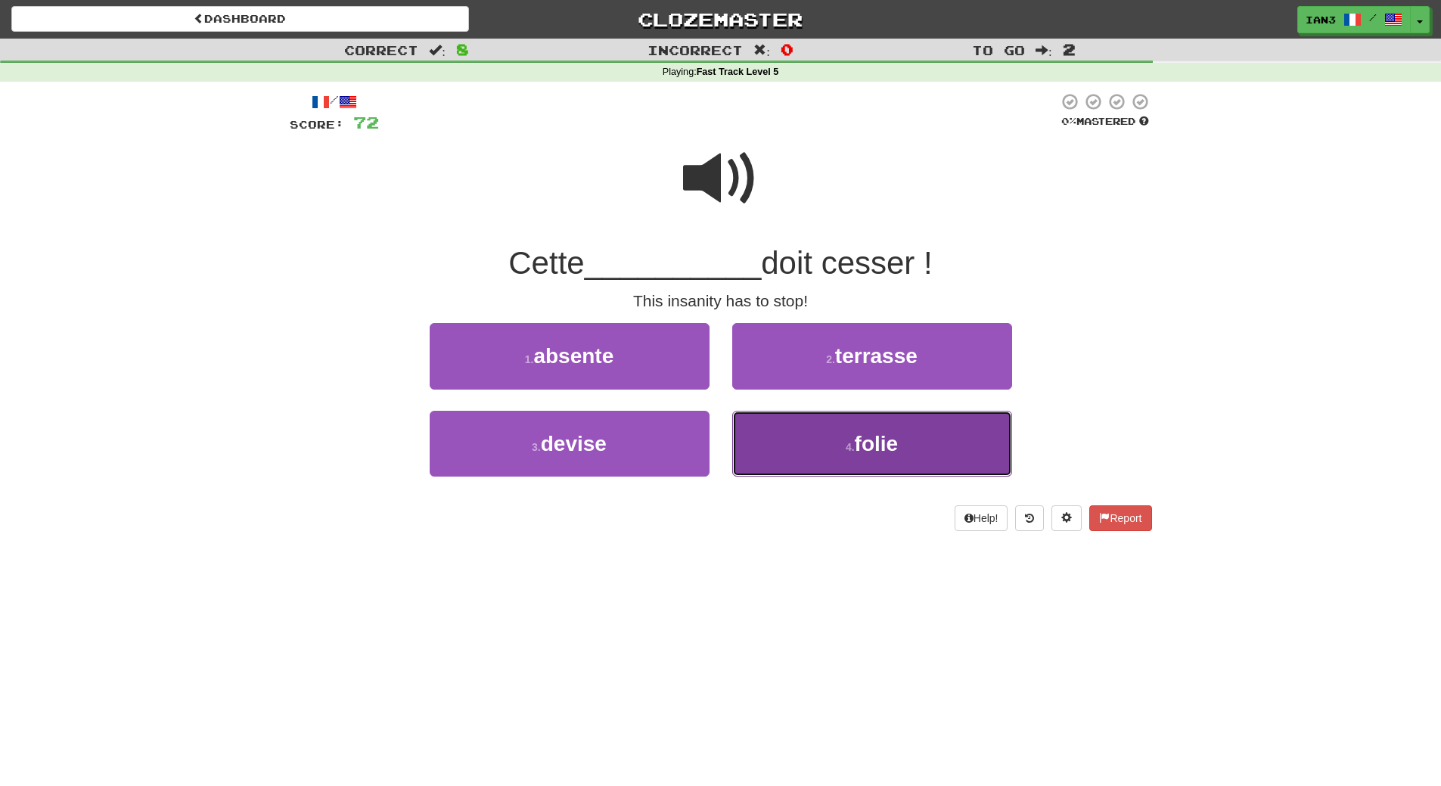
click at [895, 446] on span "folie" at bounding box center [877, 443] width 44 height 23
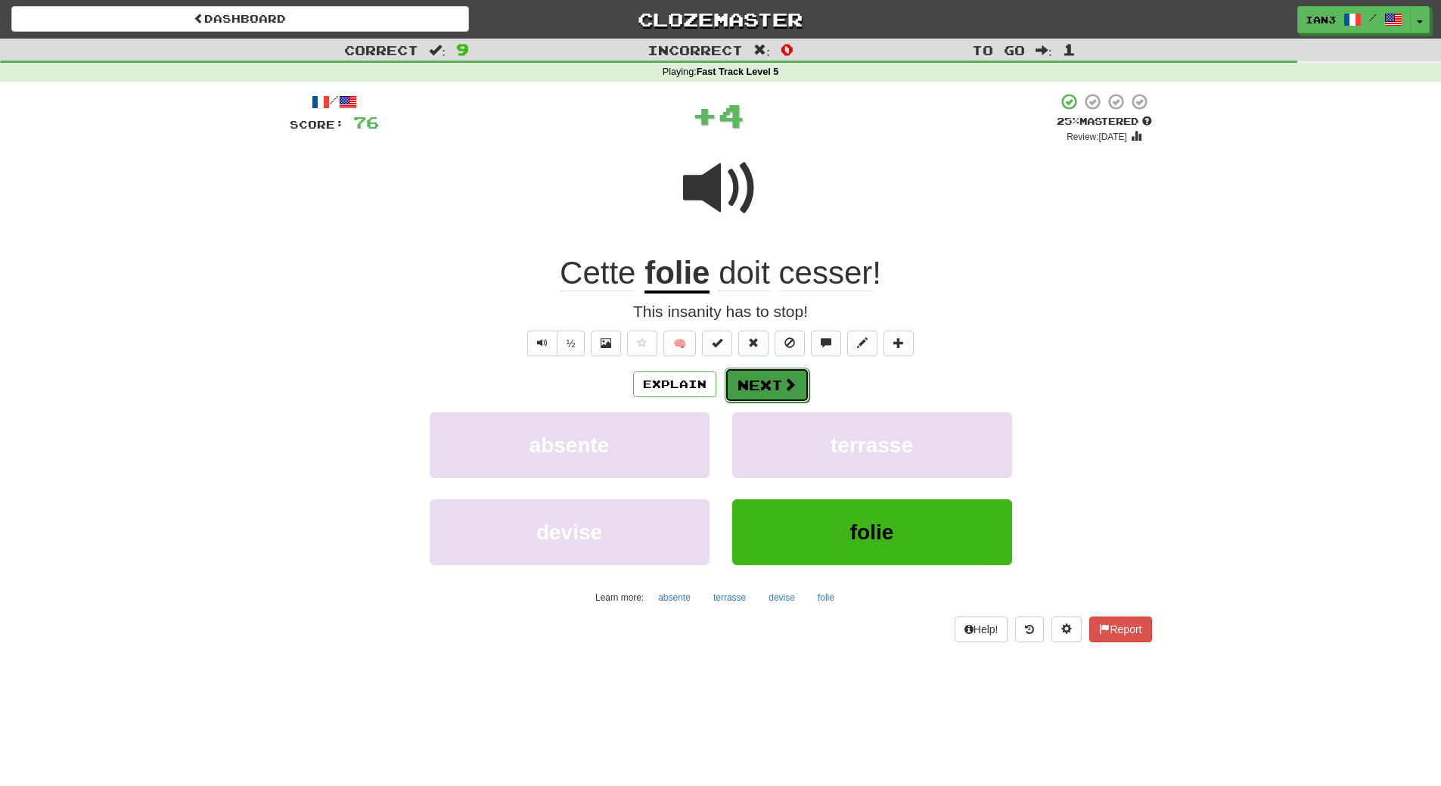
click at [769, 384] on button "Next" at bounding box center [767, 385] width 85 height 35
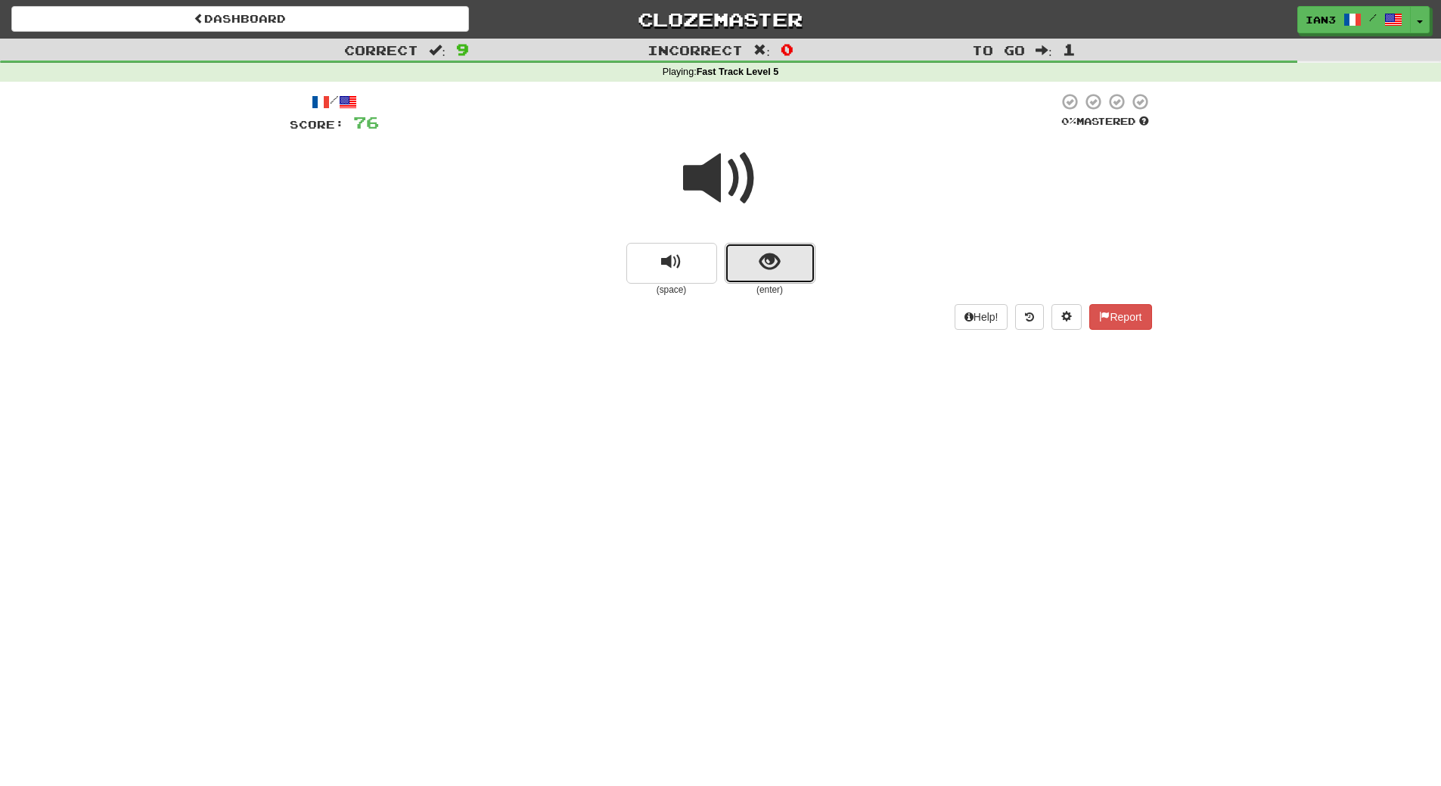
click at [767, 258] on span "show sentence" at bounding box center [769, 262] width 20 height 20
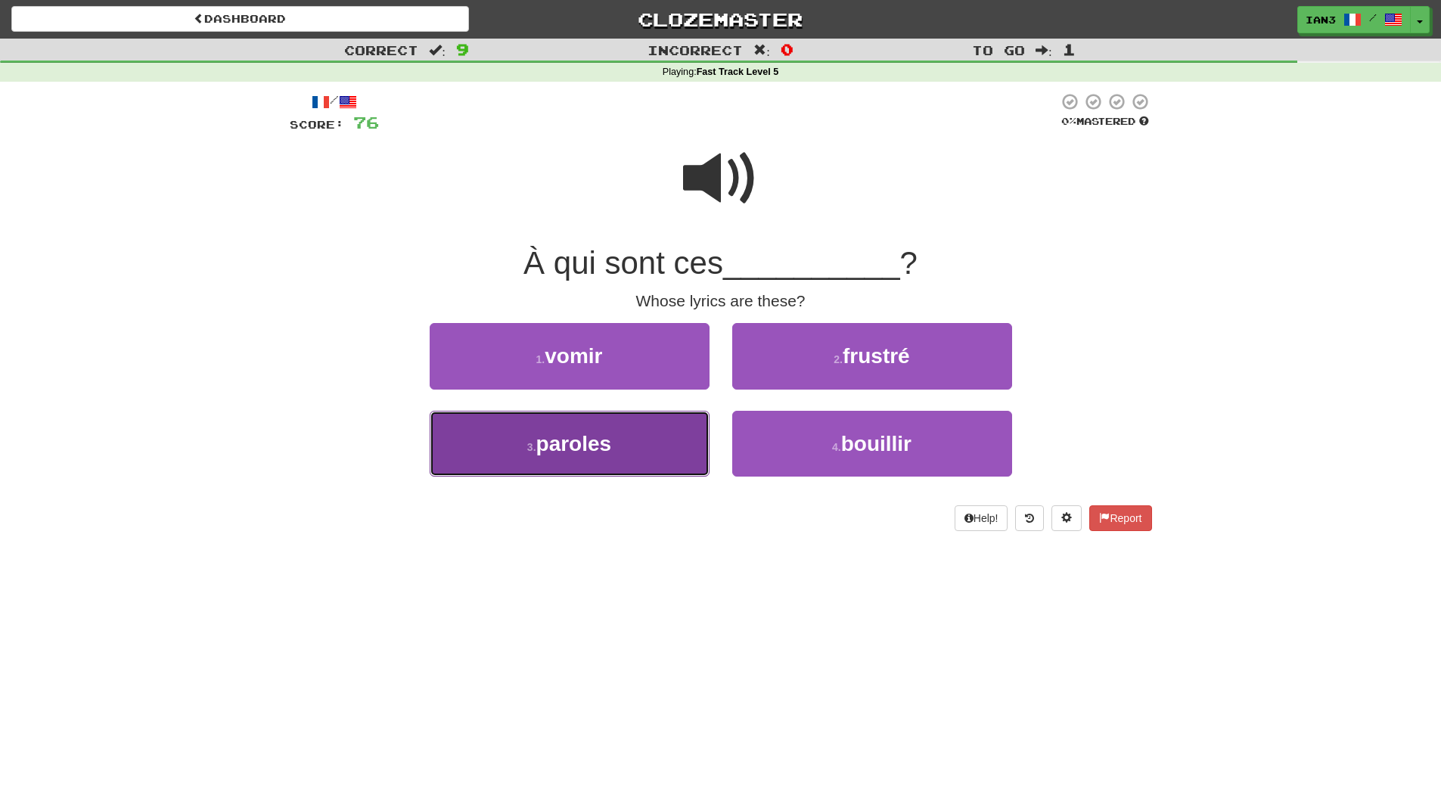
click at [577, 452] on span "paroles" at bounding box center [574, 443] width 76 height 23
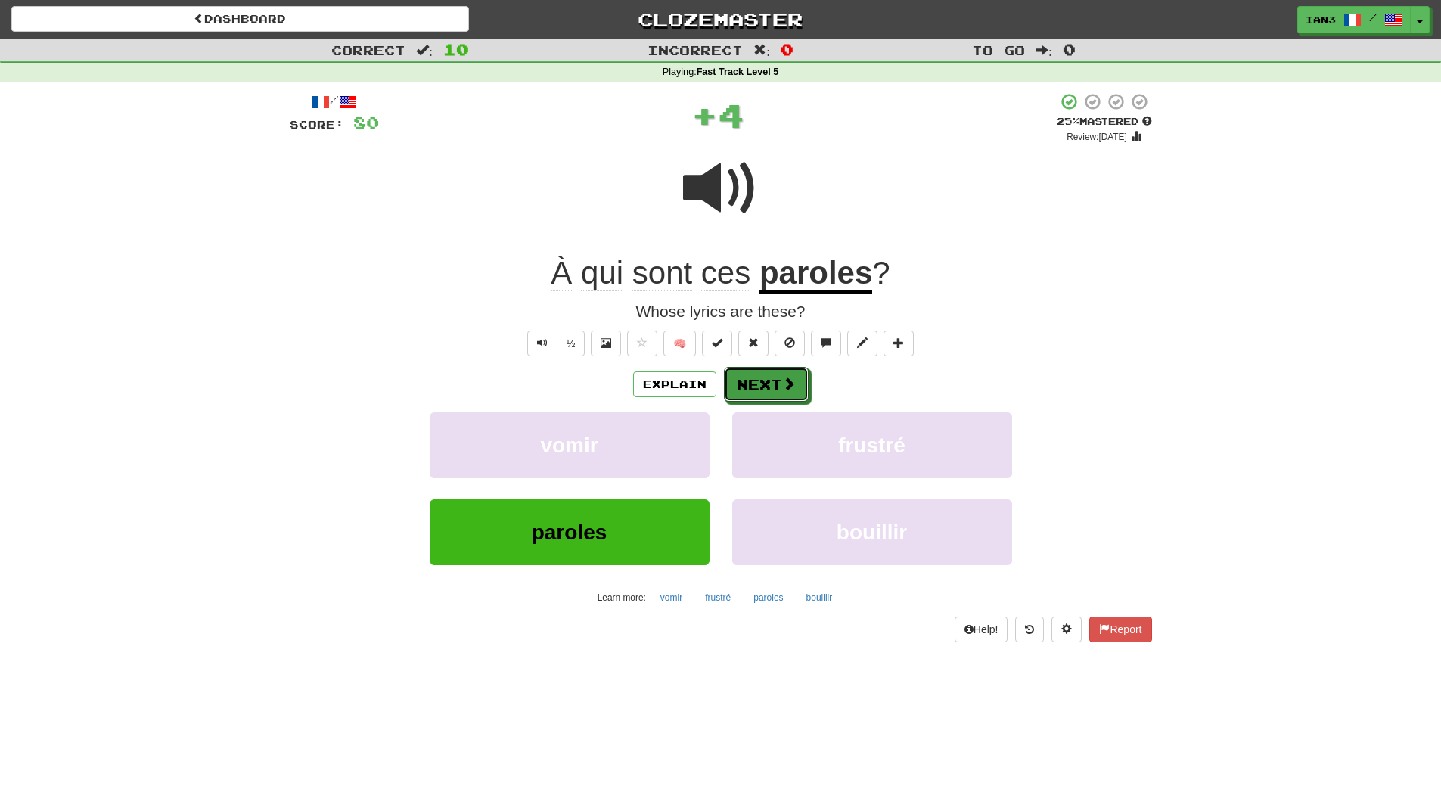
click at [762, 384] on button "Next" at bounding box center [766, 384] width 85 height 35
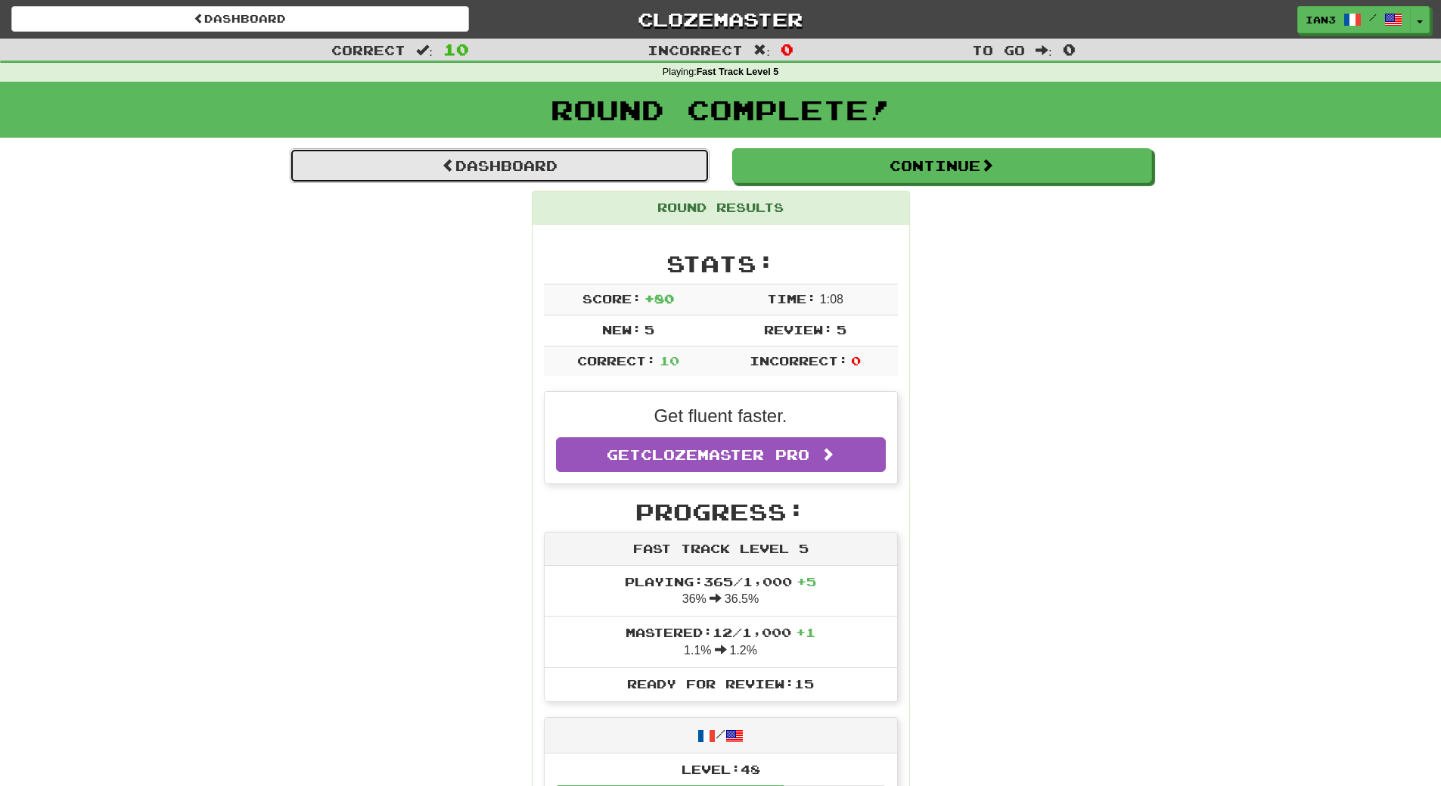
click at [519, 162] on link "Dashboard" at bounding box center [500, 165] width 420 height 35
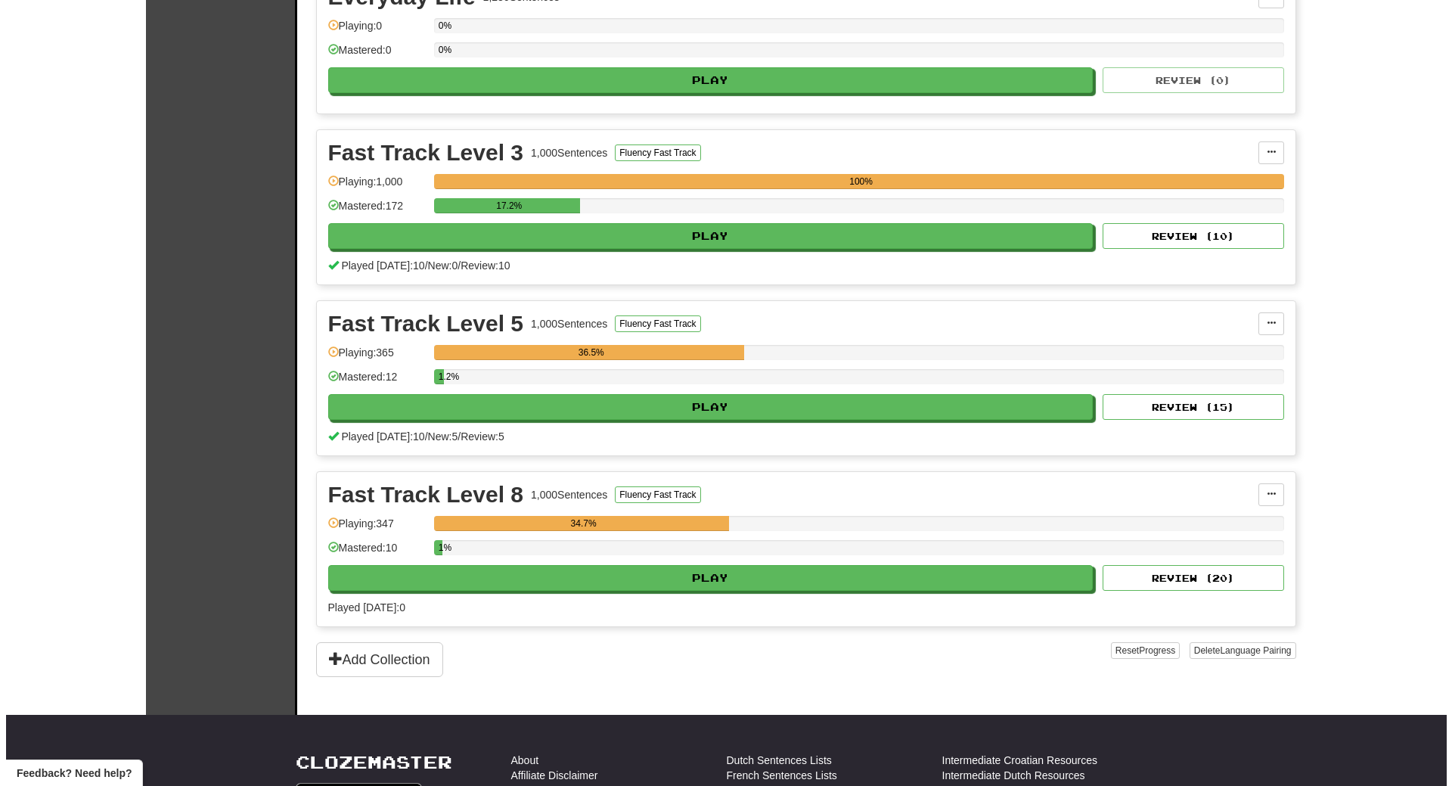
scroll to position [454, 0]
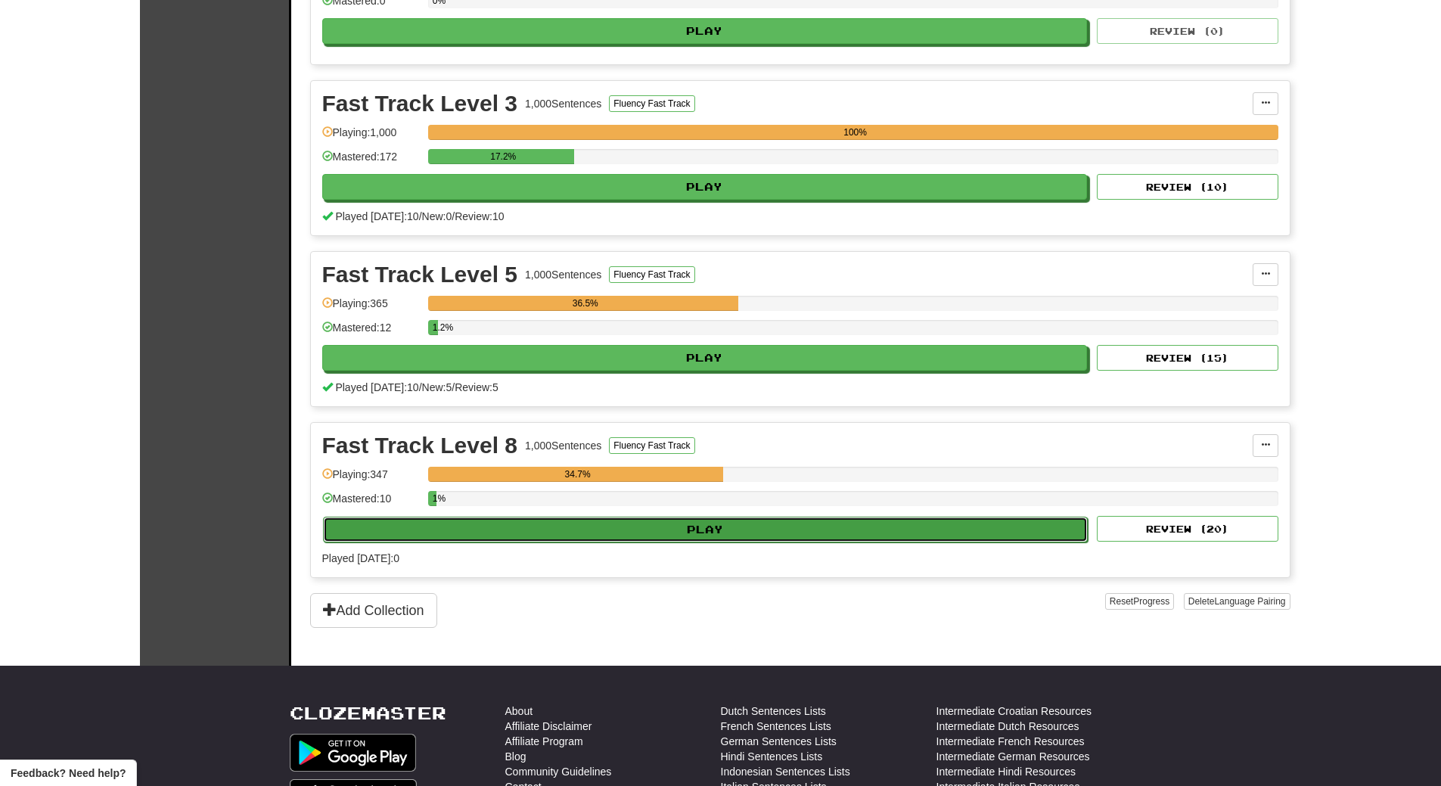
click at [638, 525] on button "Play" at bounding box center [706, 530] width 766 height 26
select select "**"
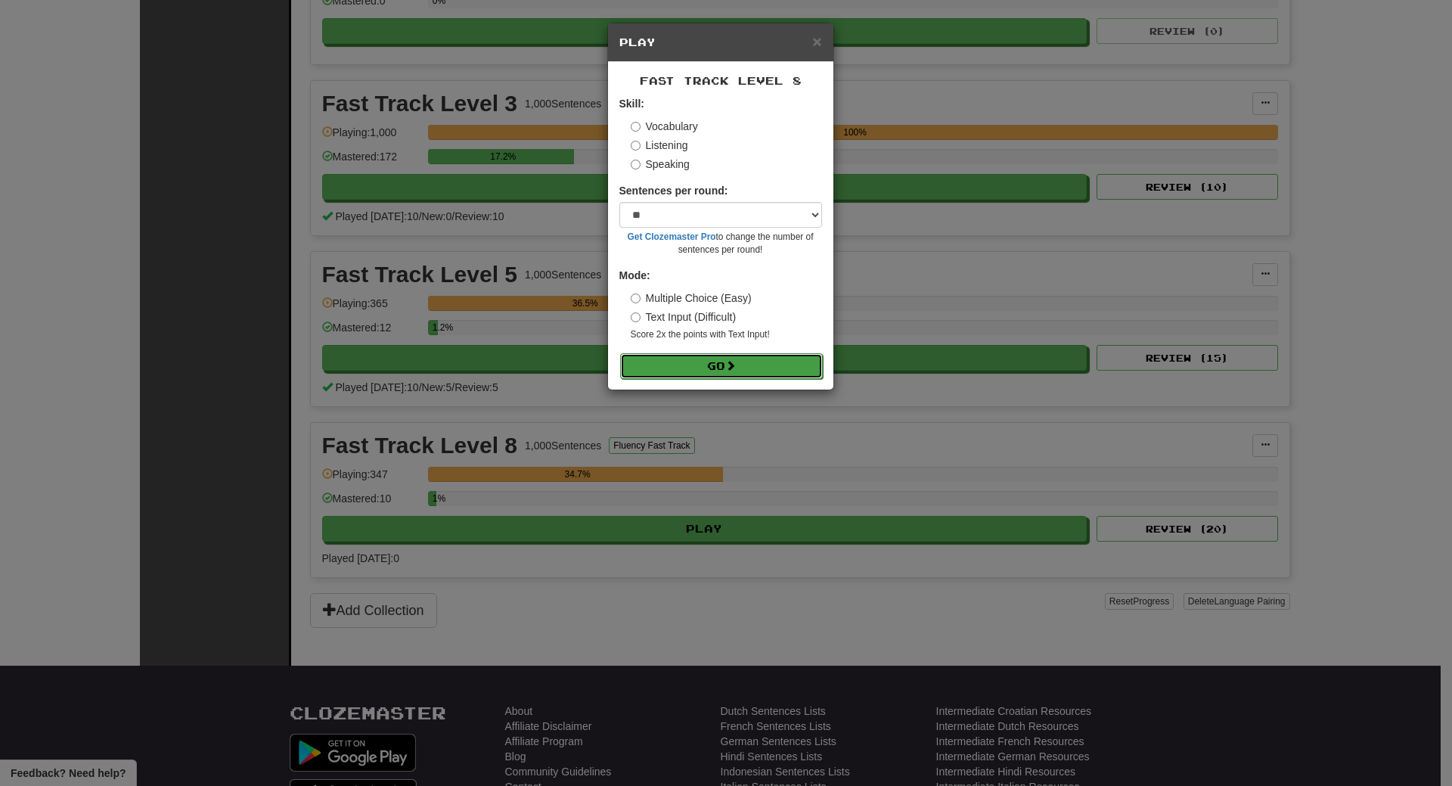
click at [703, 368] on button "Go" at bounding box center [721, 366] width 203 height 26
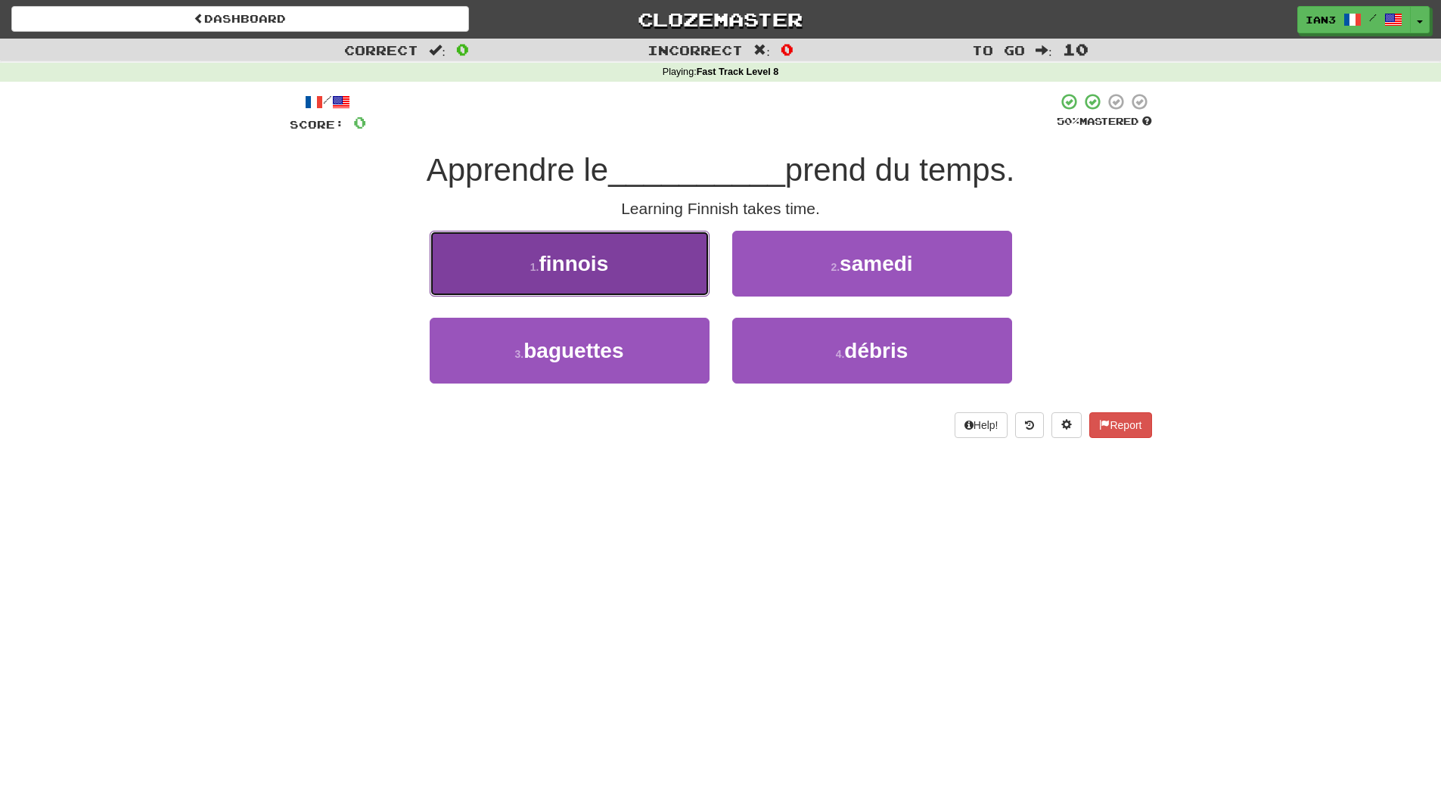
click at [595, 266] on span "finnois" at bounding box center [574, 263] width 70 height 23
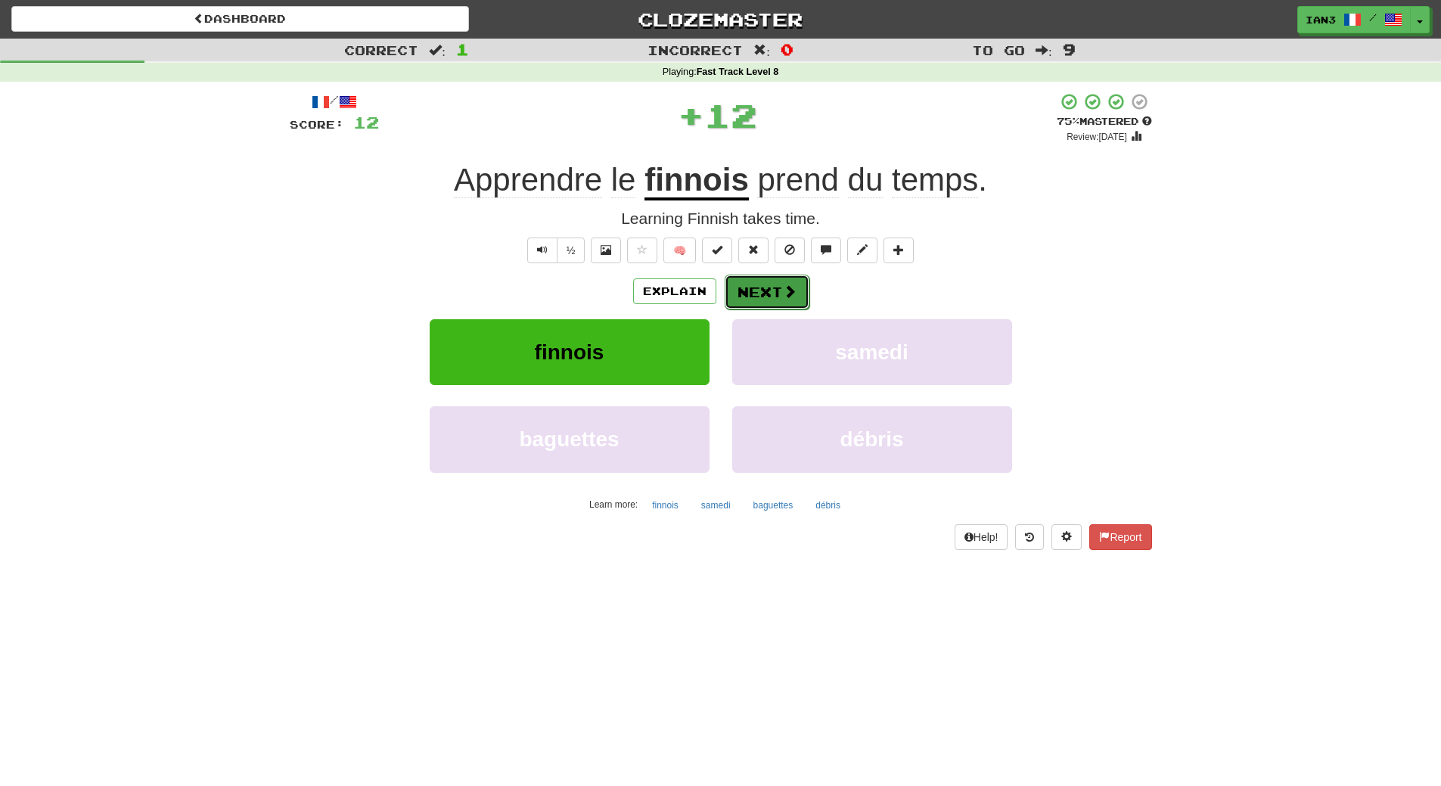
click at [764, 285] on button "Next" at bounding box center [767, 292] width 85 height 35
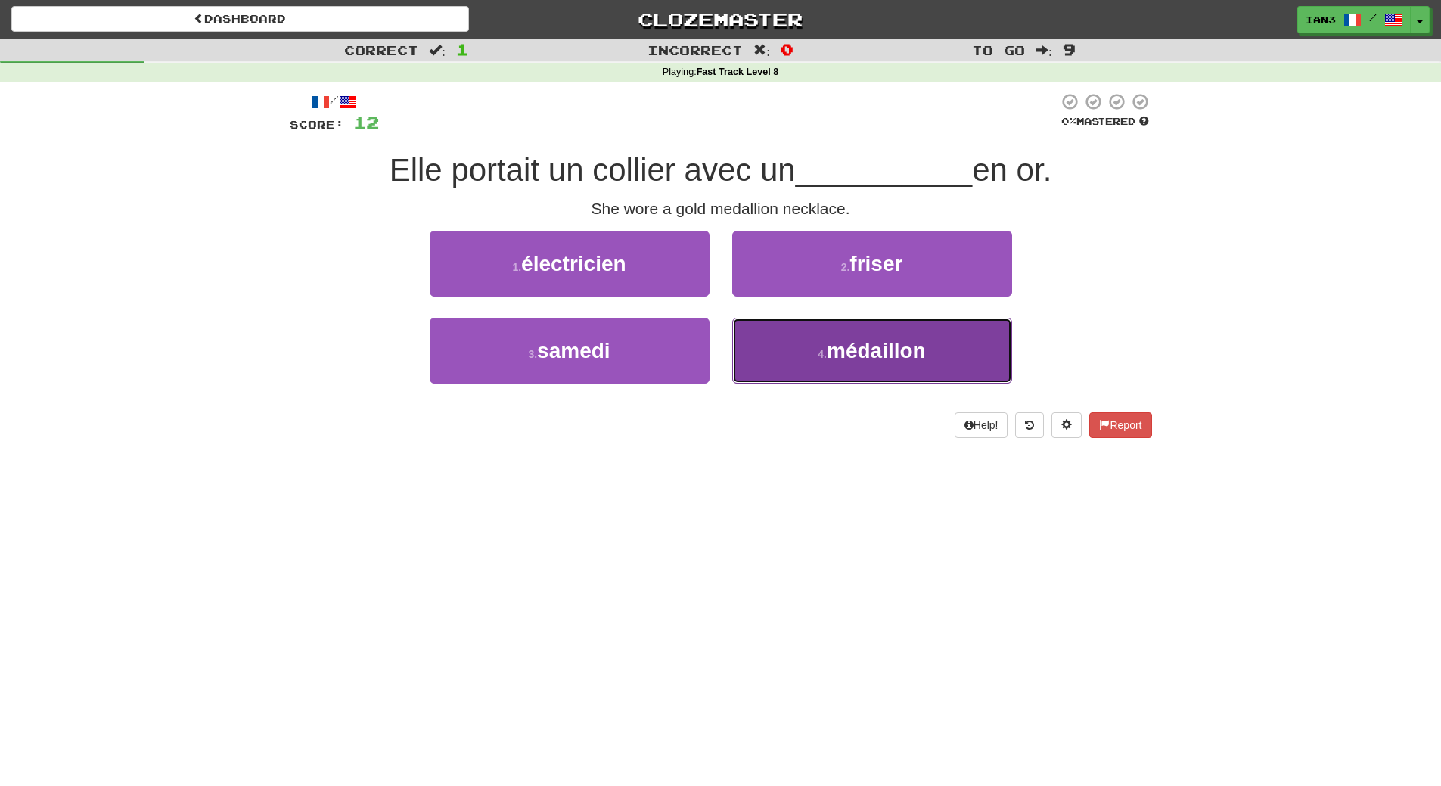
click at [880, 347] on span "médaillon" at bounding box center [876, 350] width 99 height 23
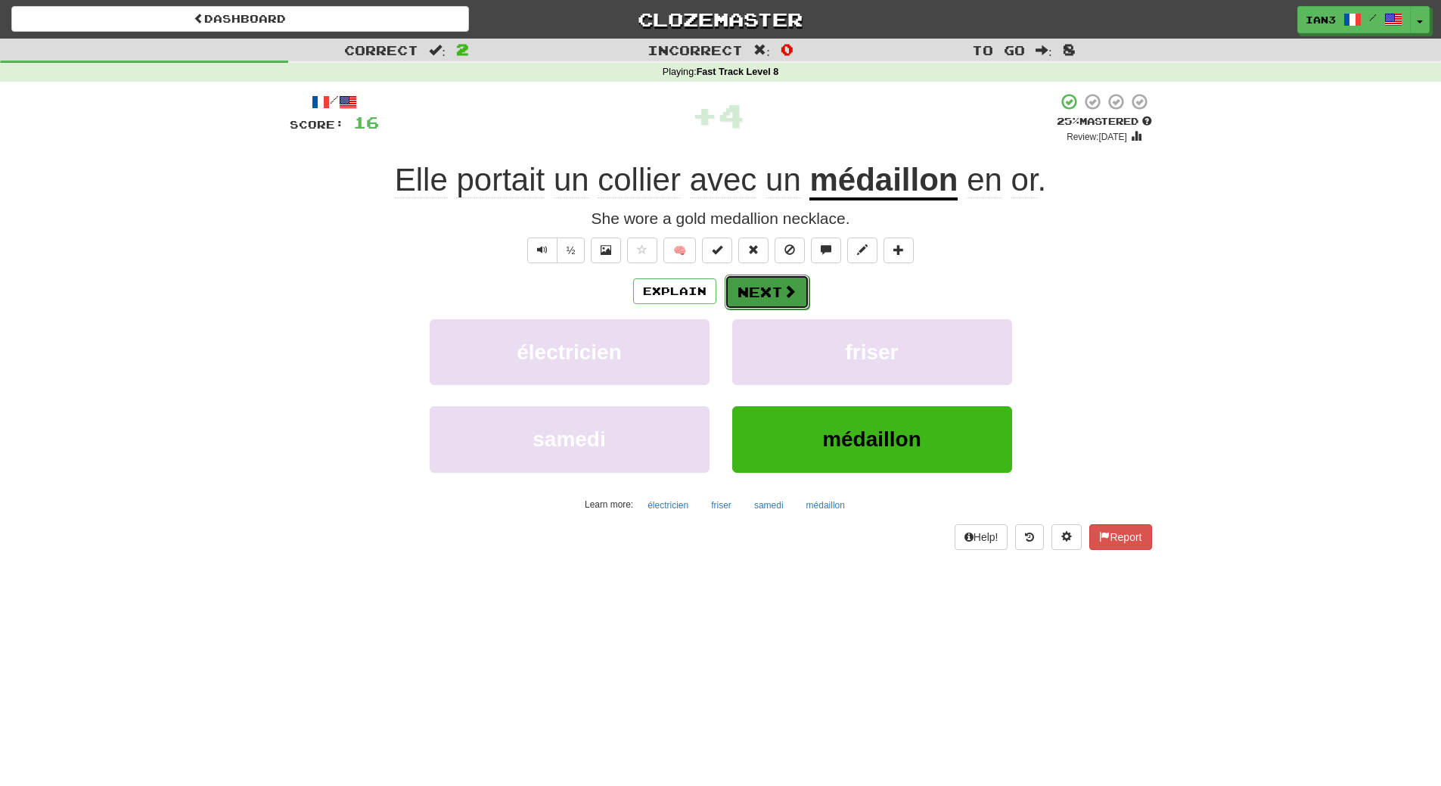
click at [757, 287] on button "Next" at bounding box center [767, 292] width 85 height 35
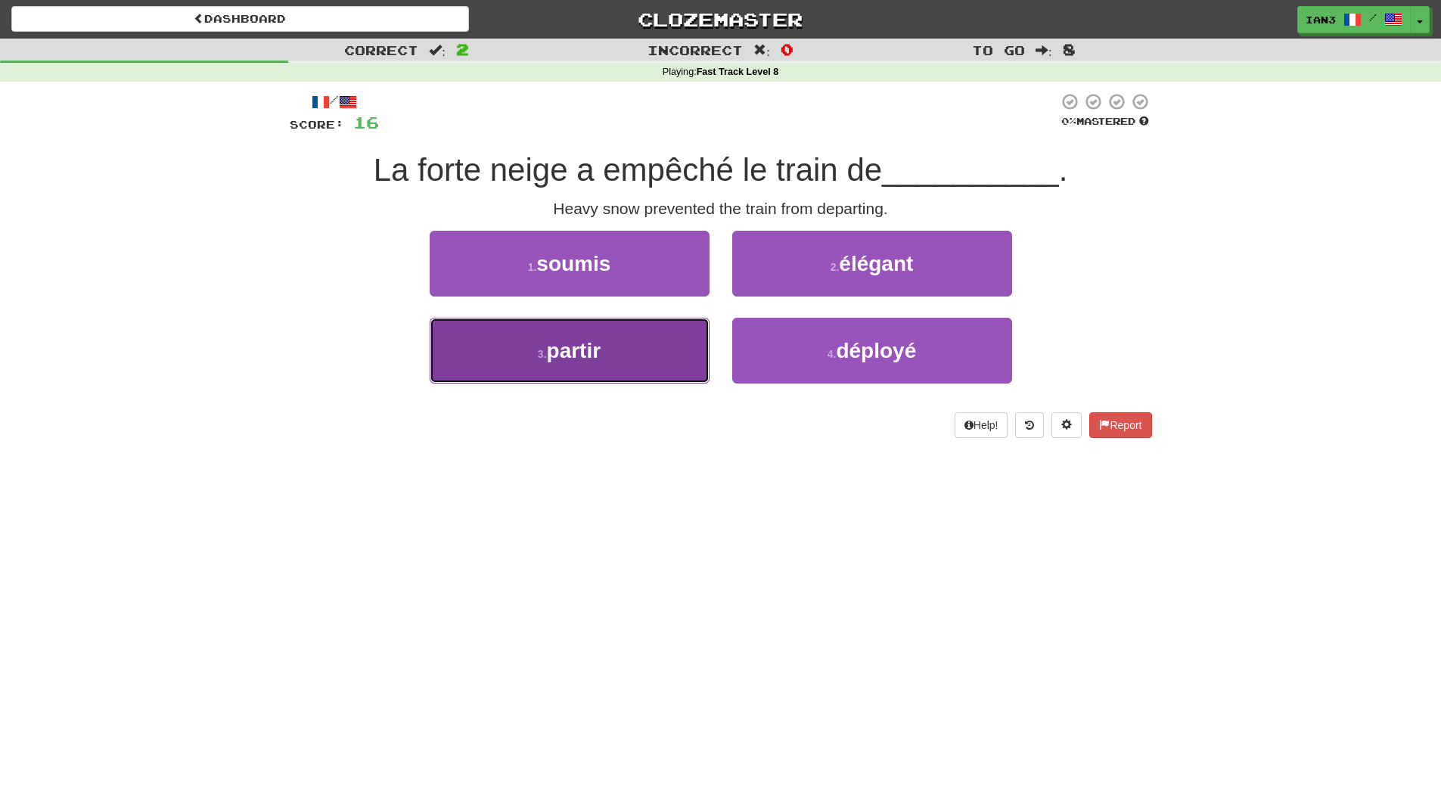
click at [573, 361] on span "partir" at bounding box center [574, 350] width 54 height 23
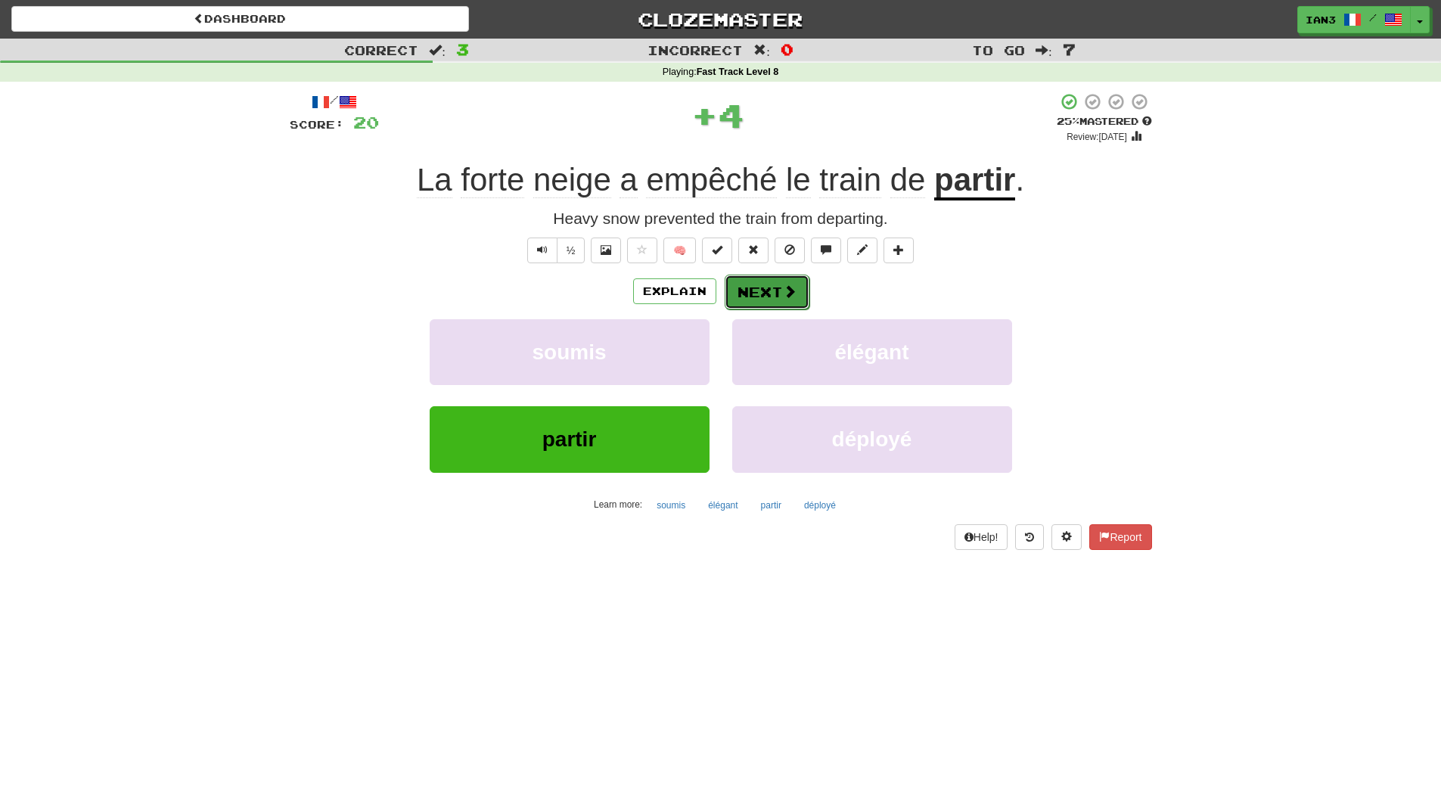
click at [759, 289] on button "Next" at bounding box center [767, 292] width 85 height 35
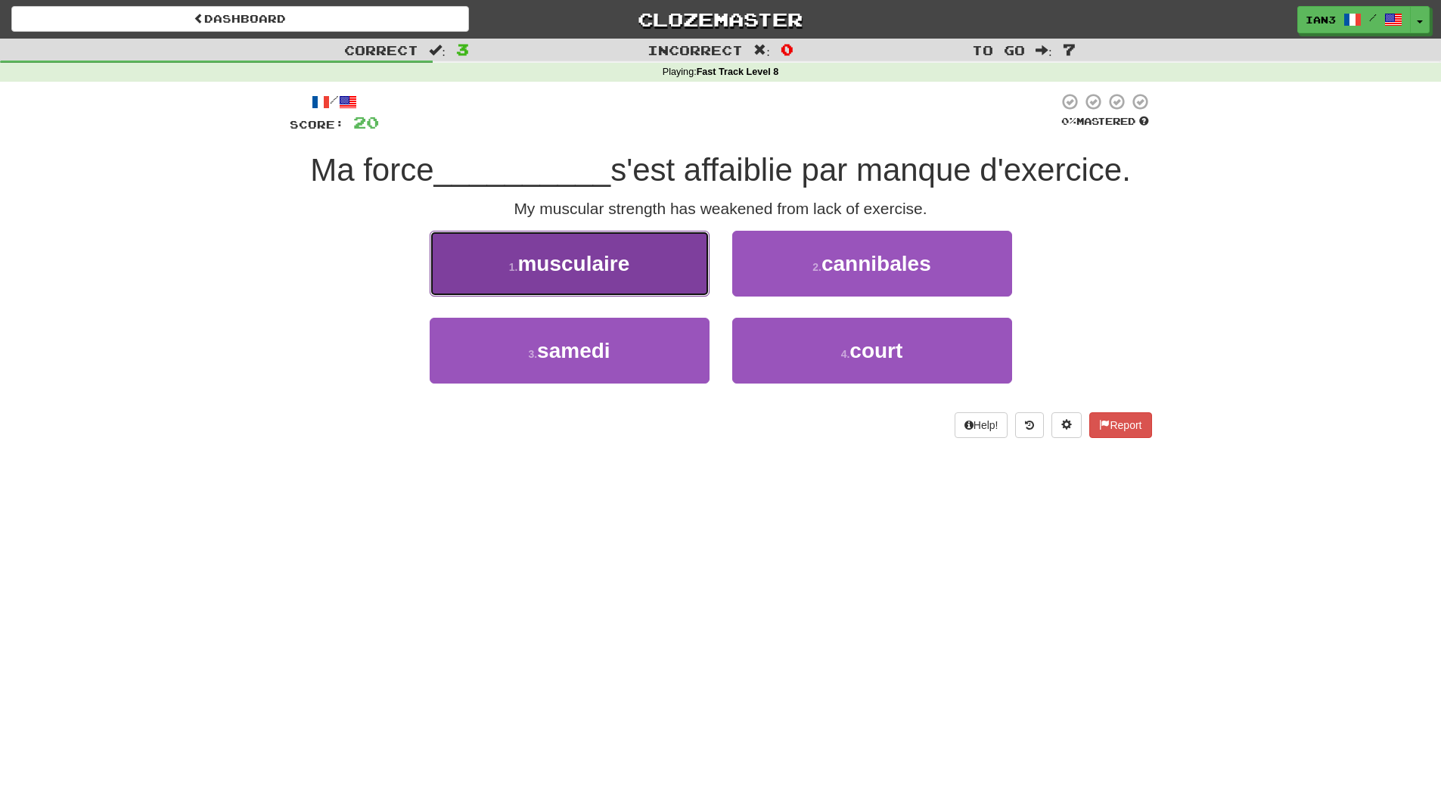
click at [593, 263] on span "musculaire" at bounding box center [573, 263] width 112 height 23
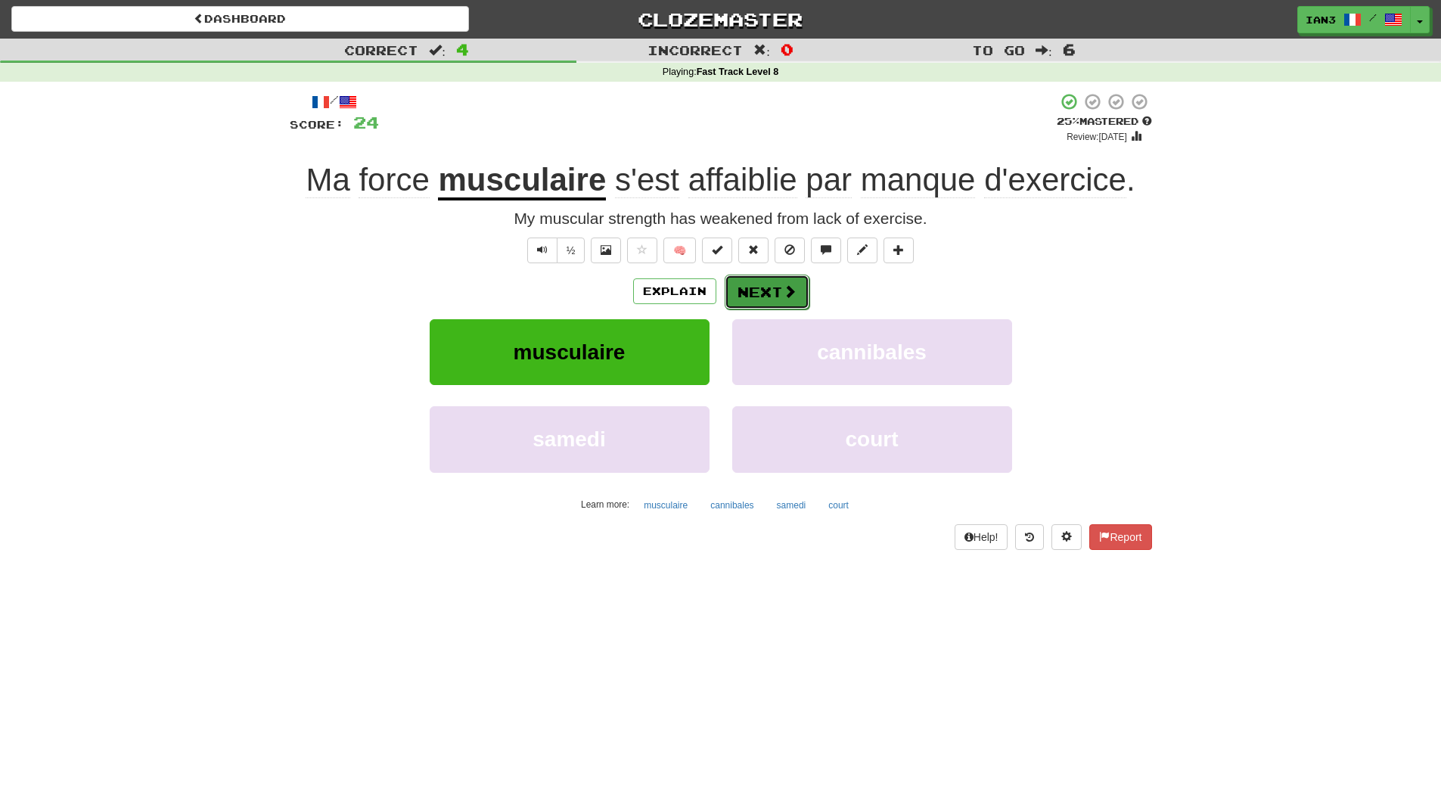
click at [763, 290] on button "Next" at bounding box center [767, 292] width 85 height 35
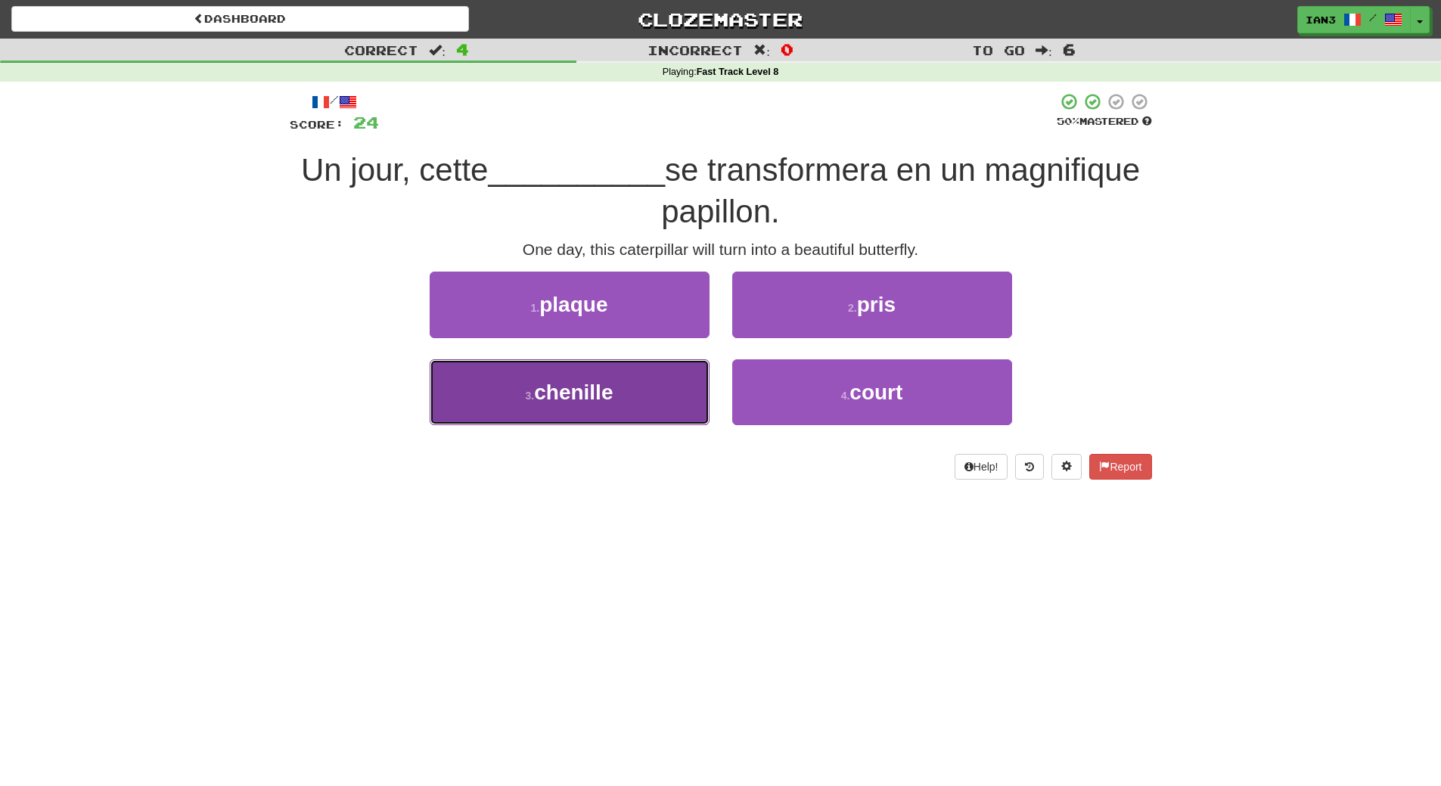
click at [548, 393] on span "chenille" at bounding box center [573, 392] width 79 height 23
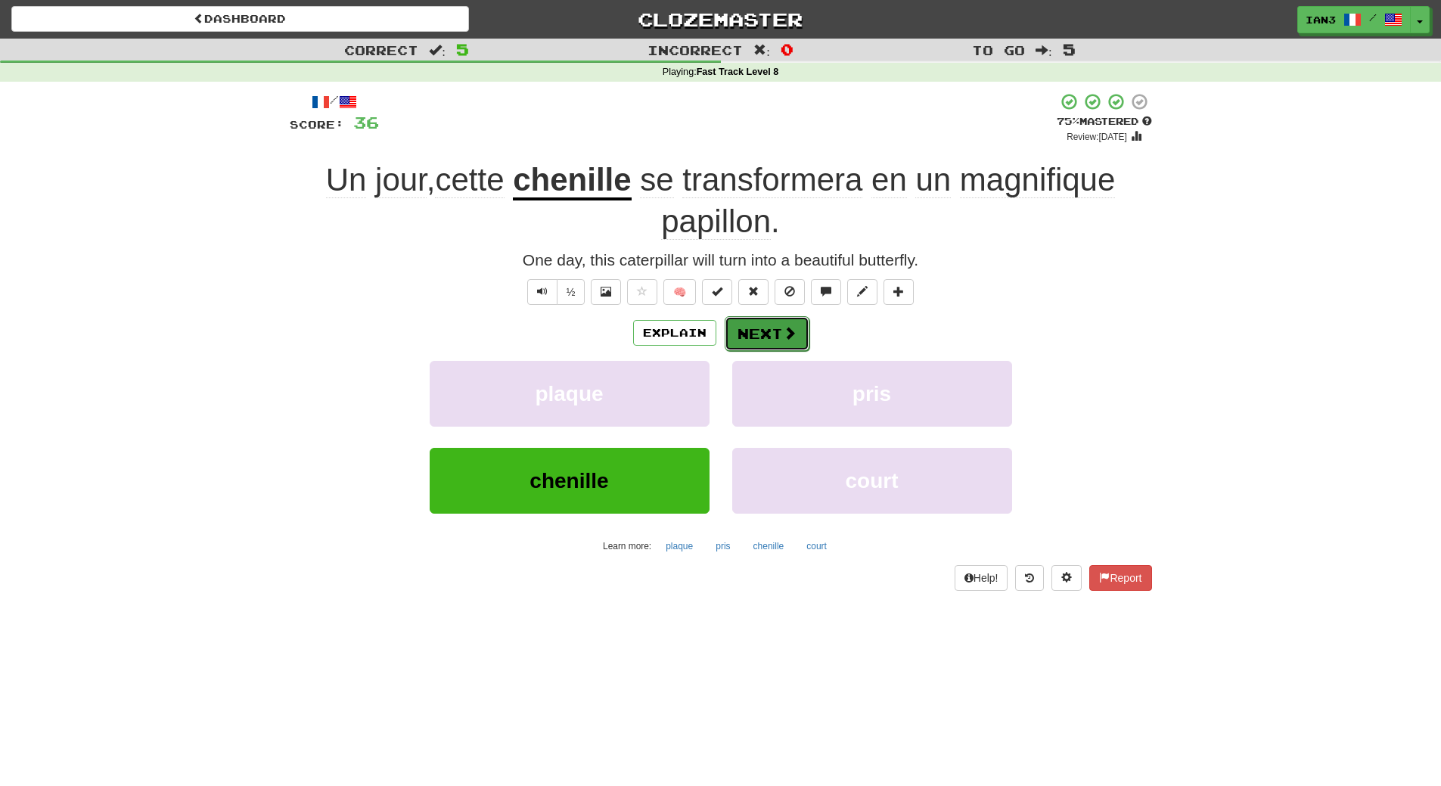
click at [765, 328] on button "Next" at bounding box center [767, 333] width 85 height 35
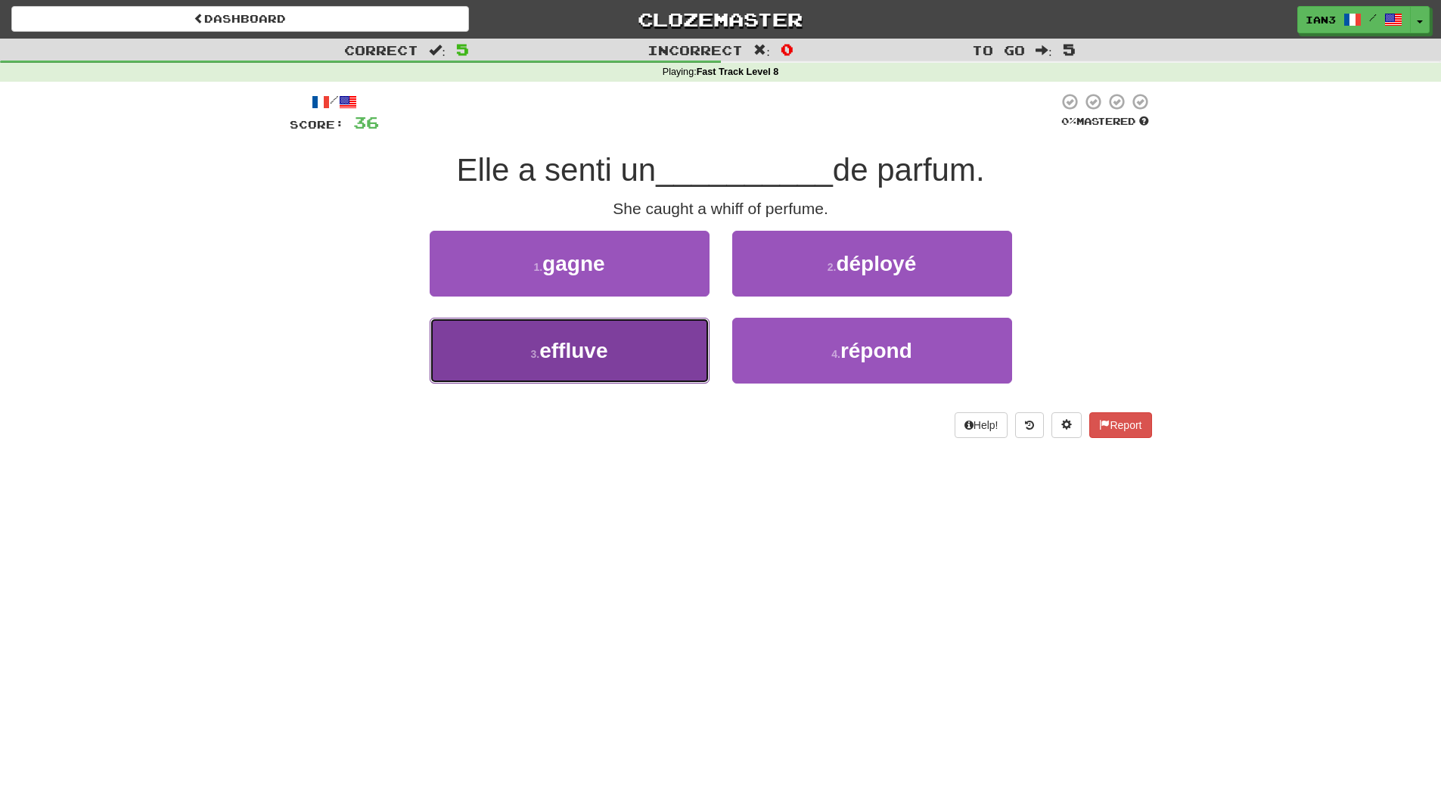
click at [576, 362] on button "3 . effluve" at bounding box center [570, 351] width 280 height 66
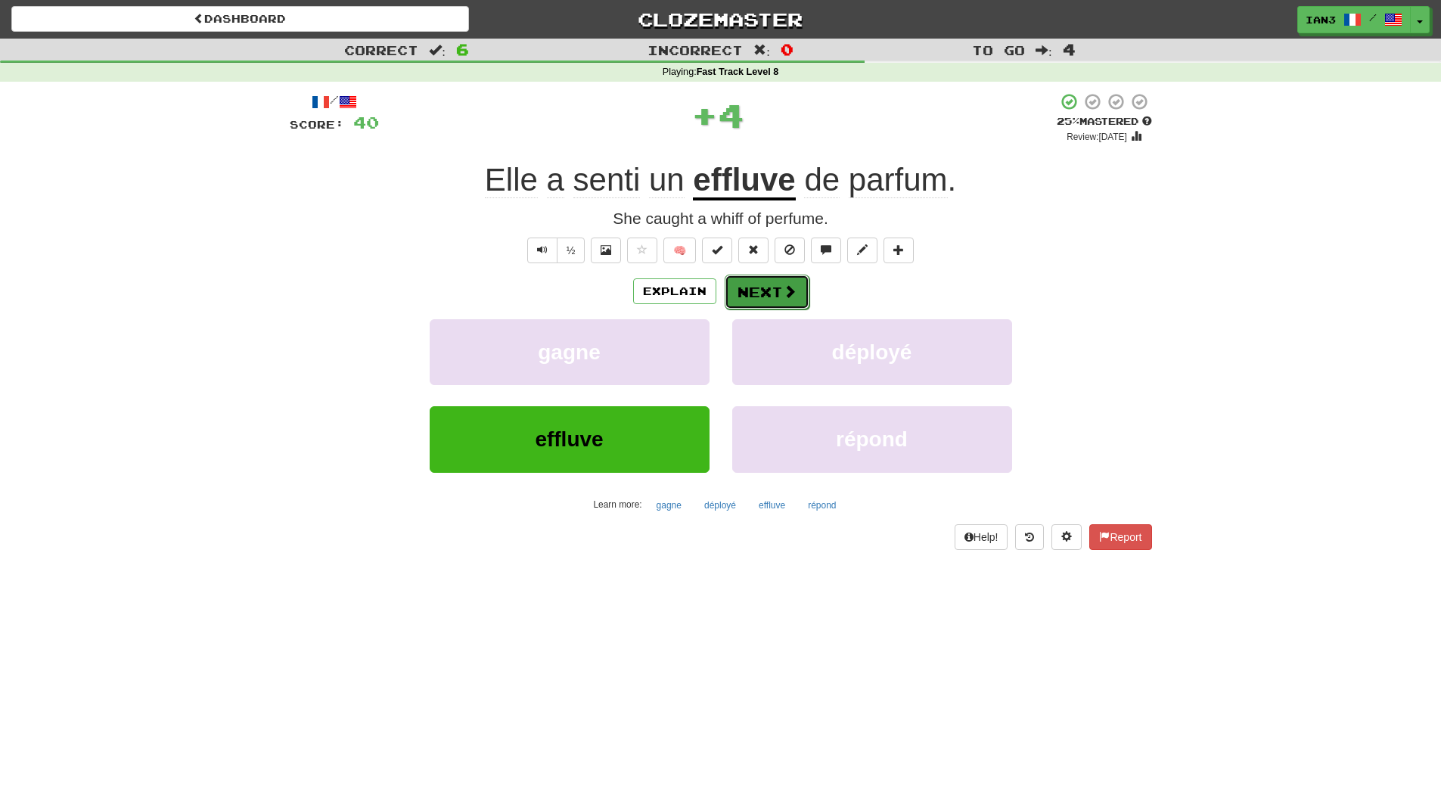
click at [763, 289] on button "Next" at bounding box center [767, 292] width 85 height 35
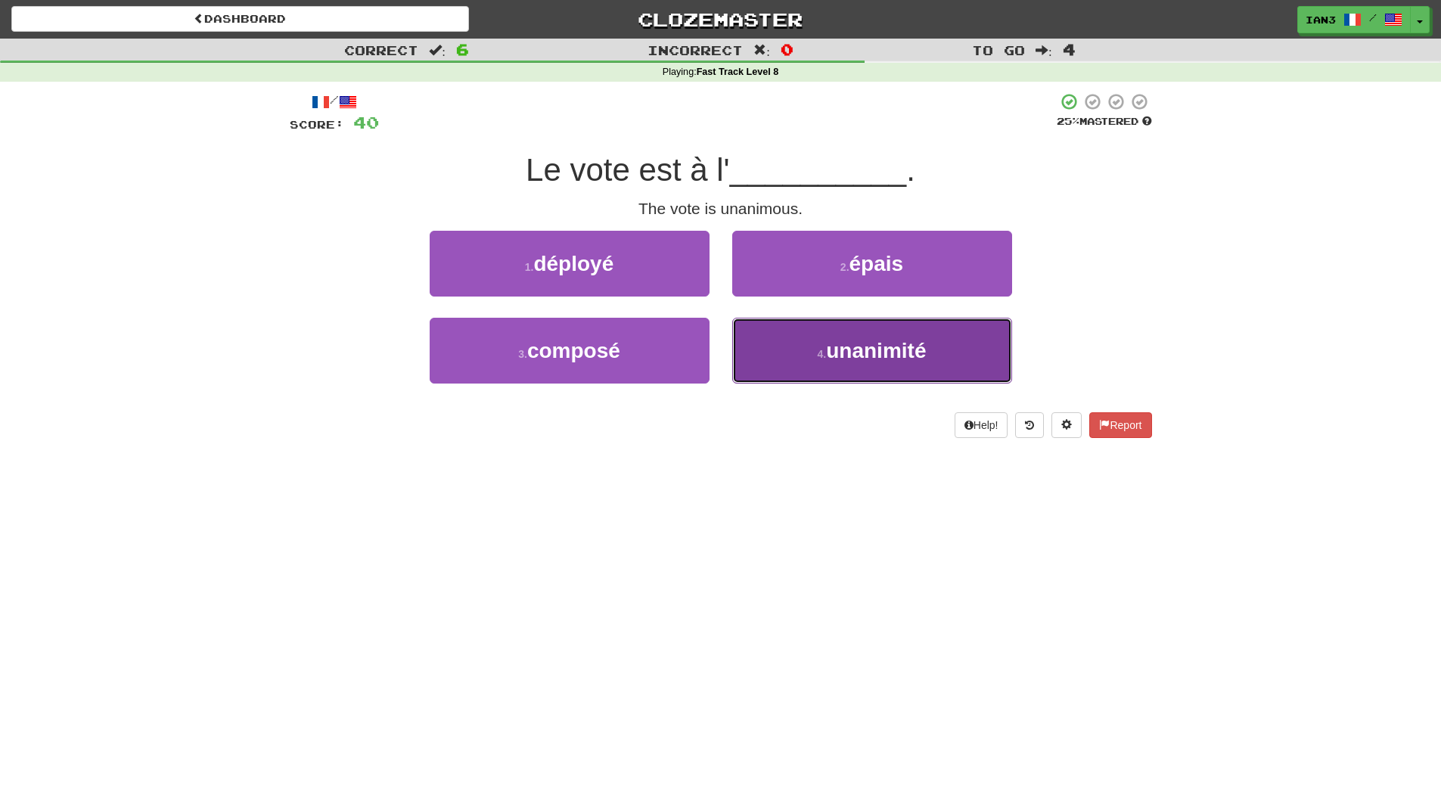
click at [845, 352] on span "unanimité" at bounding box center [876, 350] width 100 height 23
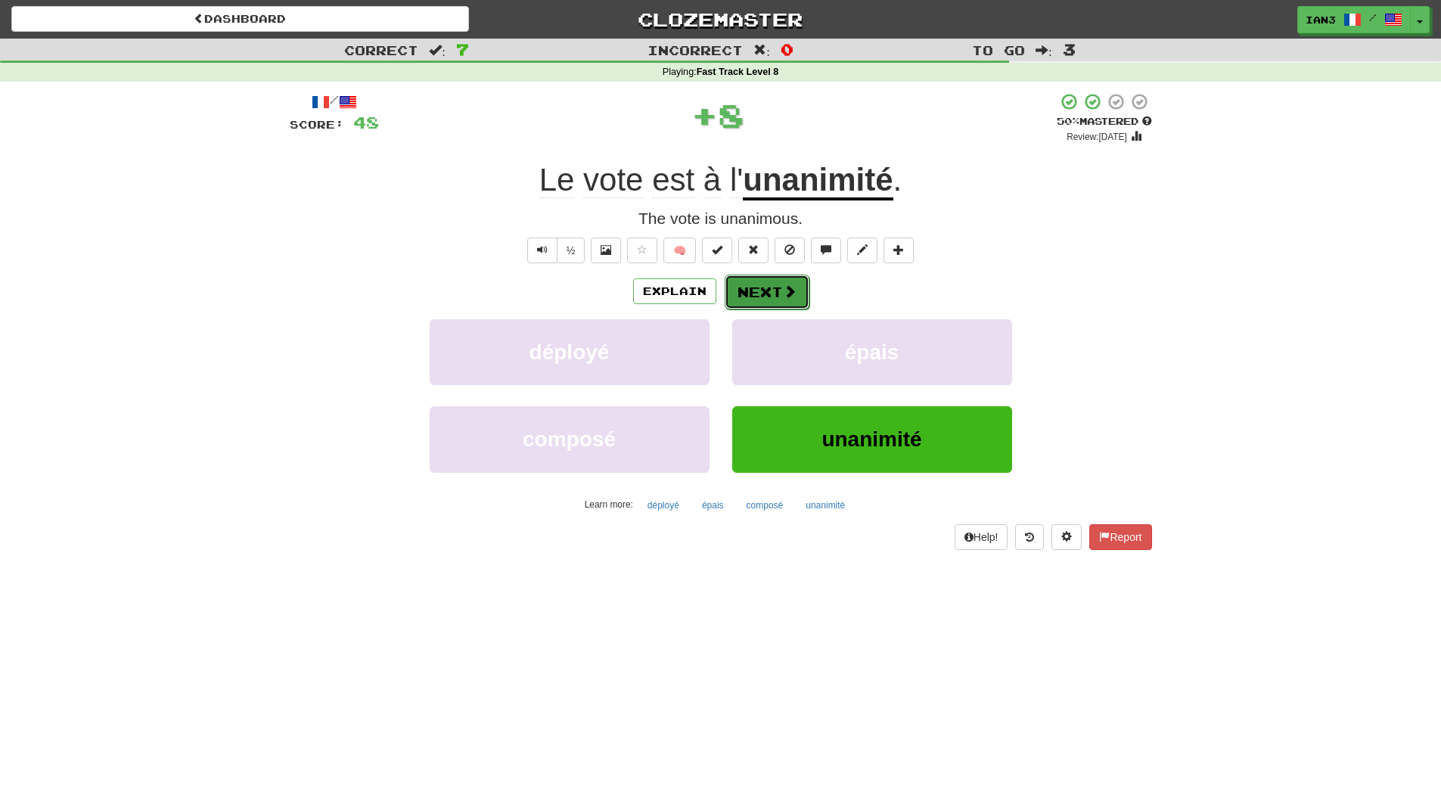
click at [758, 289] on button "Next" at bounding box center [767, 292] width 85 height 35
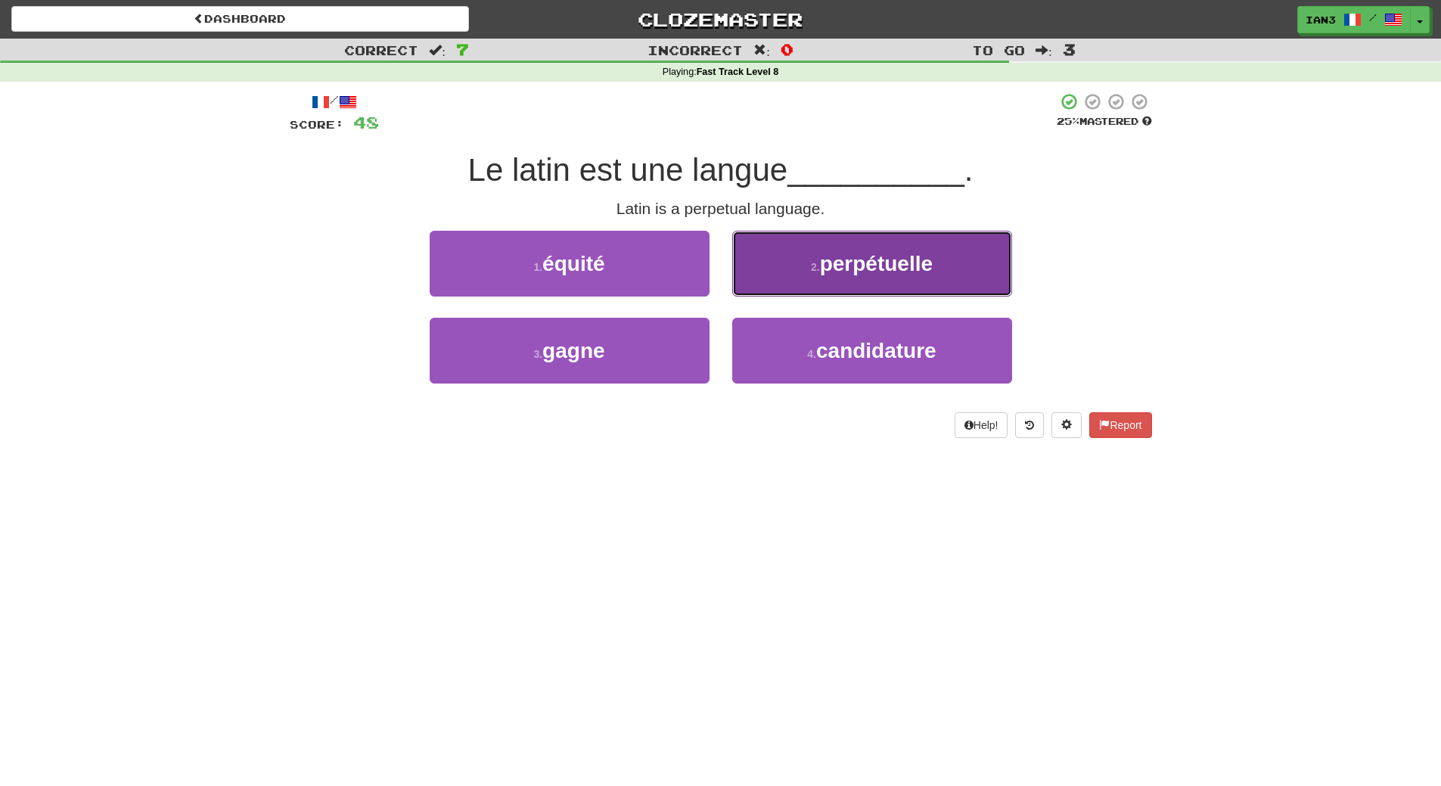
click at [902, 264] on span "perpétuelle" at bounding box center [876, 263] width 113 height 23
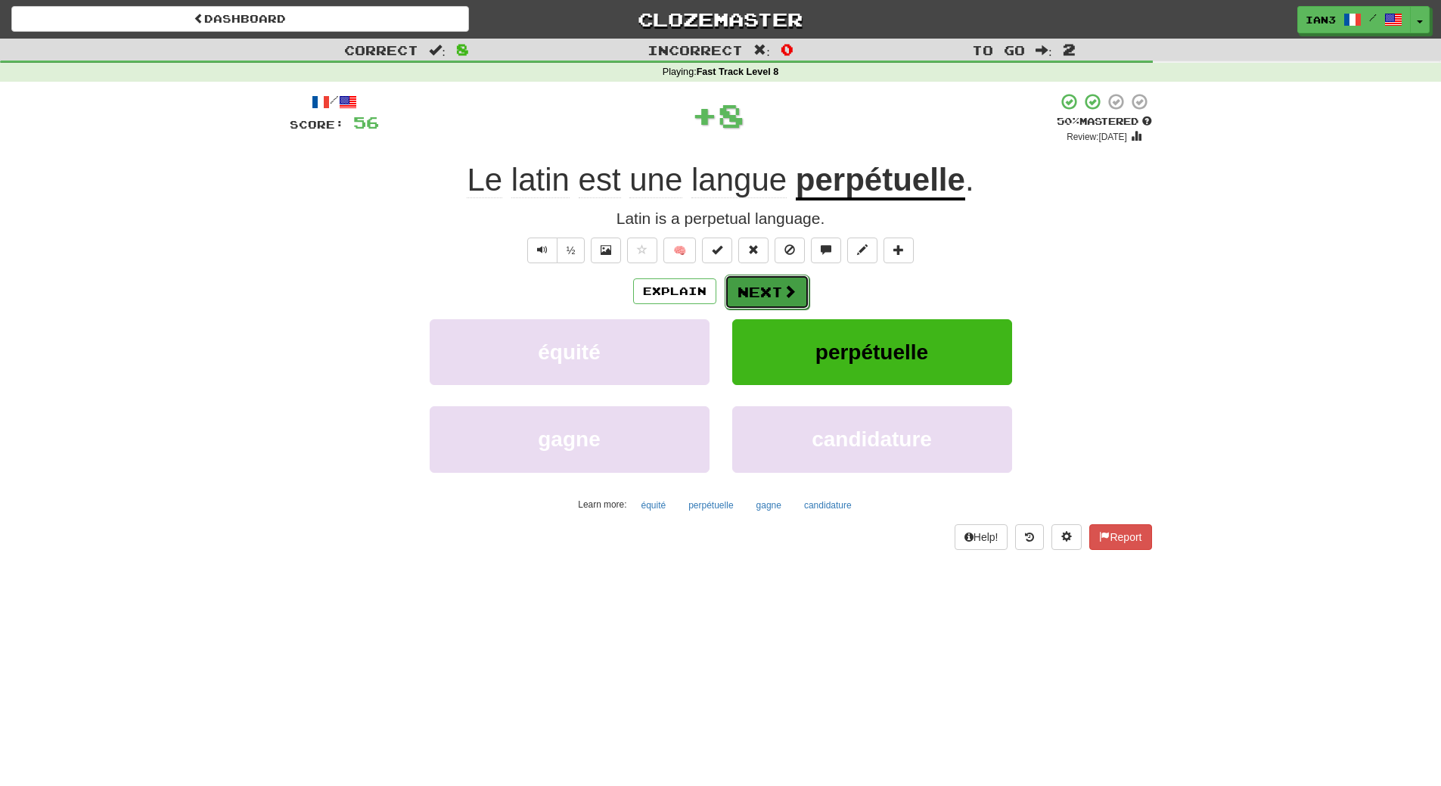
click at [767, 292] on button "Next" at bounding box center [767, 292] width 85 height 35
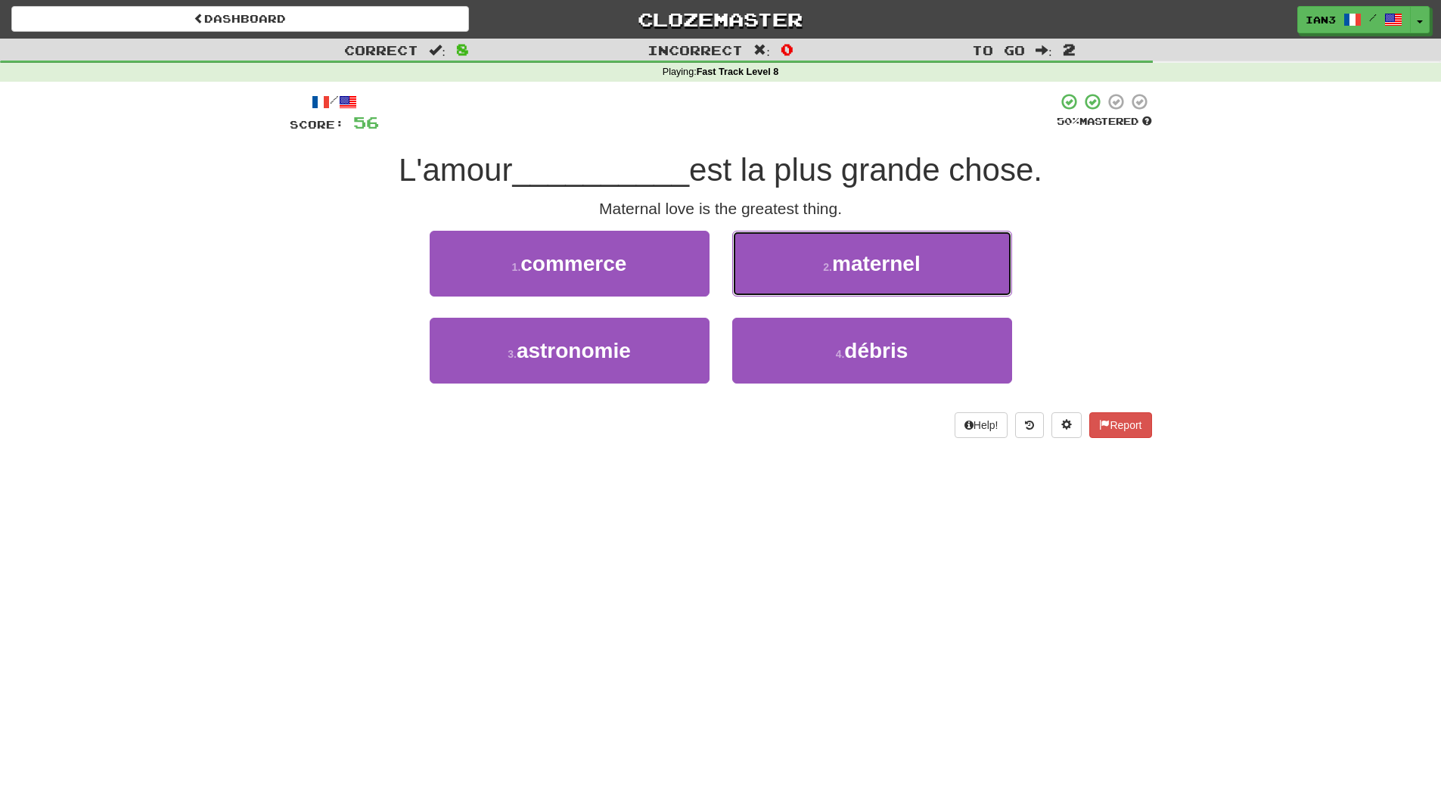
drag, startPoint x: 980, startPoint y: 253, endPoint x: 972, endPoint y: 258, distance: 8.8
click at [980, 253] on button "2 . maternel" at bounding box center [872, 264] width 280 height 66
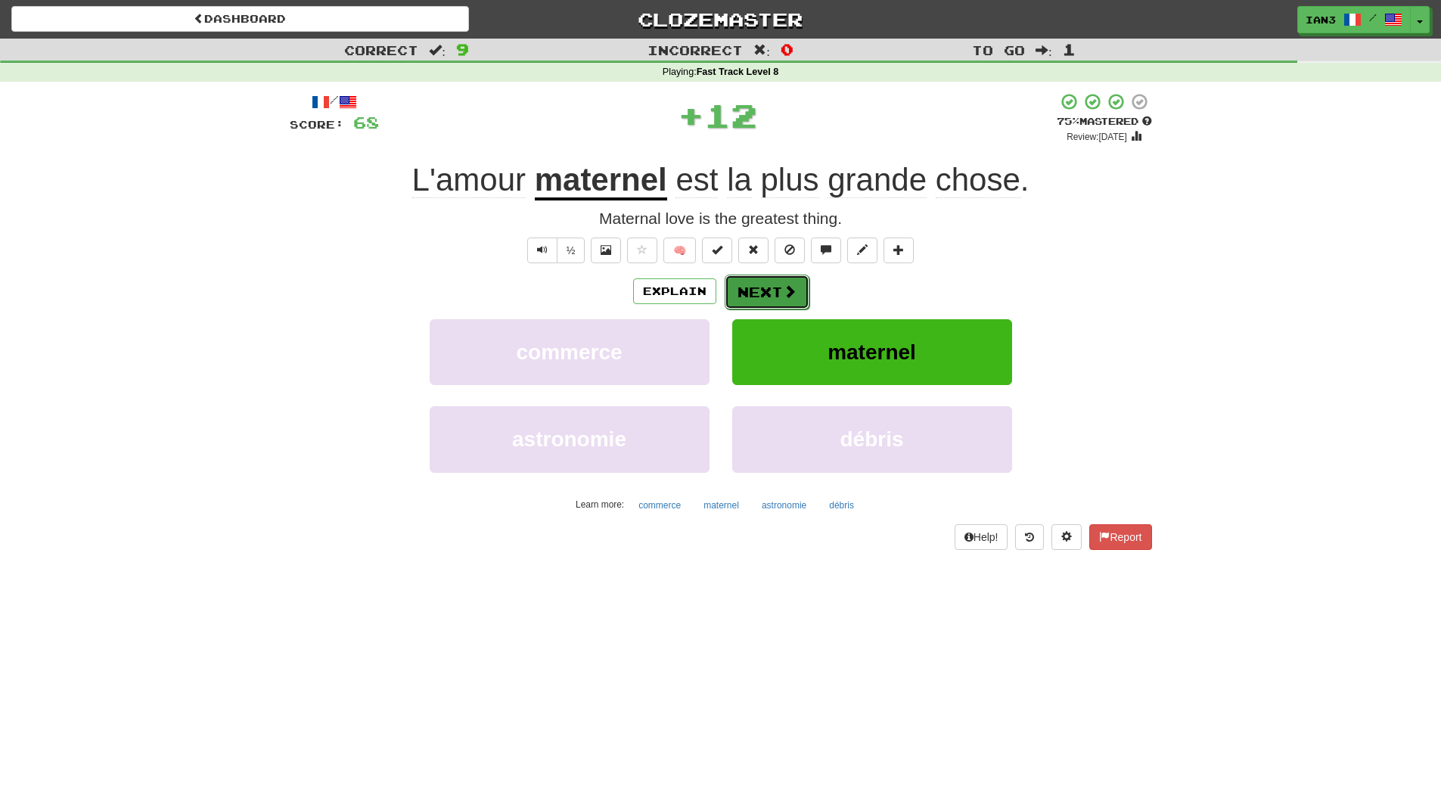
click at [759, 285] on button "Next" at bounding box center [767, 292] width 85 height 35
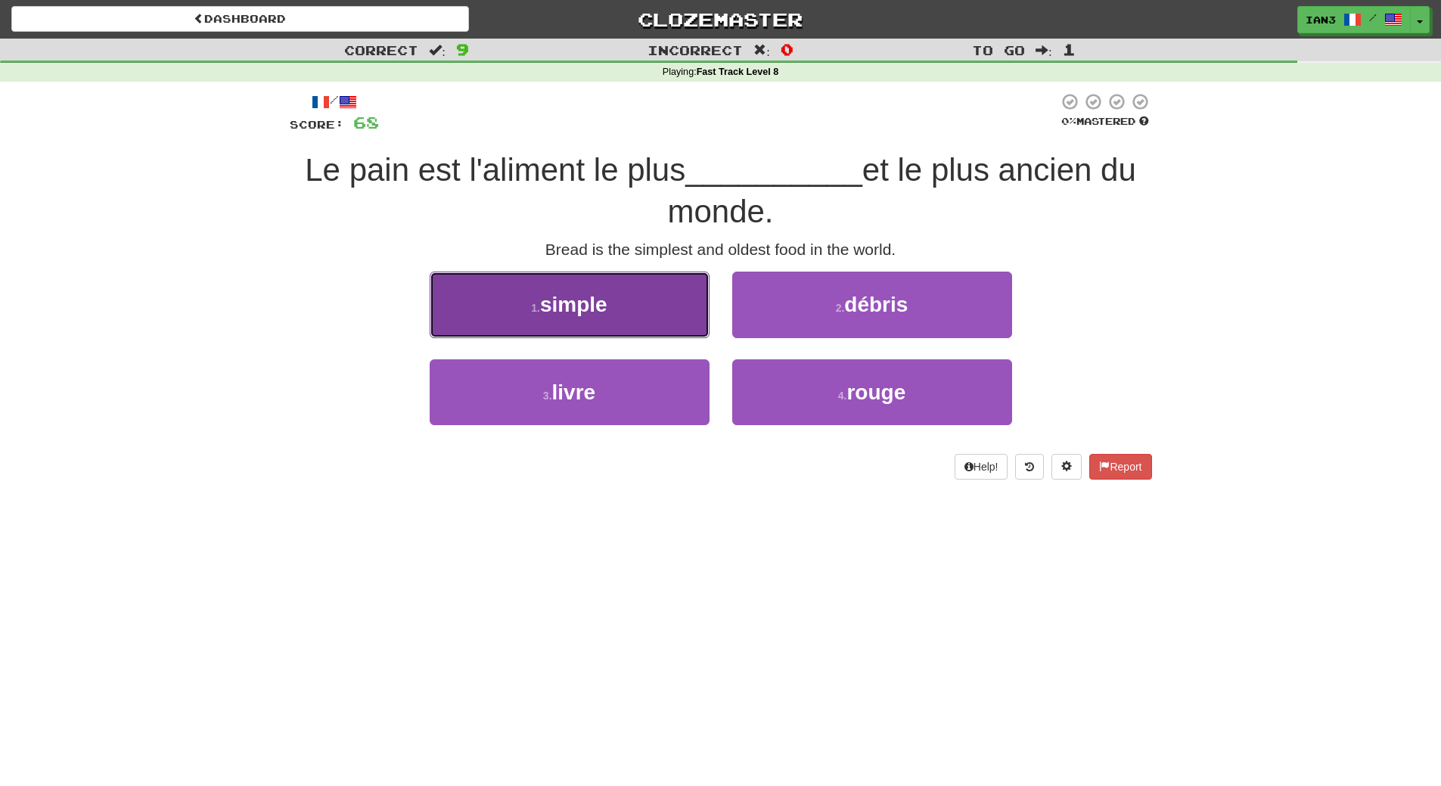
click at [605, 318] on button "1 . simple" at bounding box center [570, 305] width 280 height 66
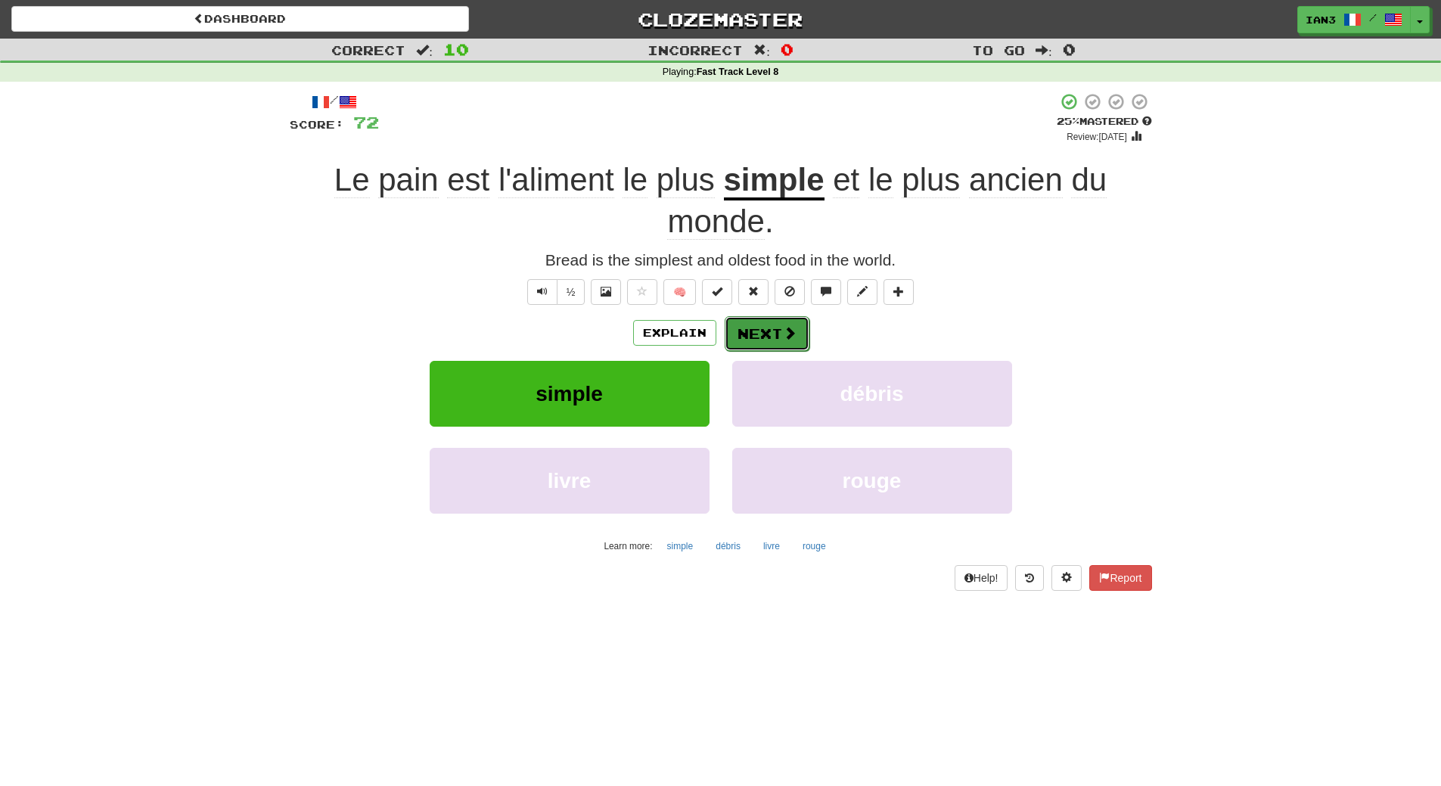
click at [787, 332] on span at bounding box center [790, 333] width 14 height 14
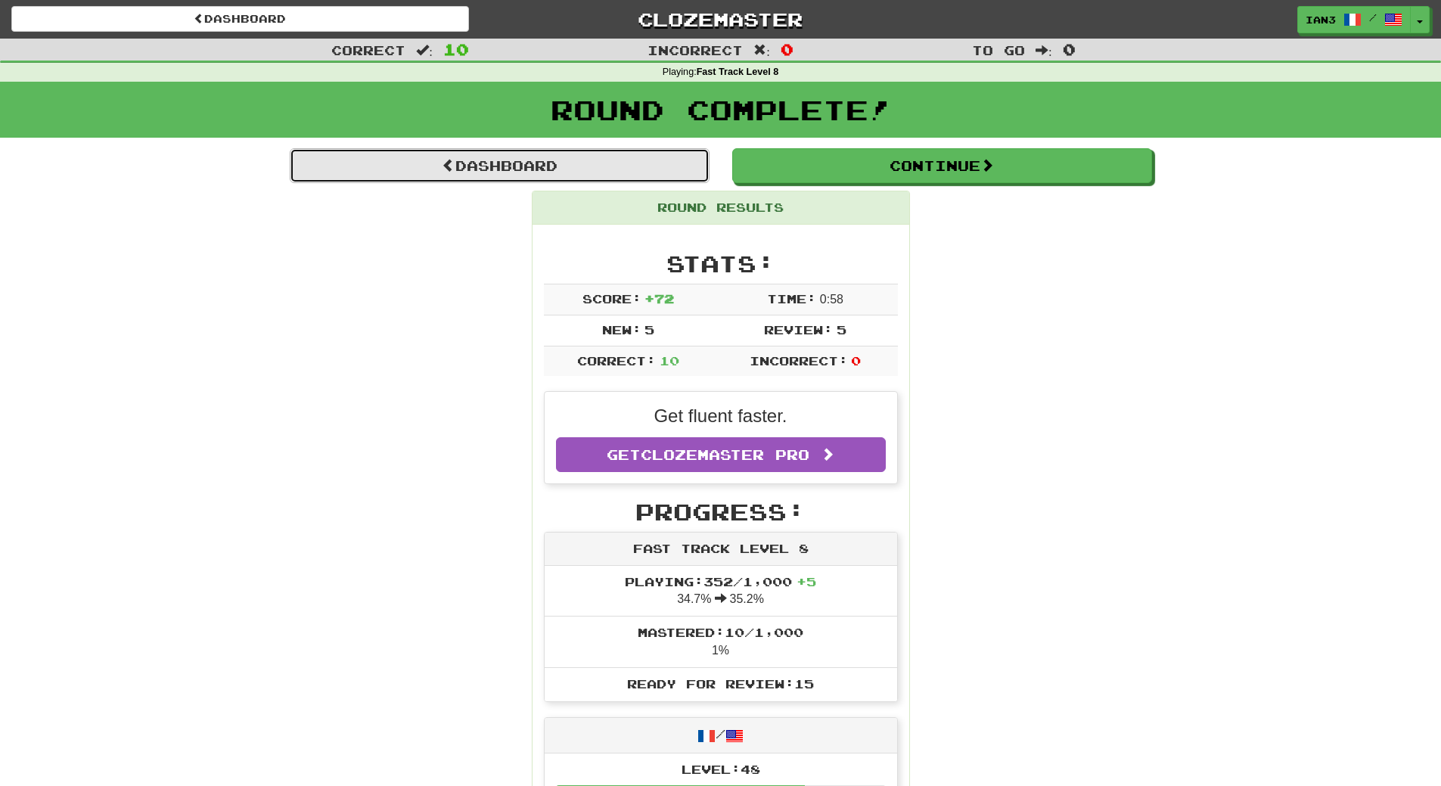
click at [495, 163] on link "Dashboard" at bounding box center [500, 165] width 420 height 35
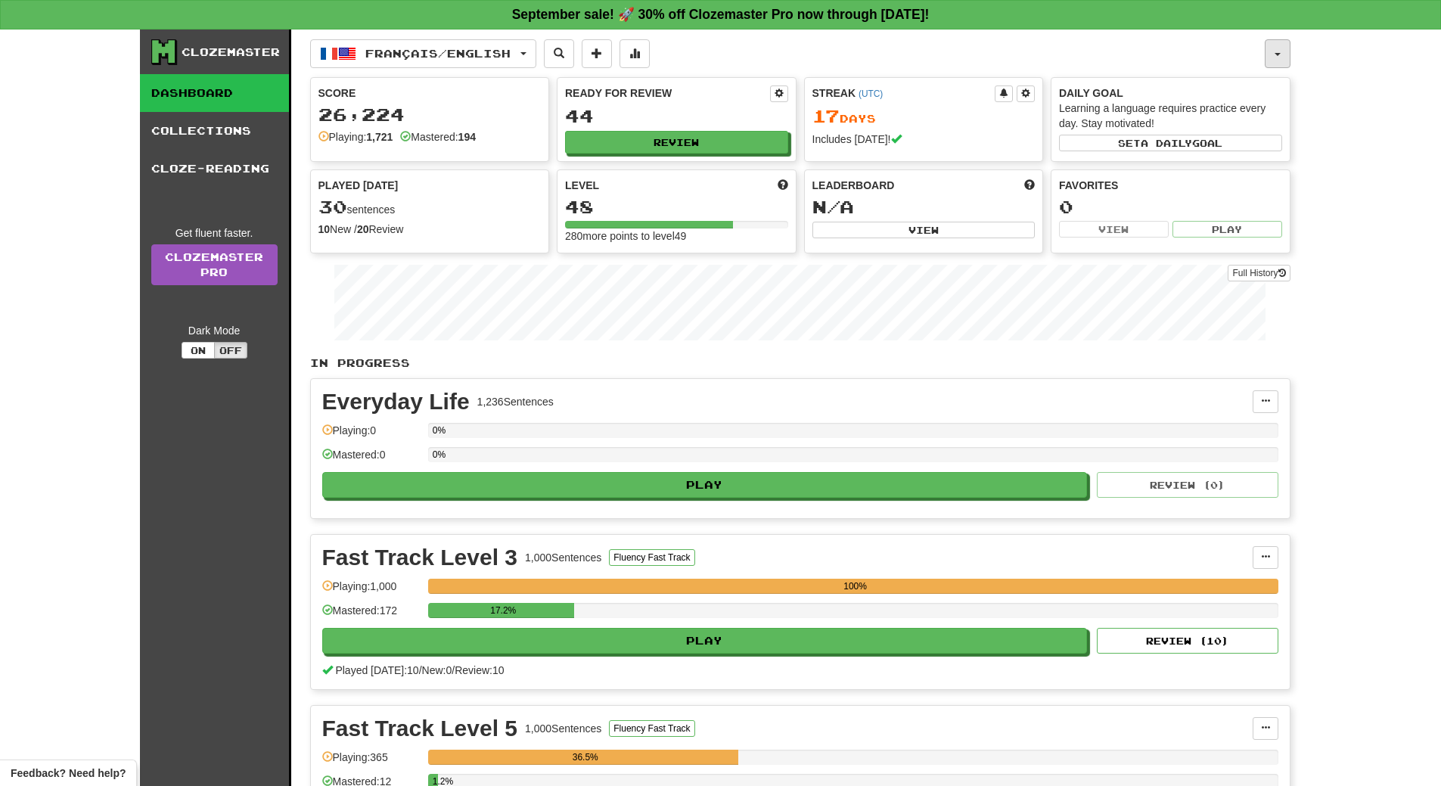
click at [1278, 50] on button "button" at bounding box center [1278, 53] width 26 height 29
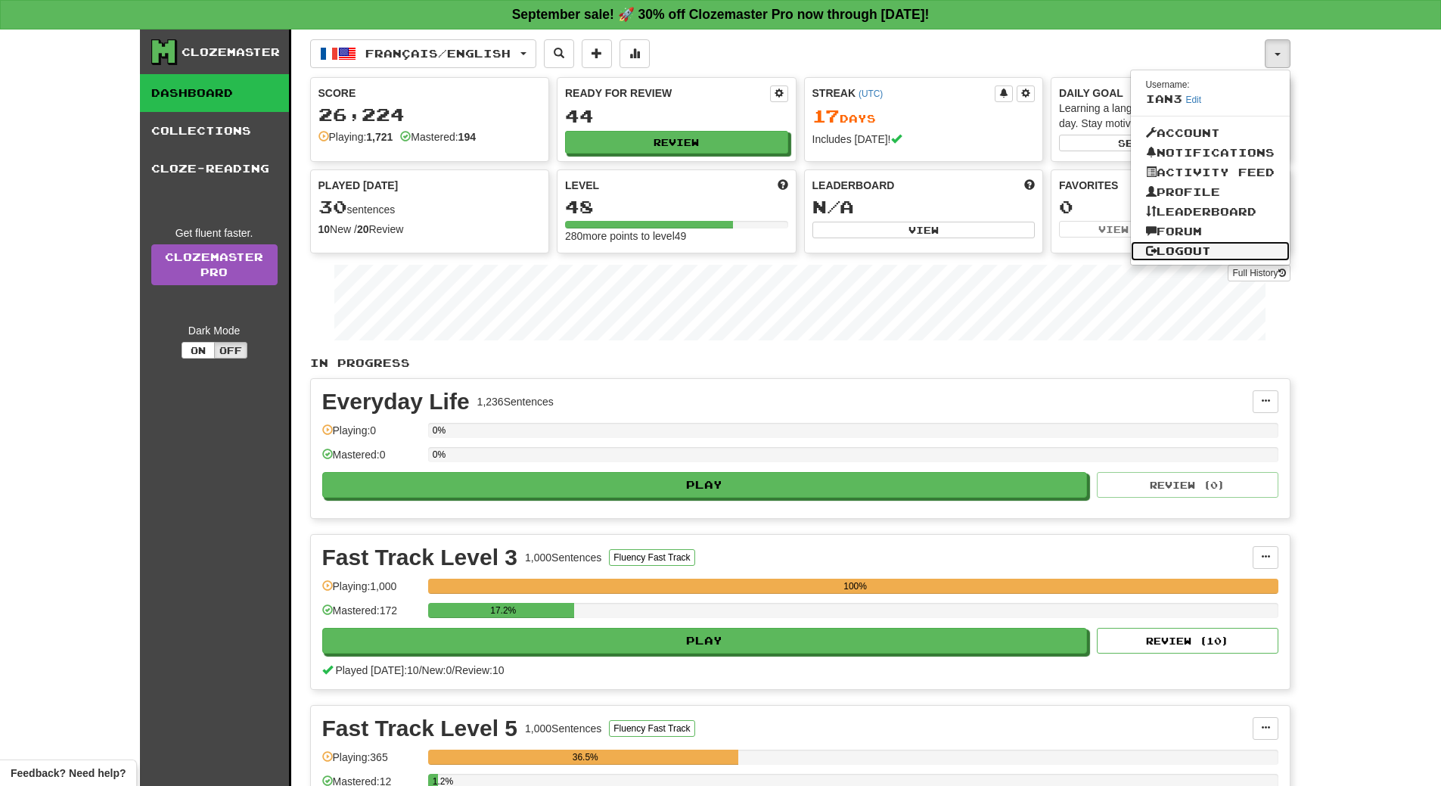
click at [1197, 251] on link "Logout" at bounding box center [1210, 251] width 159 height 20
